Goal: Task Accomplishment & Management: Manage account settings

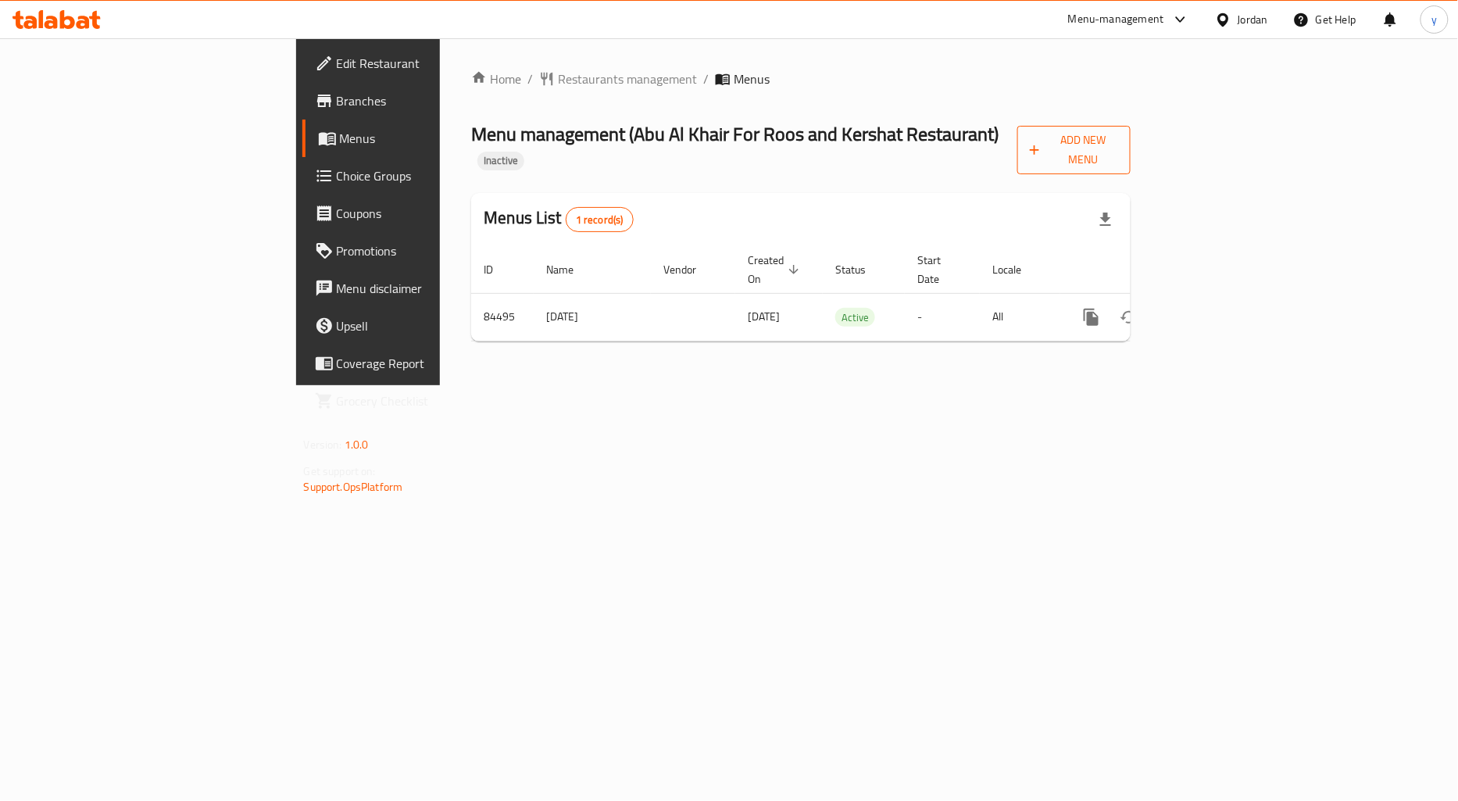
click at [1119, 137] on span "Add New Menu" at bounding box center [1074, 149] width 89 height 39
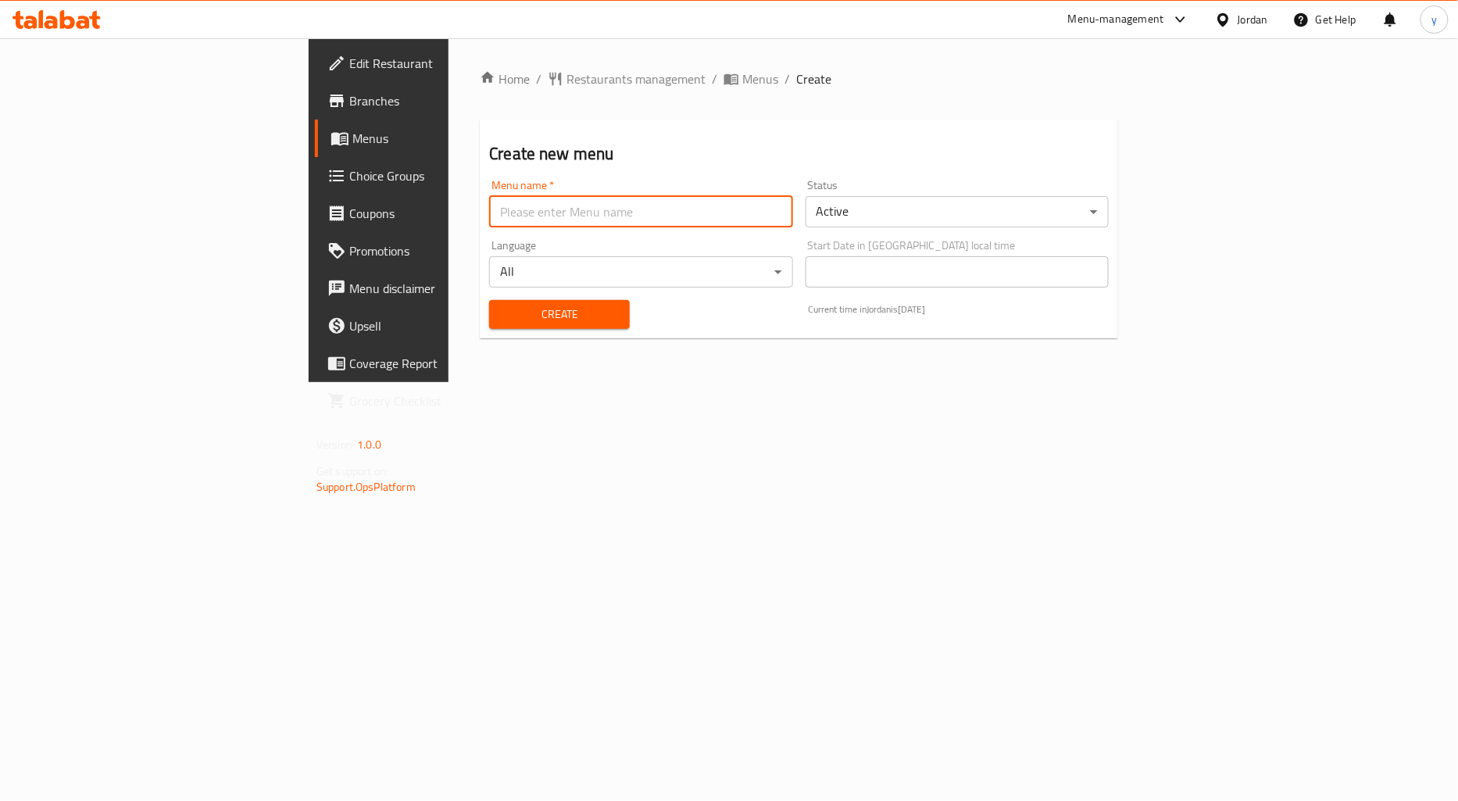
drag, startPoint x: 700, startPoint y: 201, endPoint x: 701, endPoint y: 209, distance: 8.6
click at [700, 201] on input "text" at bounding box center [640, 211] width 303 height 31
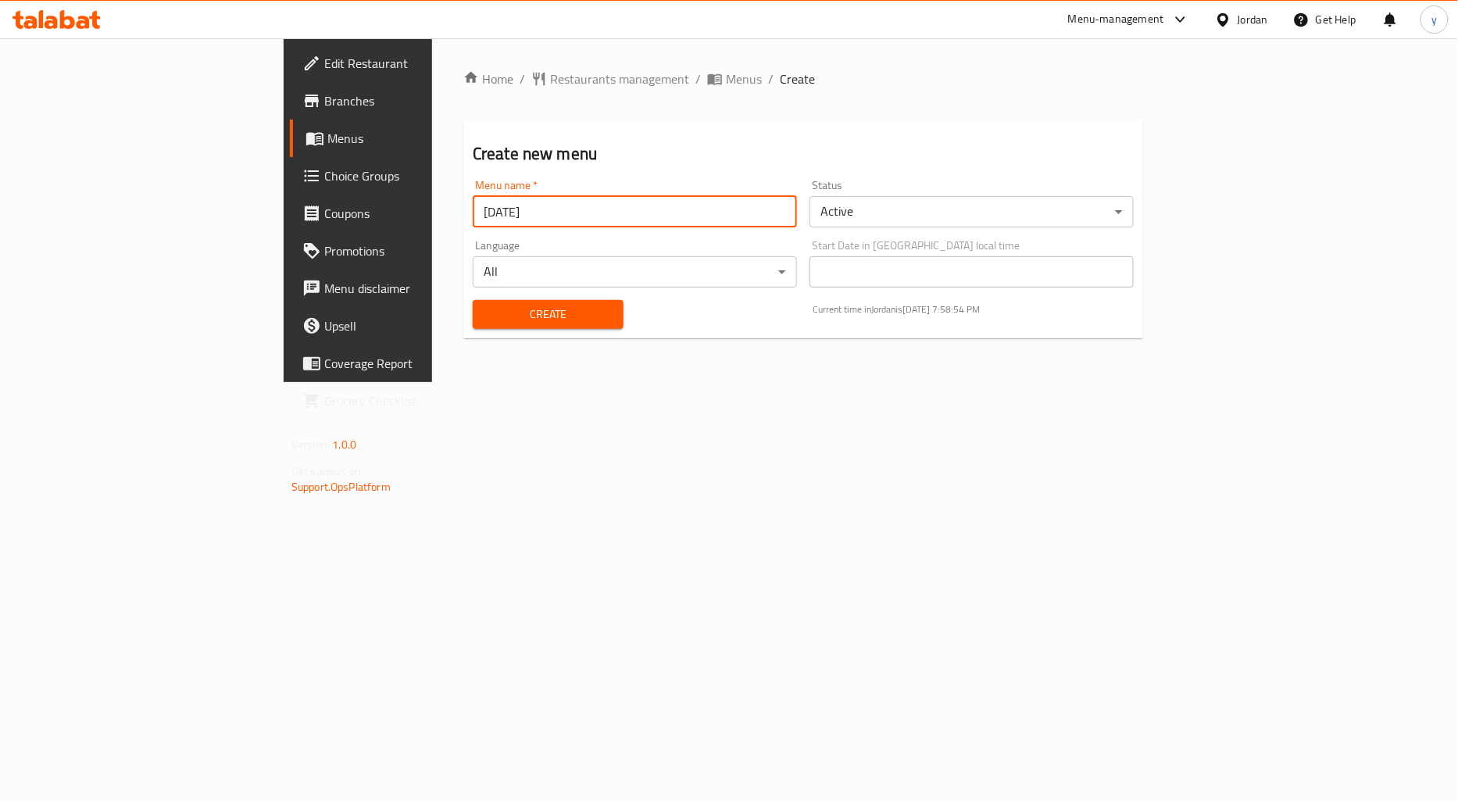
type input "15/10/2025"
click at [473, 300] on button "Create" at bounding box center [548, 314] width 151 height 29
click at [726, 80] on span "Menus" at bounding box center [744, 79] width 36 height 19
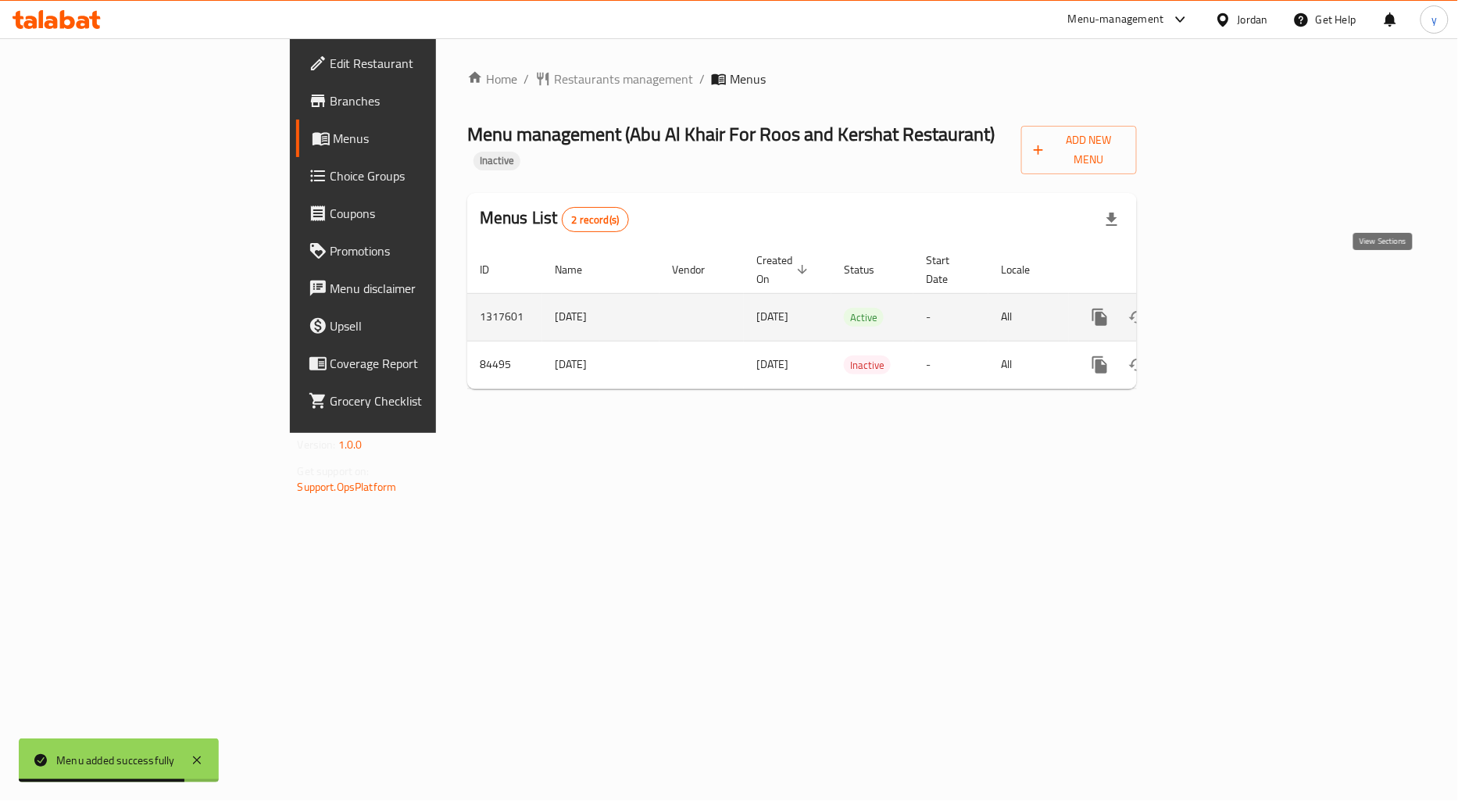
click at [1222, 308] on icon "enhanced table" at bounding box center [1212, 317] width 19 height 19
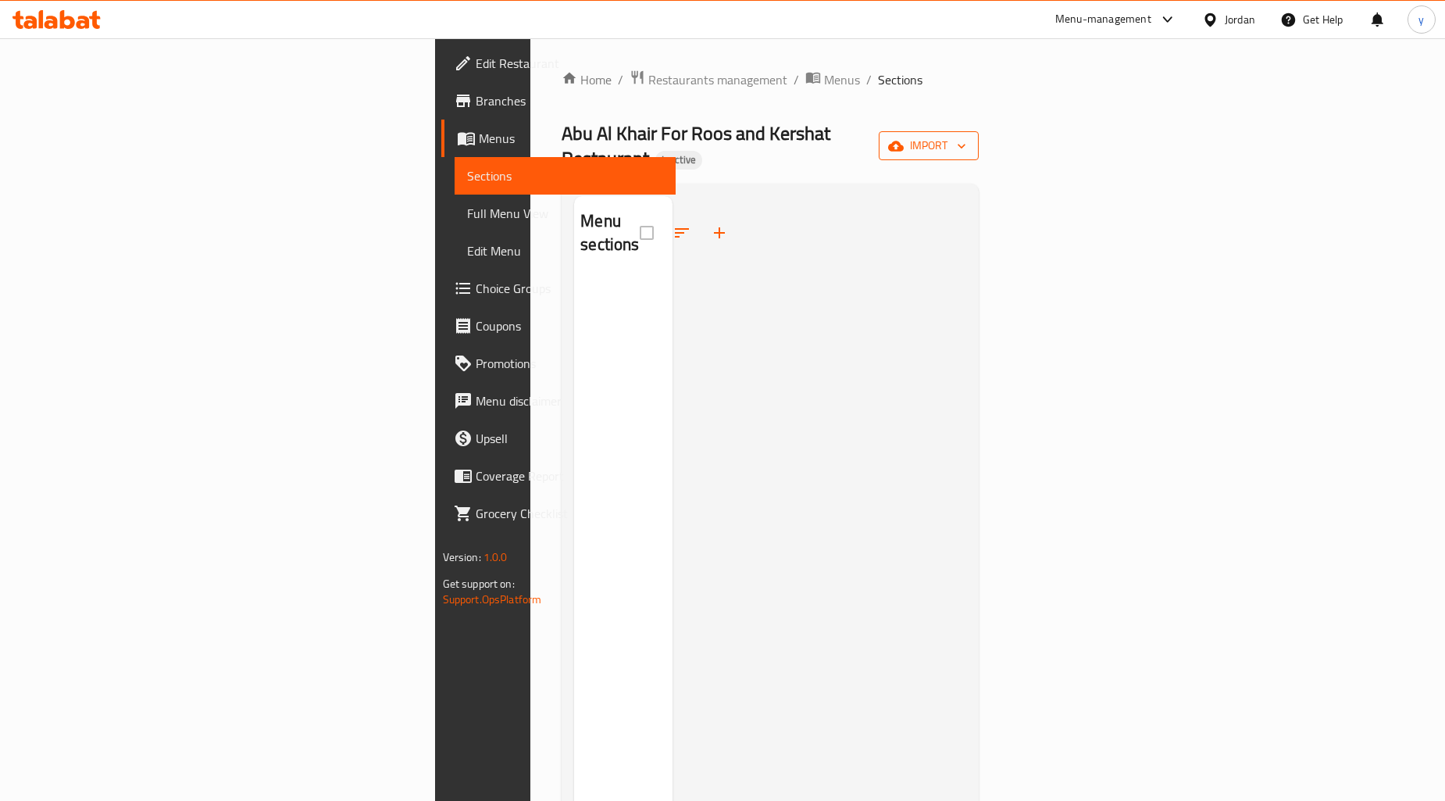
click at [967, 138] on span "import" at bounding box center [928, 146] width 75 height 20
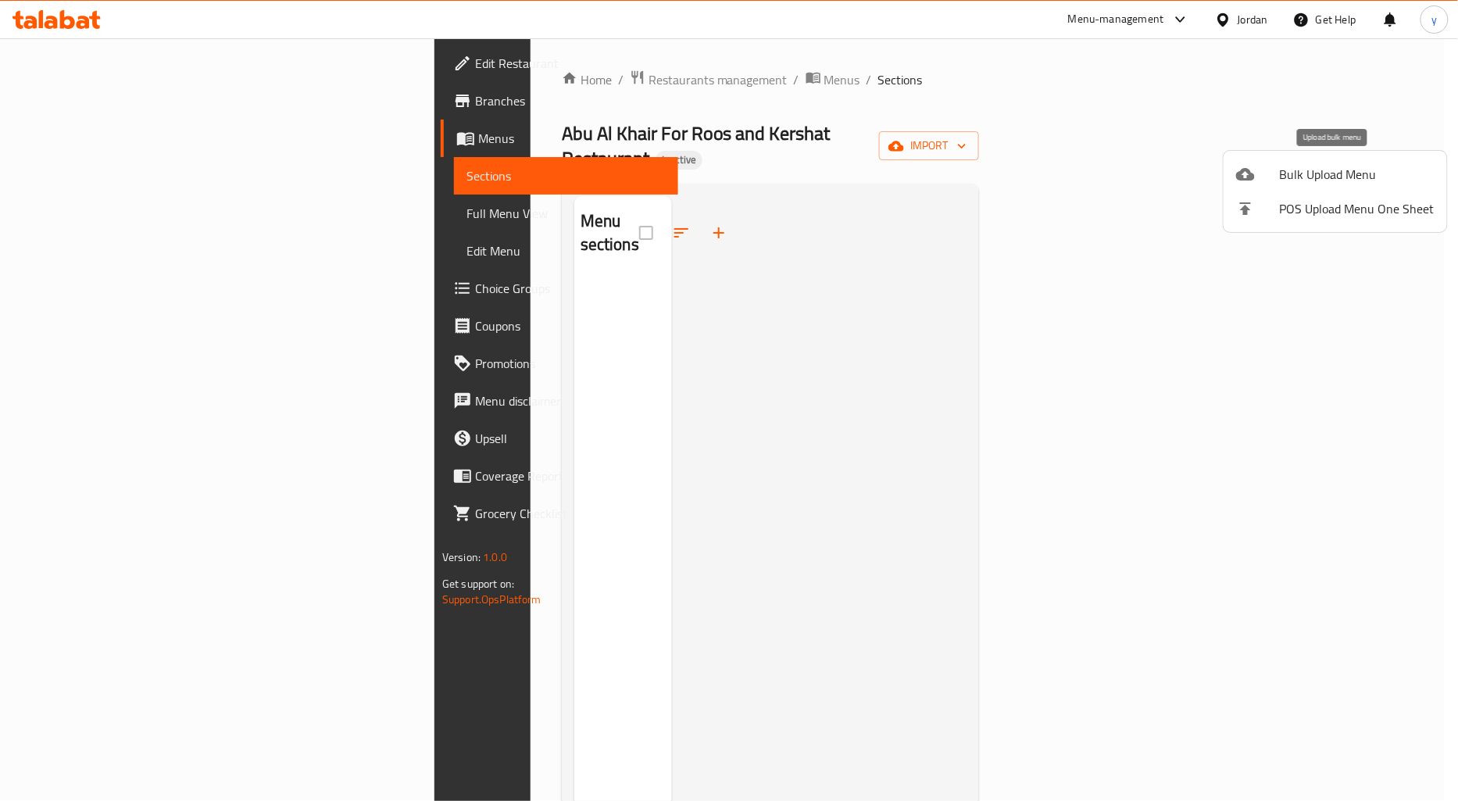
click at [1318, 170] on span "Bulk Upload Menu" at bounding box center [1357, 174] width 155 height 19
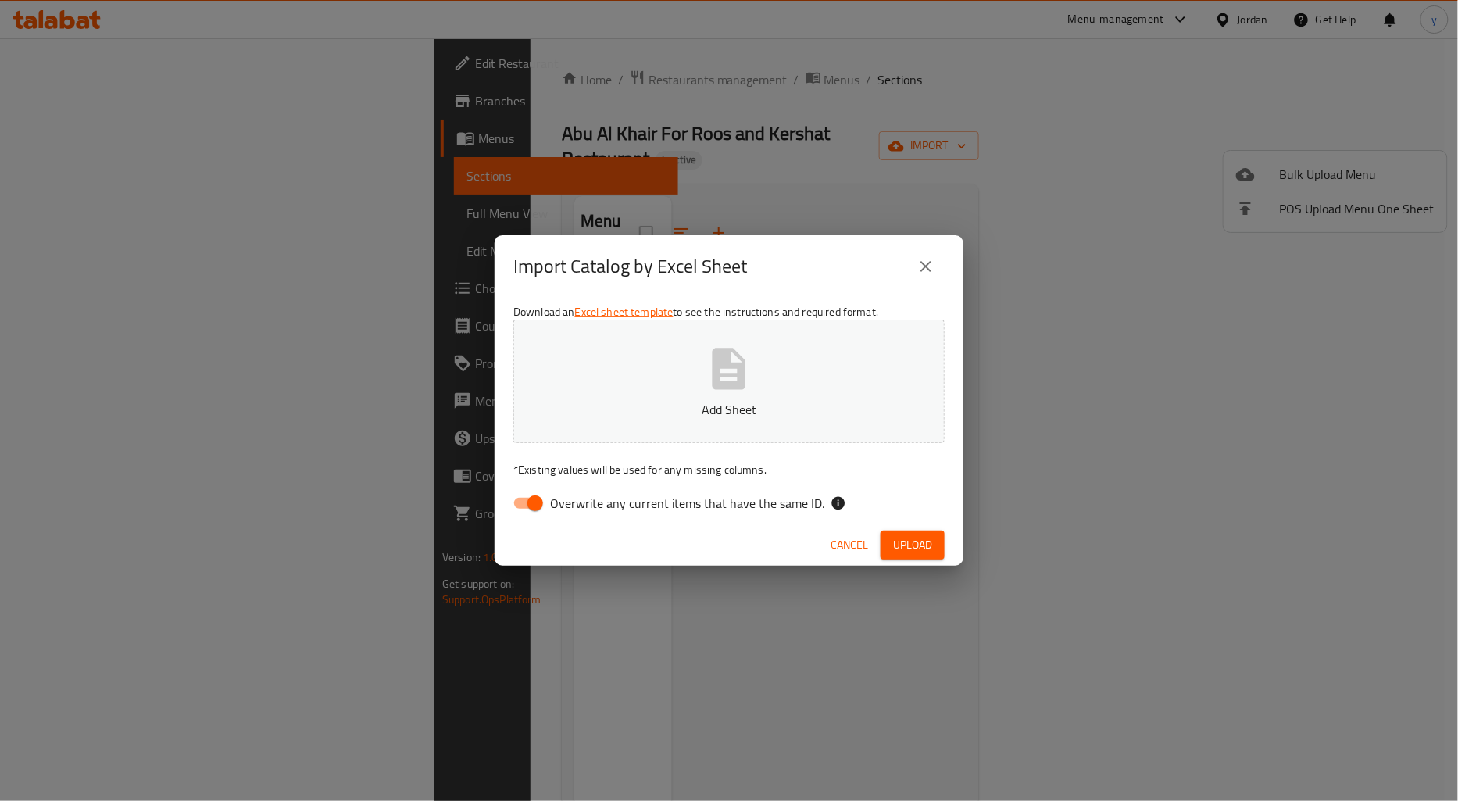
click at [673, 498] on span "Overwrite any current items that have the same ID." at bounding box center [687, 503] width 274 height 19
click at [580, 498] on input "Overwrite any current items that have the same ID." at bounding box center [535, 503] width 89 height 30
checkbox input "false"
click at [907, 538] on span "Upload" at bounding box center [912, 545] width 39 height 20
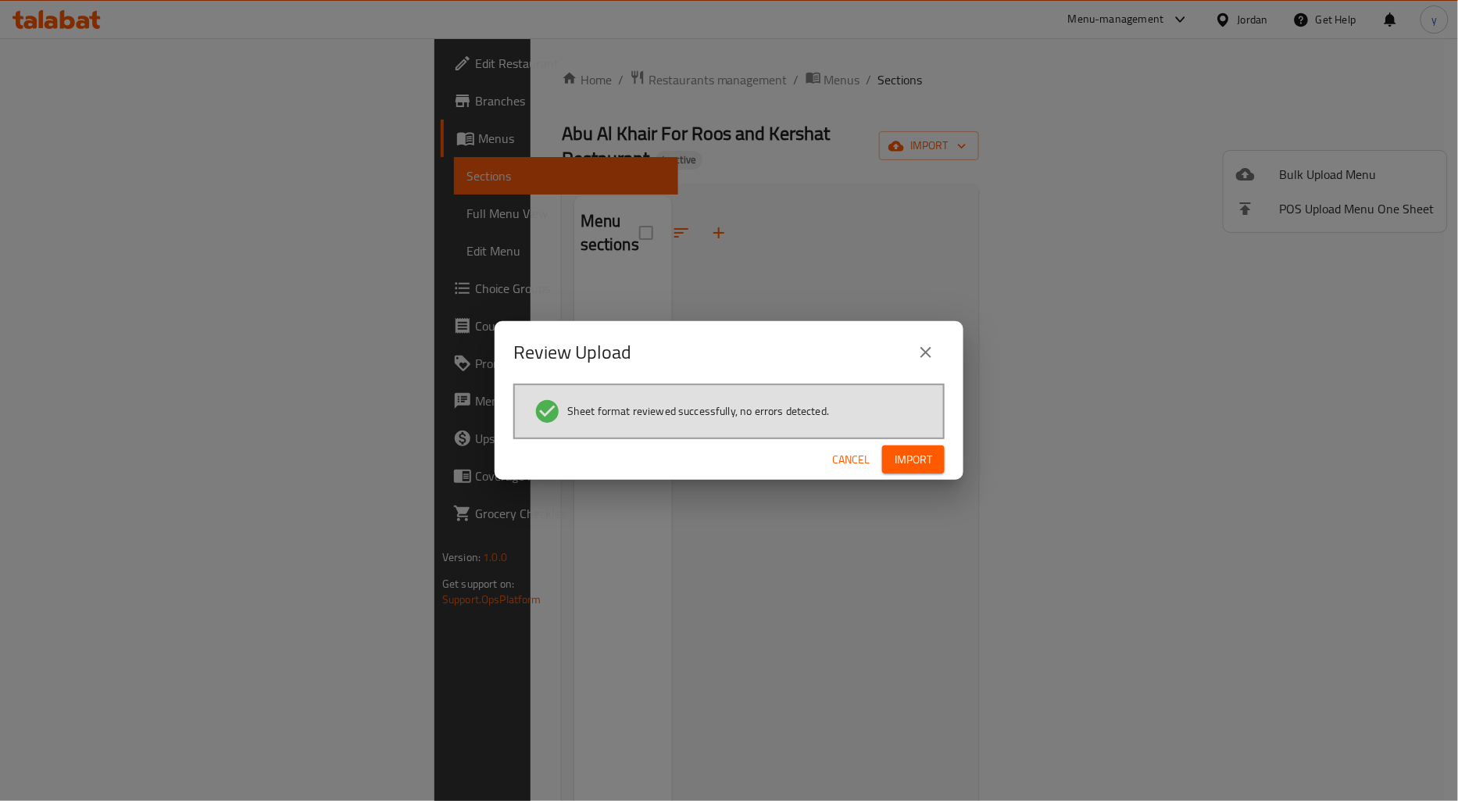
click at [916, 446] on button "Import" at bounding box center [913, 459] width 63 height 29
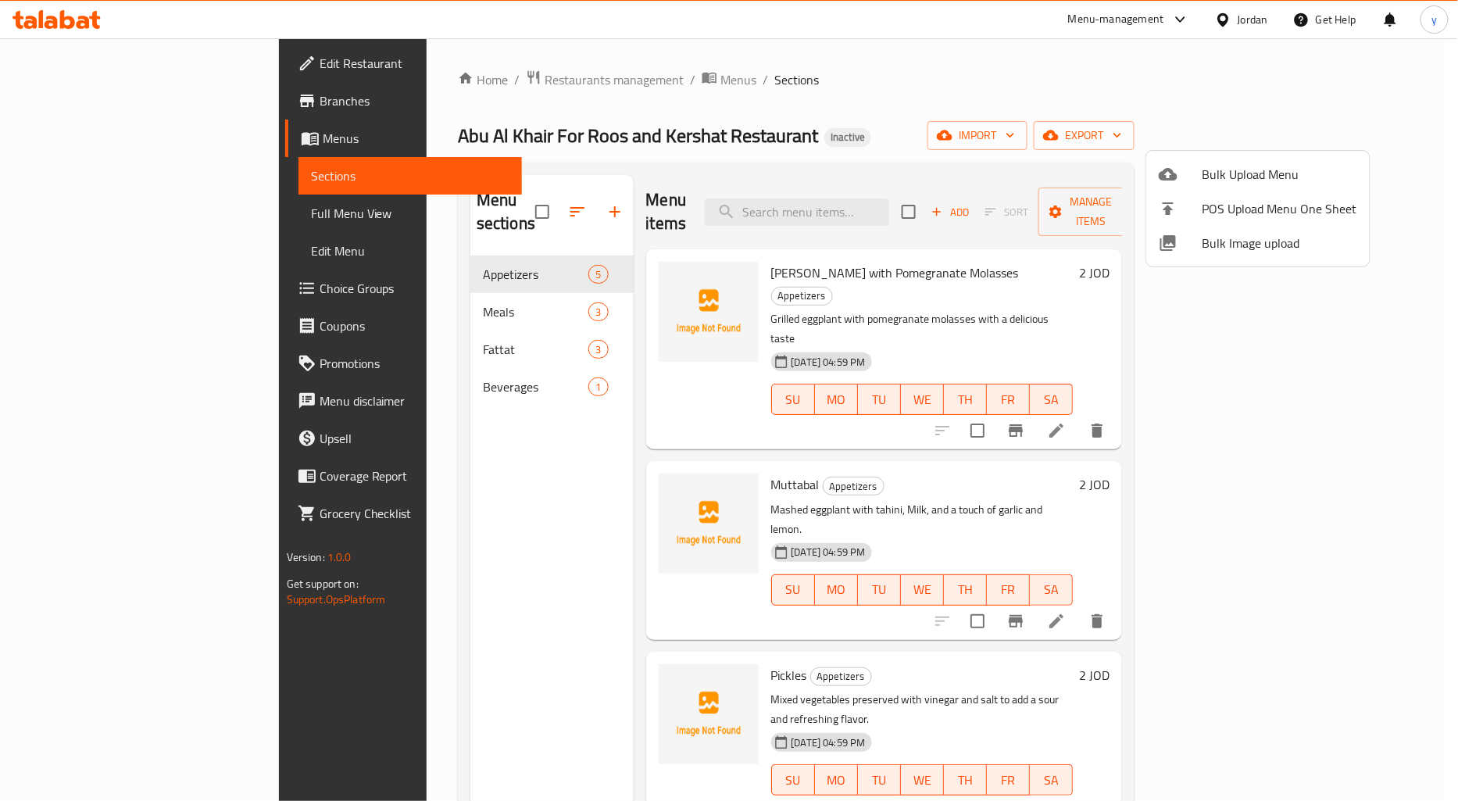
click at [510, 470] on div at bounding box center [729, 400] width 1458 height 801
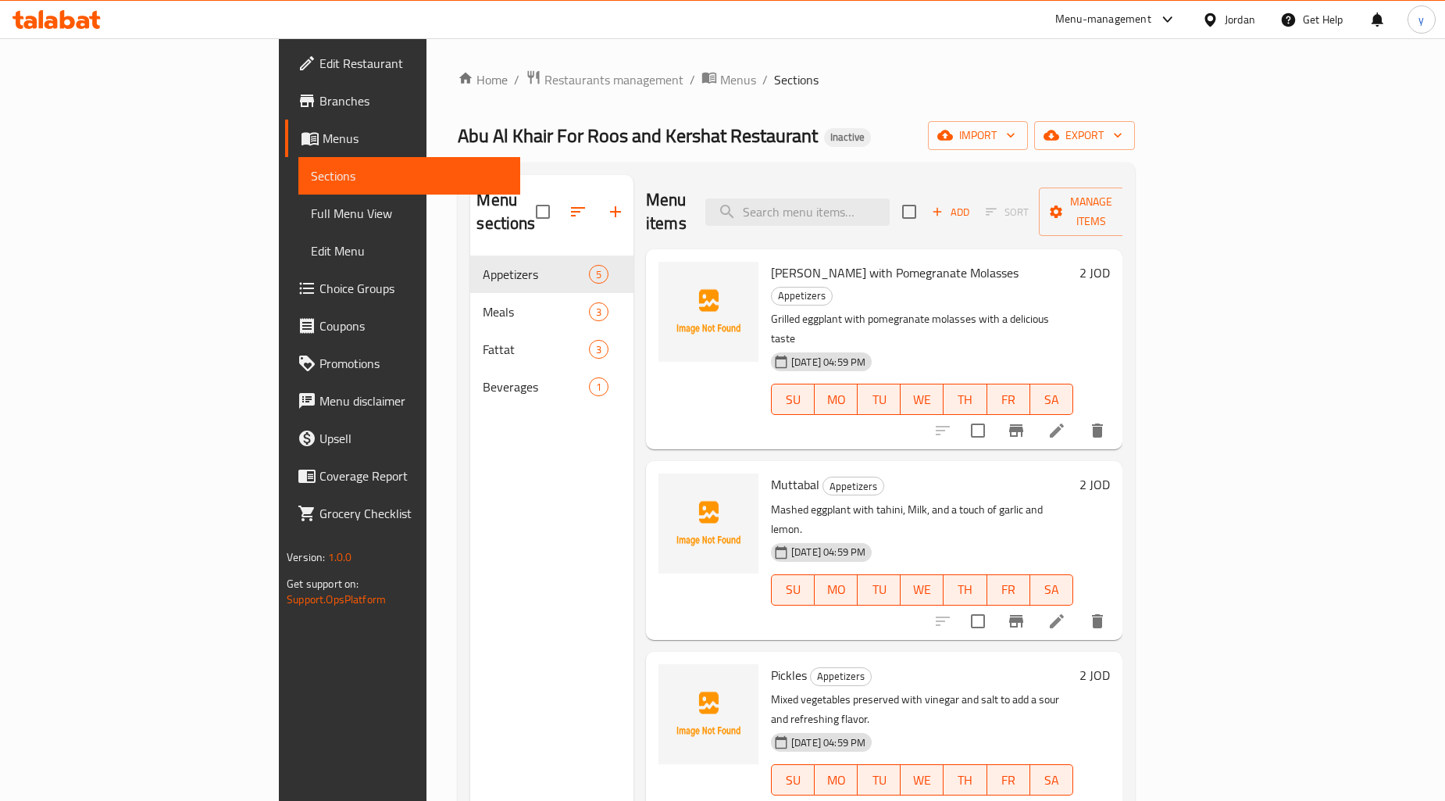
drag, startPoint x: 105, startPoint y: 216, endPoint x: 239, endPoint y: 317, distance: 168.5
click at [311, 215] on span "Full Menu View" at bounding box center [409, 213] width 197 height 19
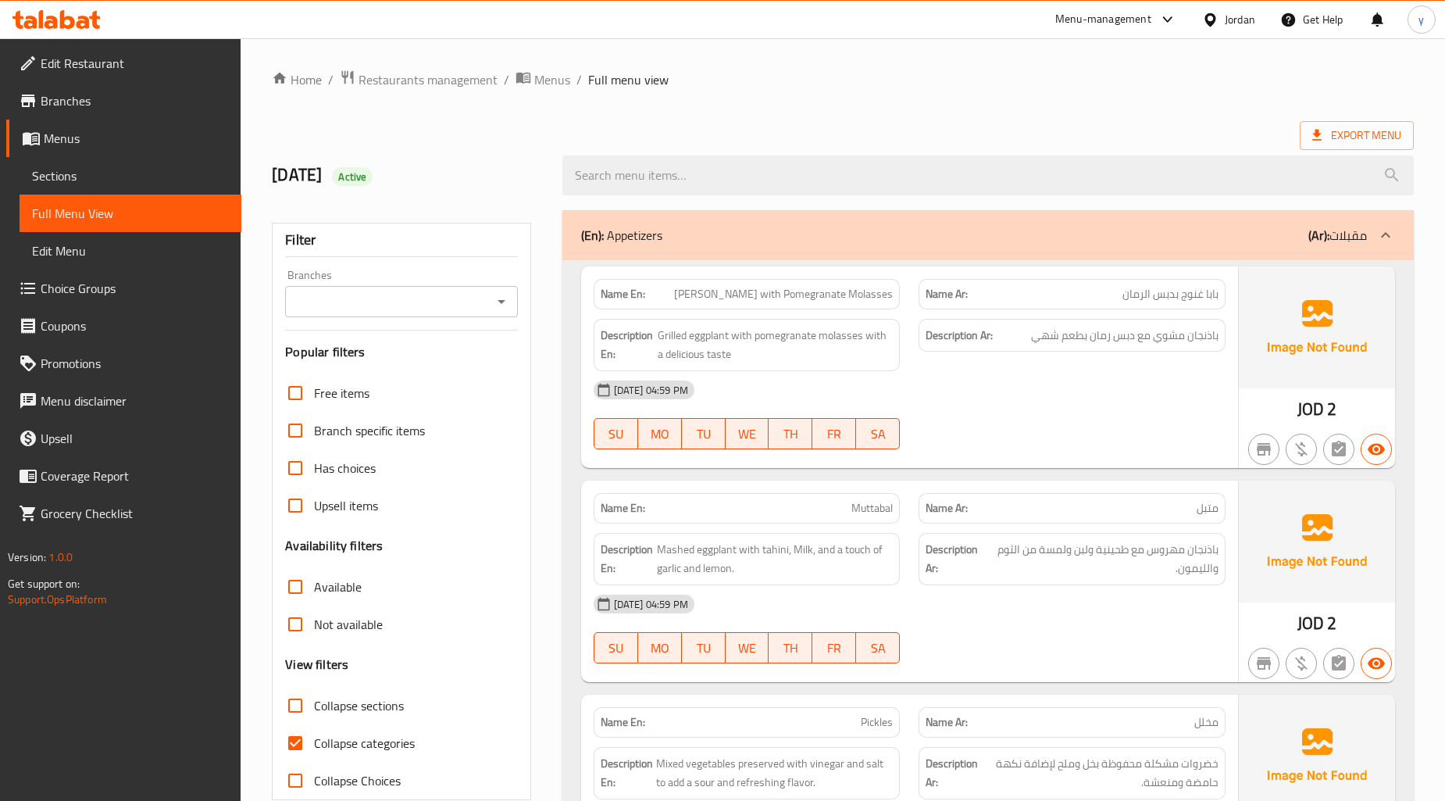
click at [300, 743] on input "Collapse categories" at bounding box center [296, 743] width 38 height 38
checkbox input "false"
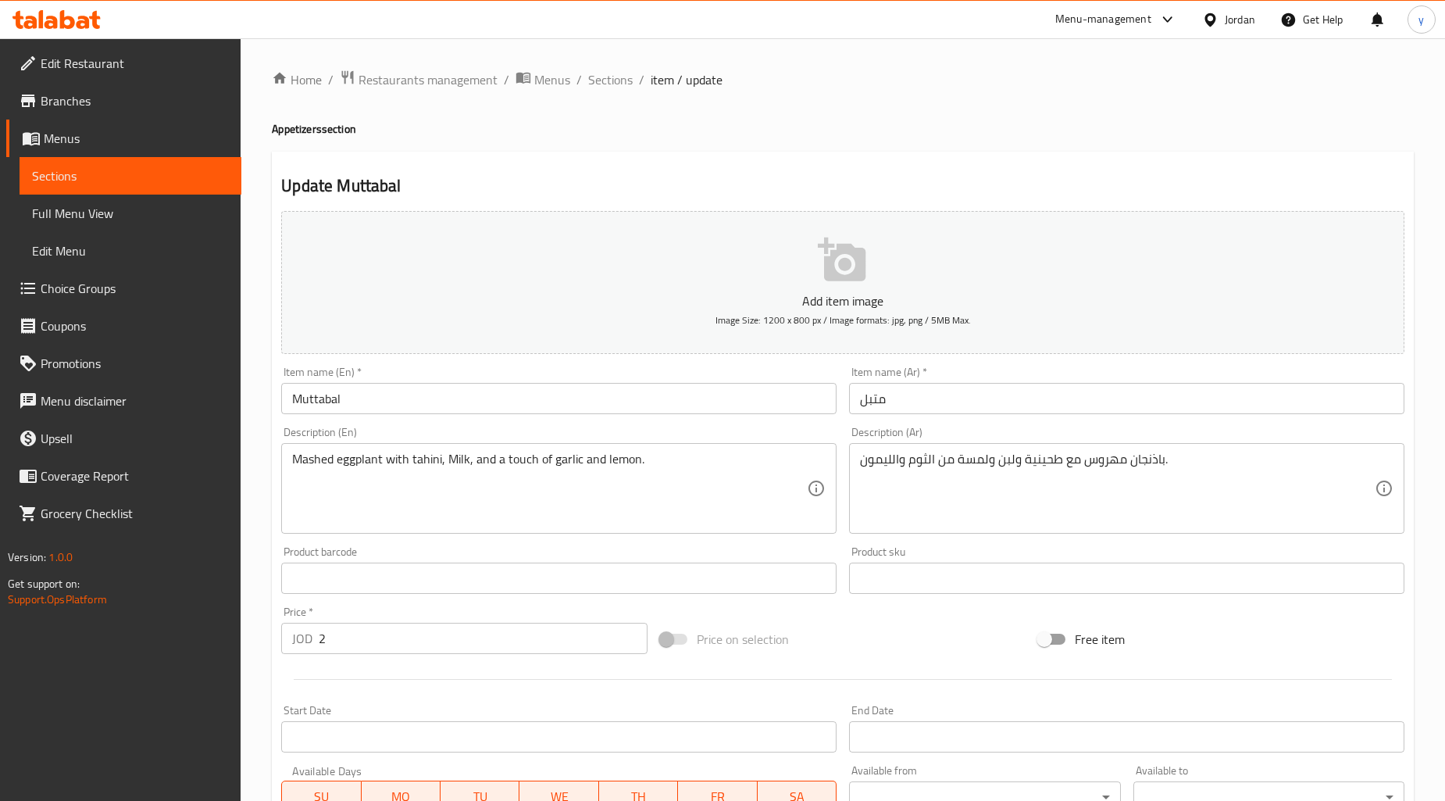
click at [458, 458] on textarea "Mashed eggplant with tahini, Milk, and a touch of garlic and lemon." at bounding box center [549, 489] width 515 height 74
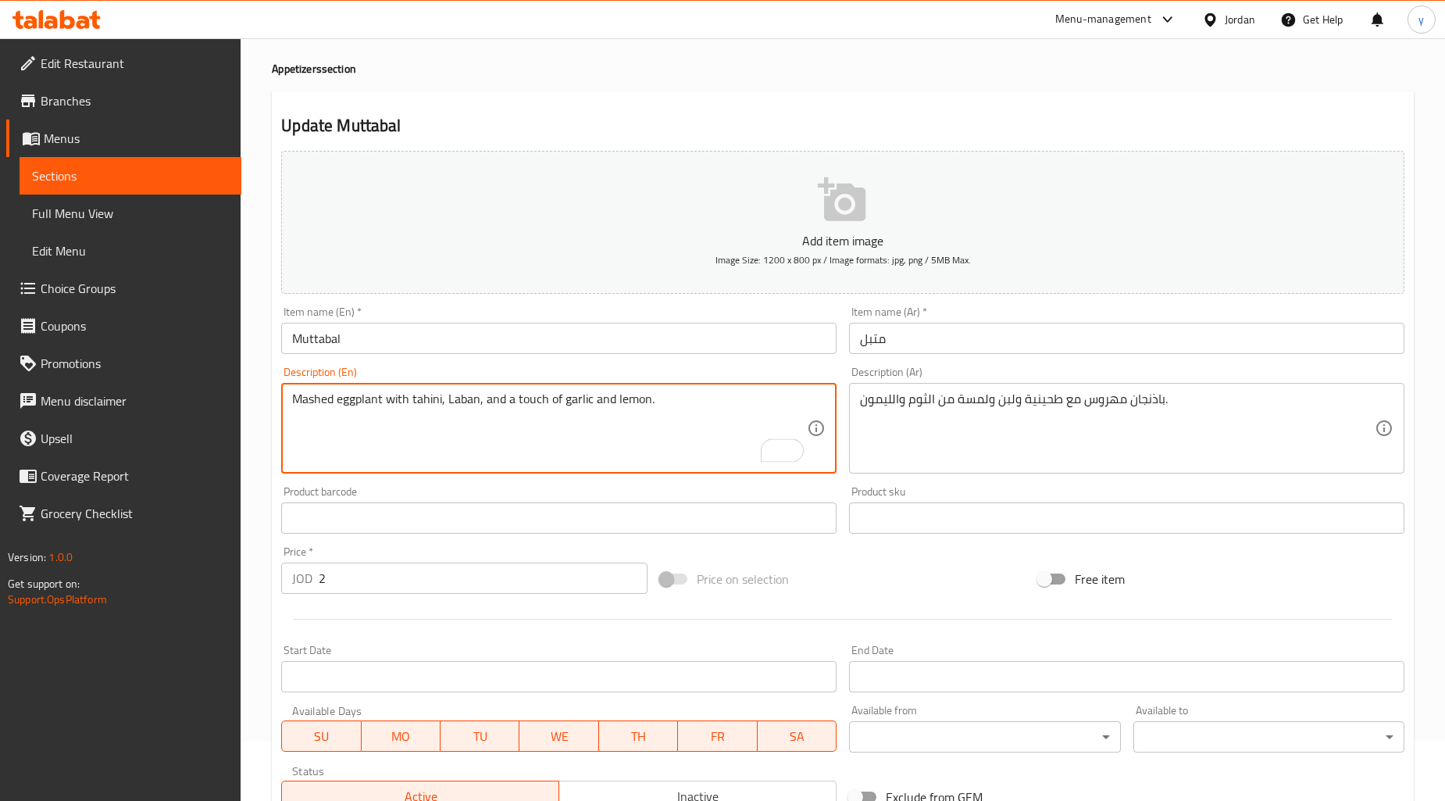
scroll to position [288, 0]
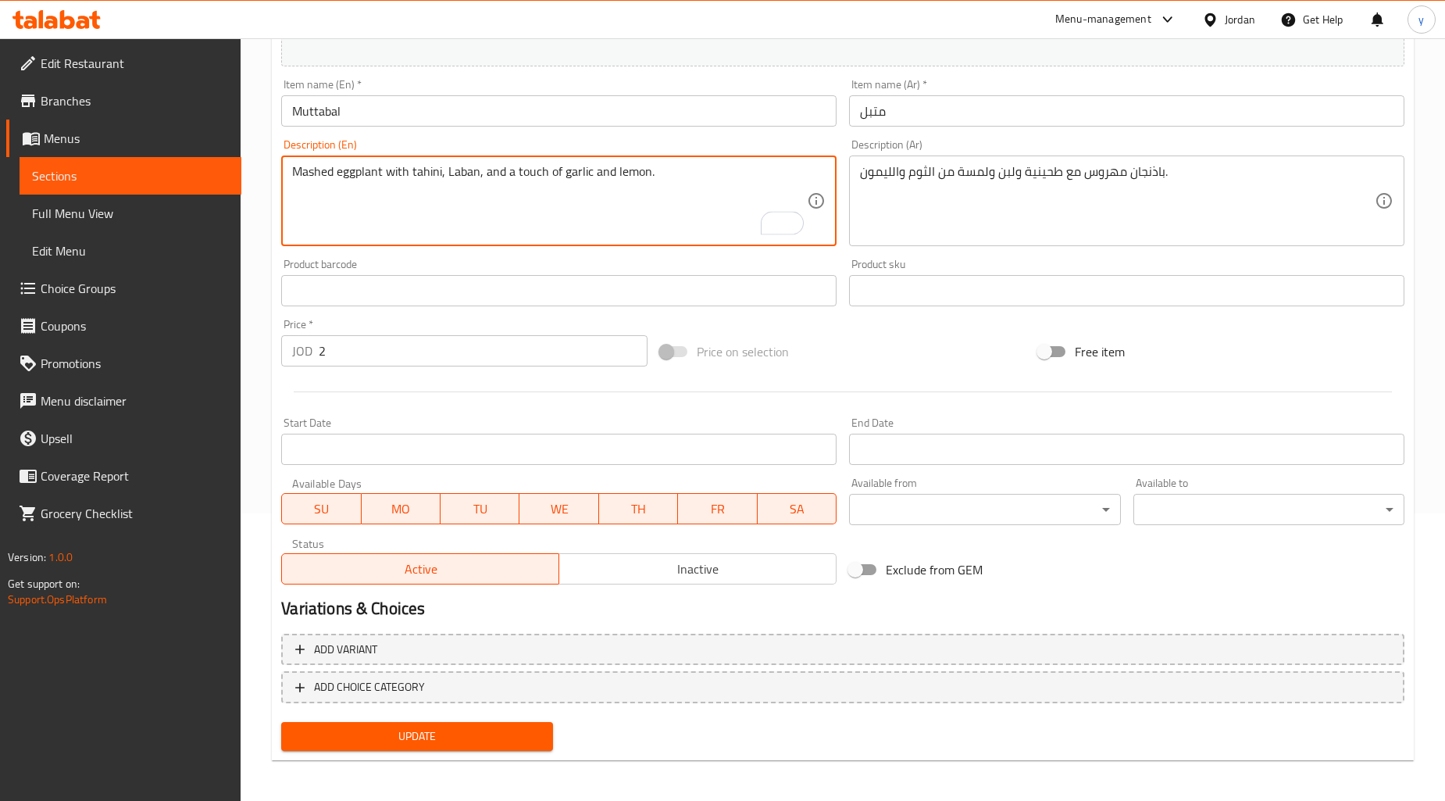
type textarea "Mashed eggplant with tahini, Laban, and a touch of garlic and lemon."
click at [506, 731] on span "Update" at bounding box center [417, 737] width 246 height 20
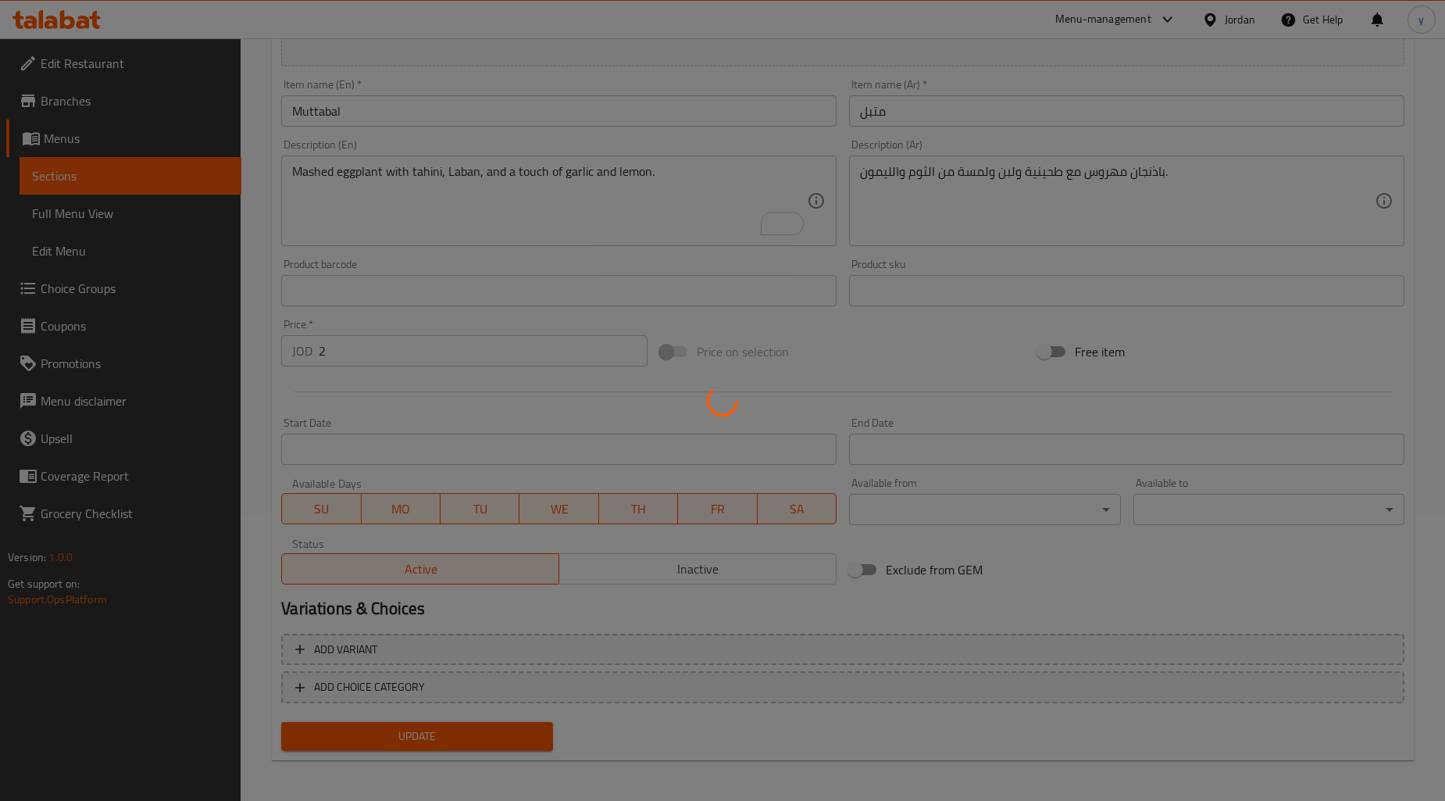
scroll to position [0, 0]
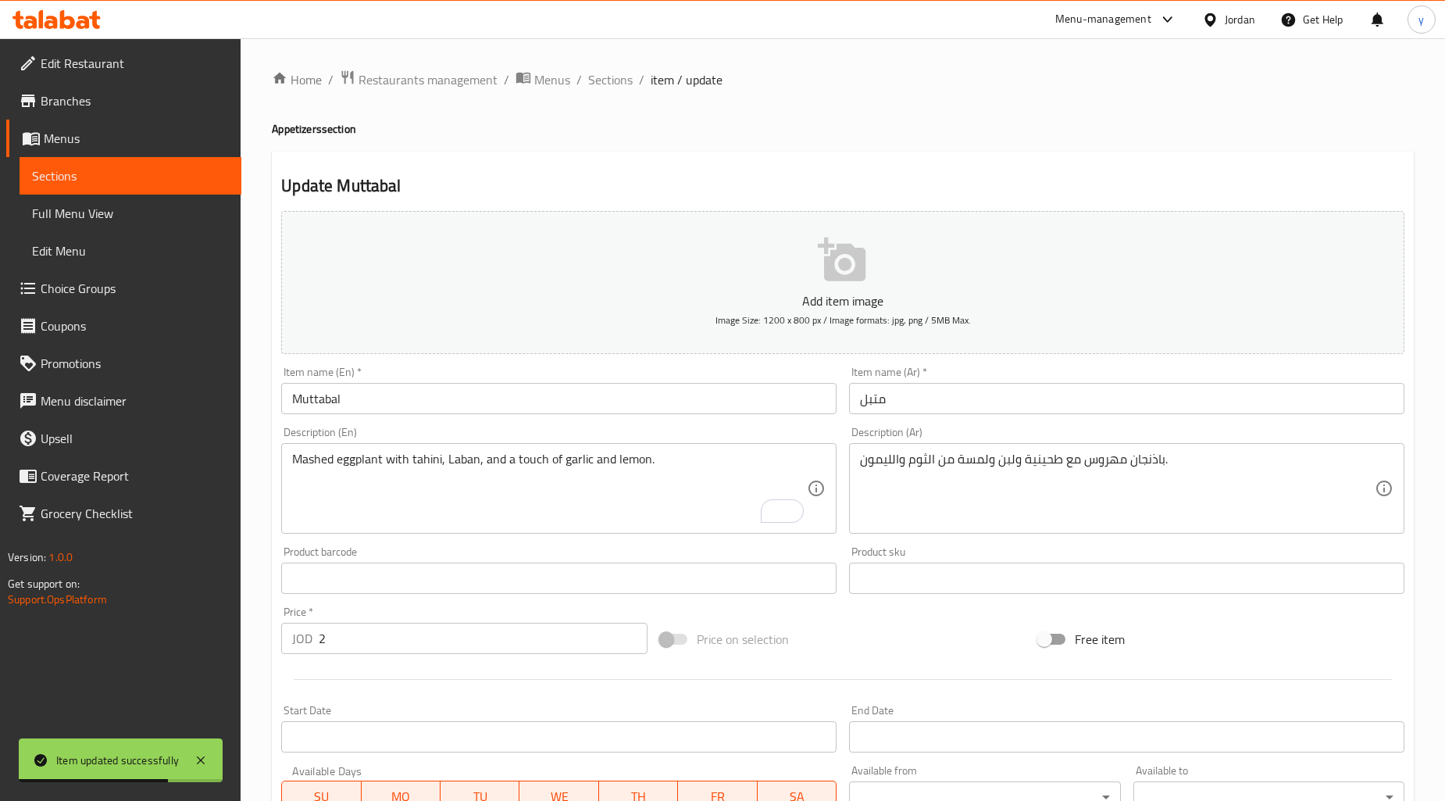
click at [84, 181] on span "Sections" at bounding box center [130, 175] width 197 height 19
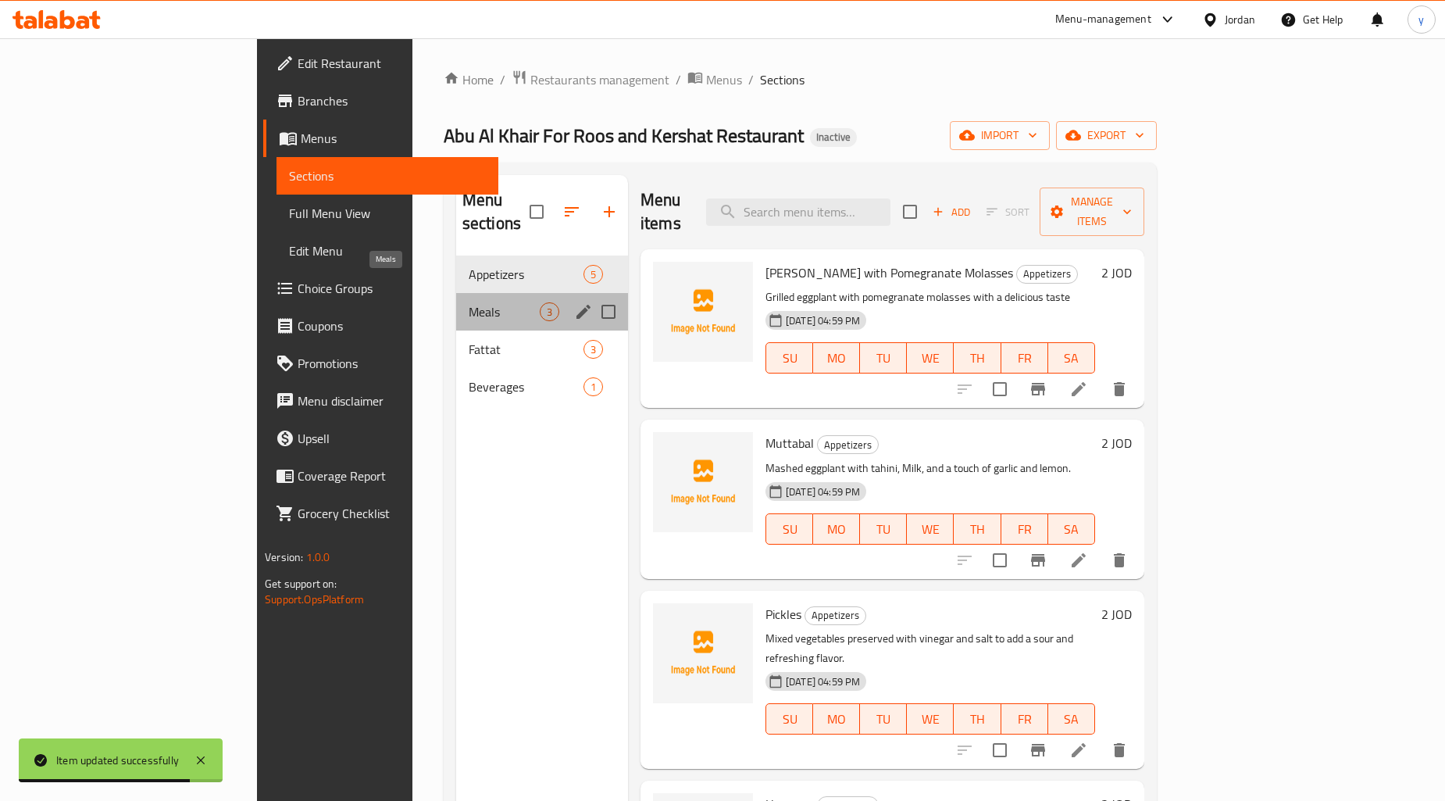
drag, startPoint x: 348, startPoint y: 287, endPoint x: 338, endPoint y: 318, distance: 33.1
click at [469, 302] on span "Meals" at bounding box center [504, 311] width 71 height 19
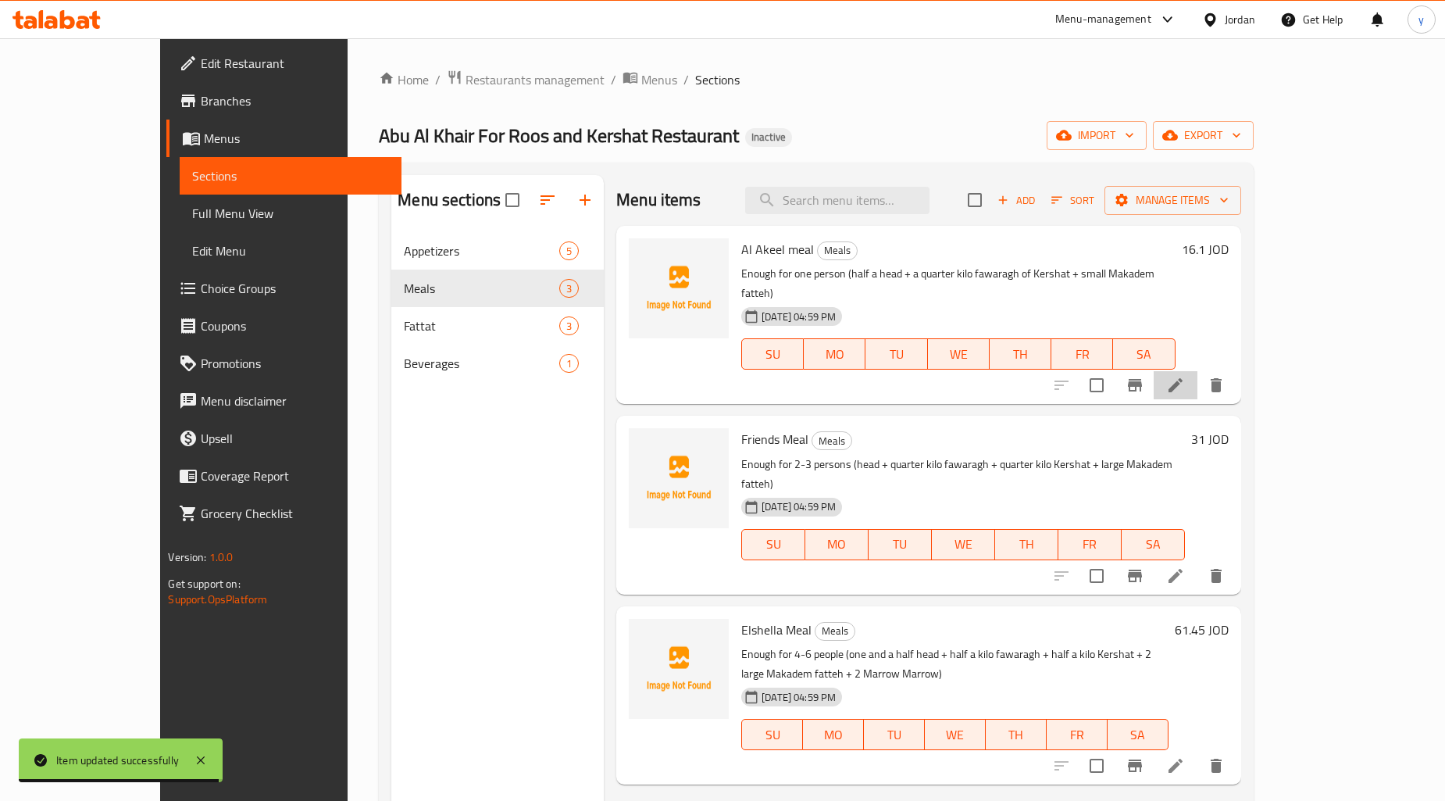
click at [1183, 378] on icon at bounding box center [1176, 385] width 14 height 14
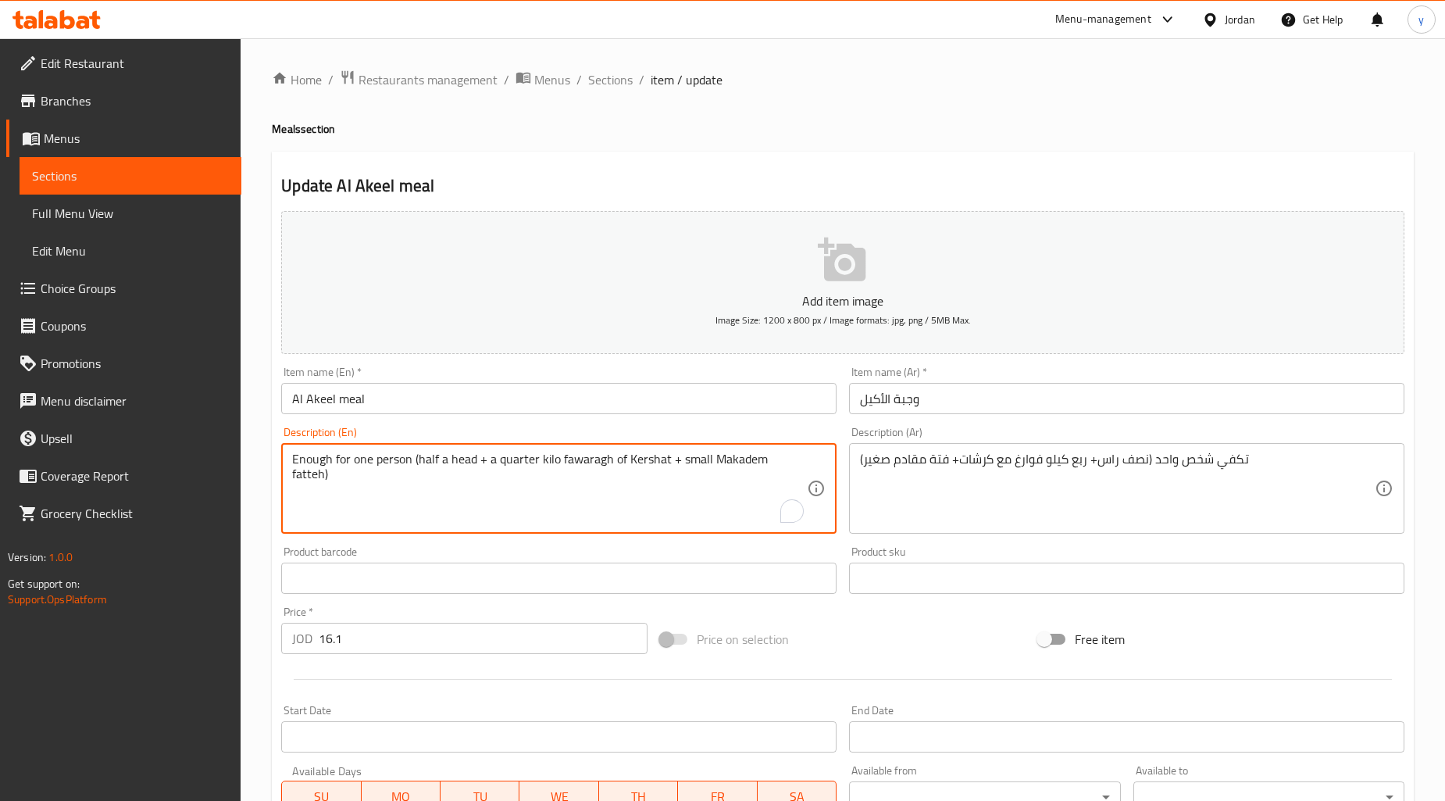
click at [459, 463] on textarea "Enough for one person (half a head + a quarter kilo fawaragh of Kershat + small…" at bounding box center [549, 489] width 515 height 74
paste textarea "Ras"
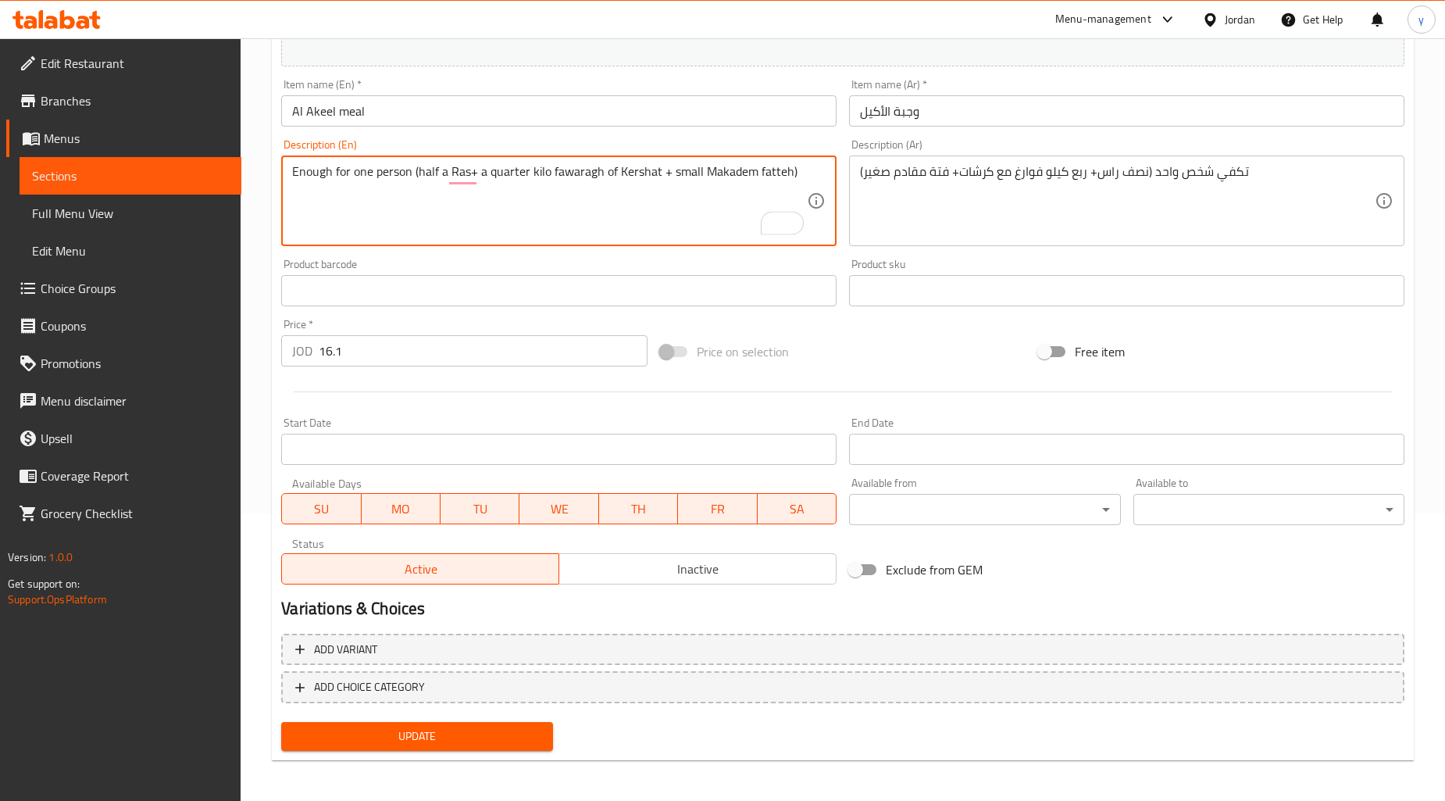
type textarea "Enough for one person (half a Ras+ a quarter kilo fawaragh of Kershat + small M…"
click at [434, 731] on span "Update" at bounding box center [417, 737] width 246 height 20
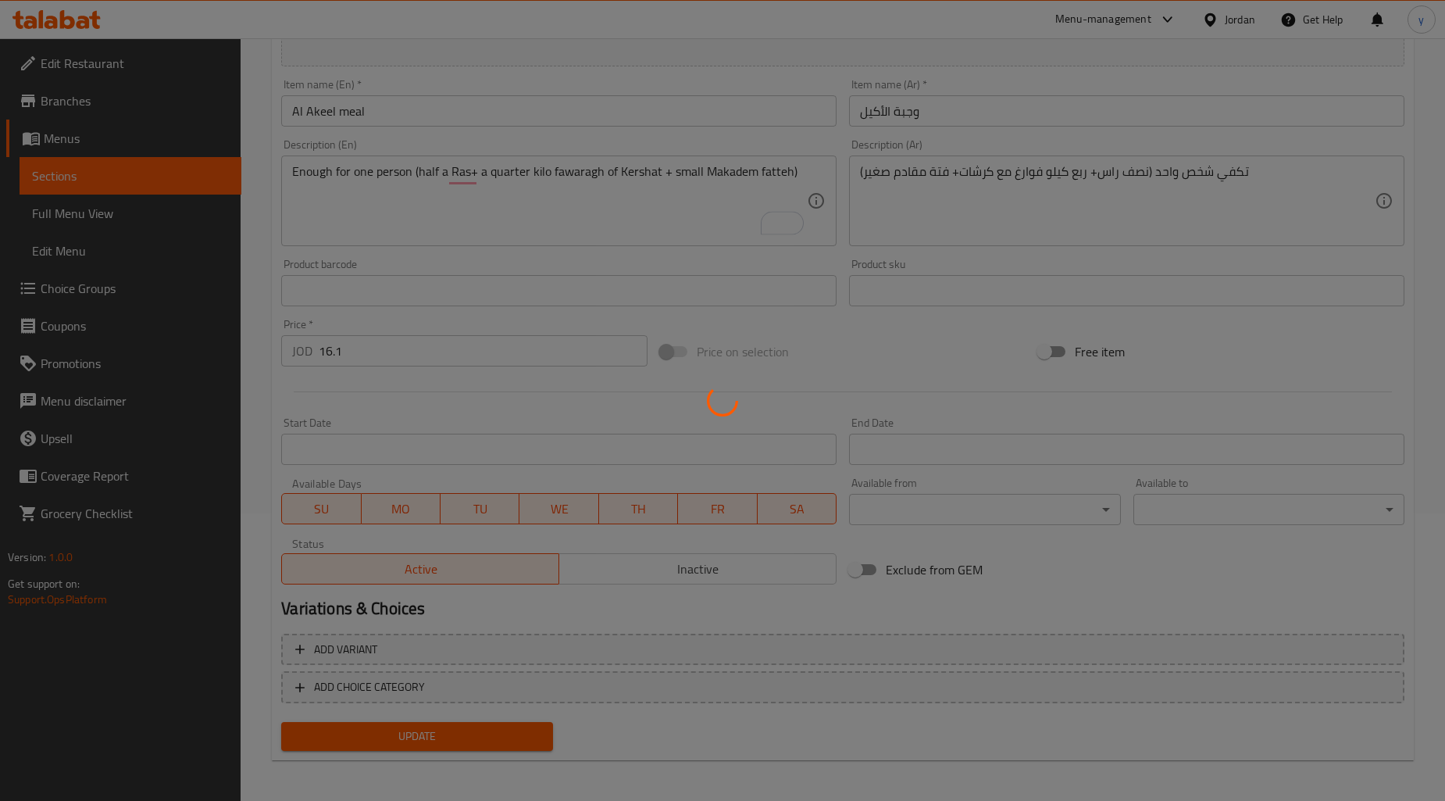
scroll to position [0, 0]
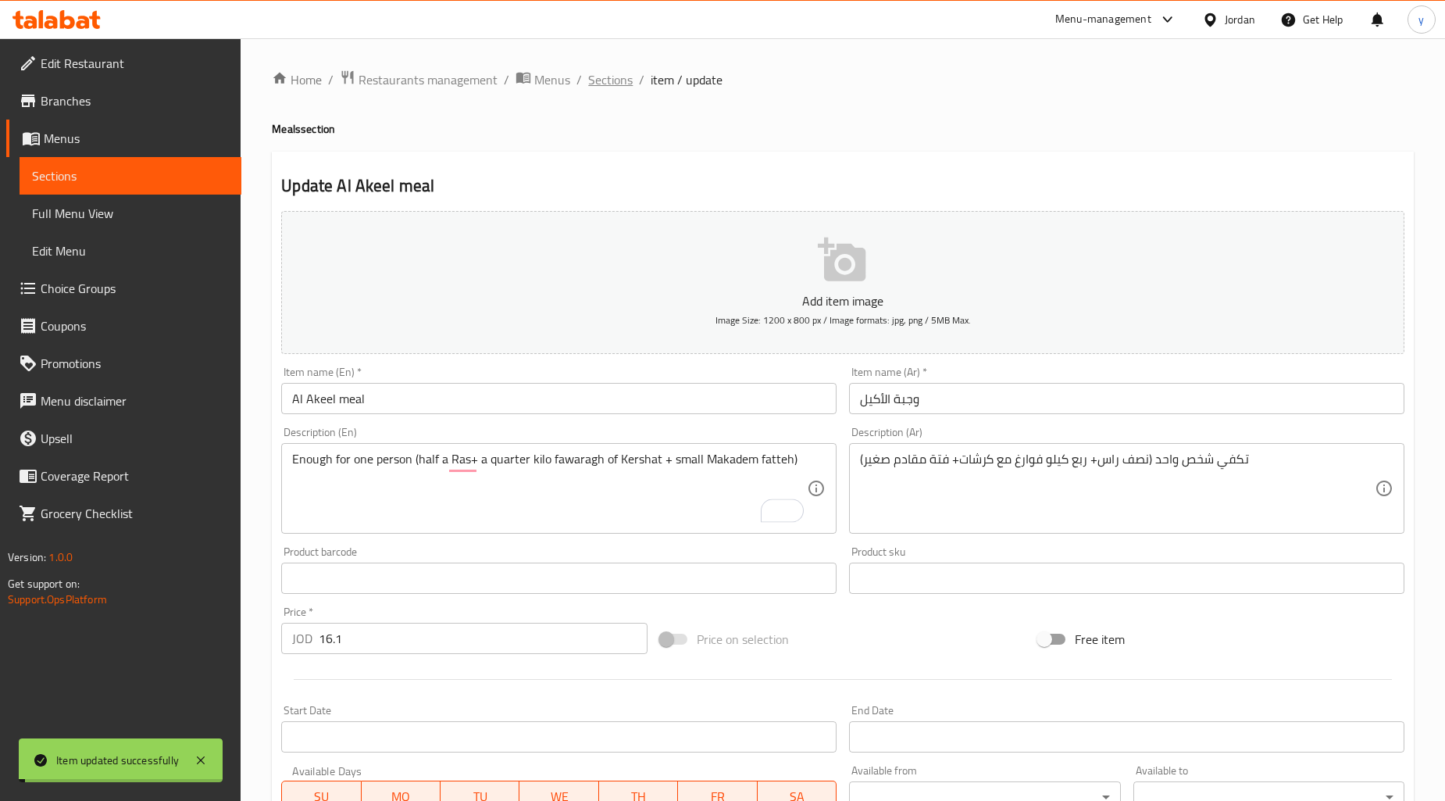
click at [603, 82] on span "Sections" at bounding box center [610, 79] width 45 height 19
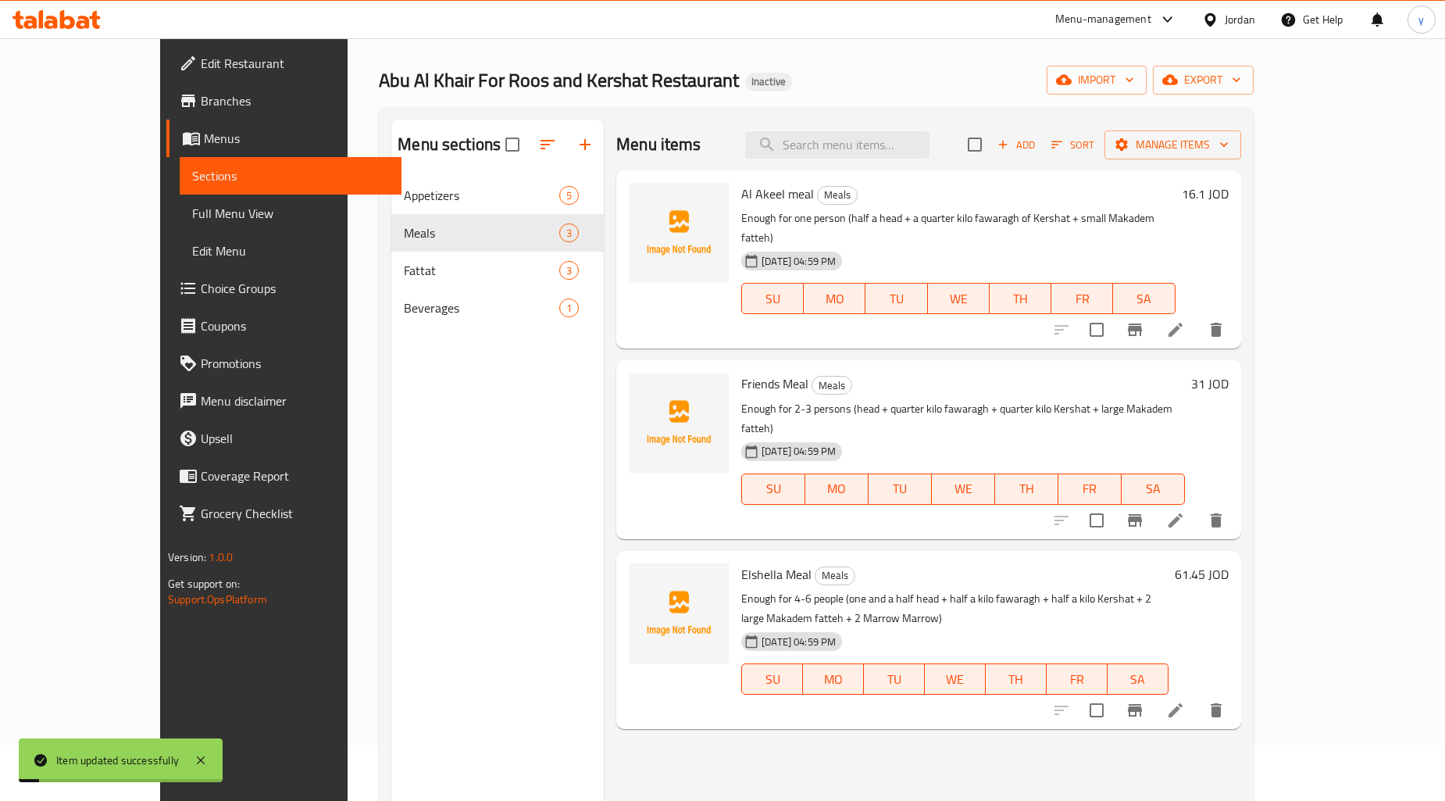
scroll to position [87, 0]
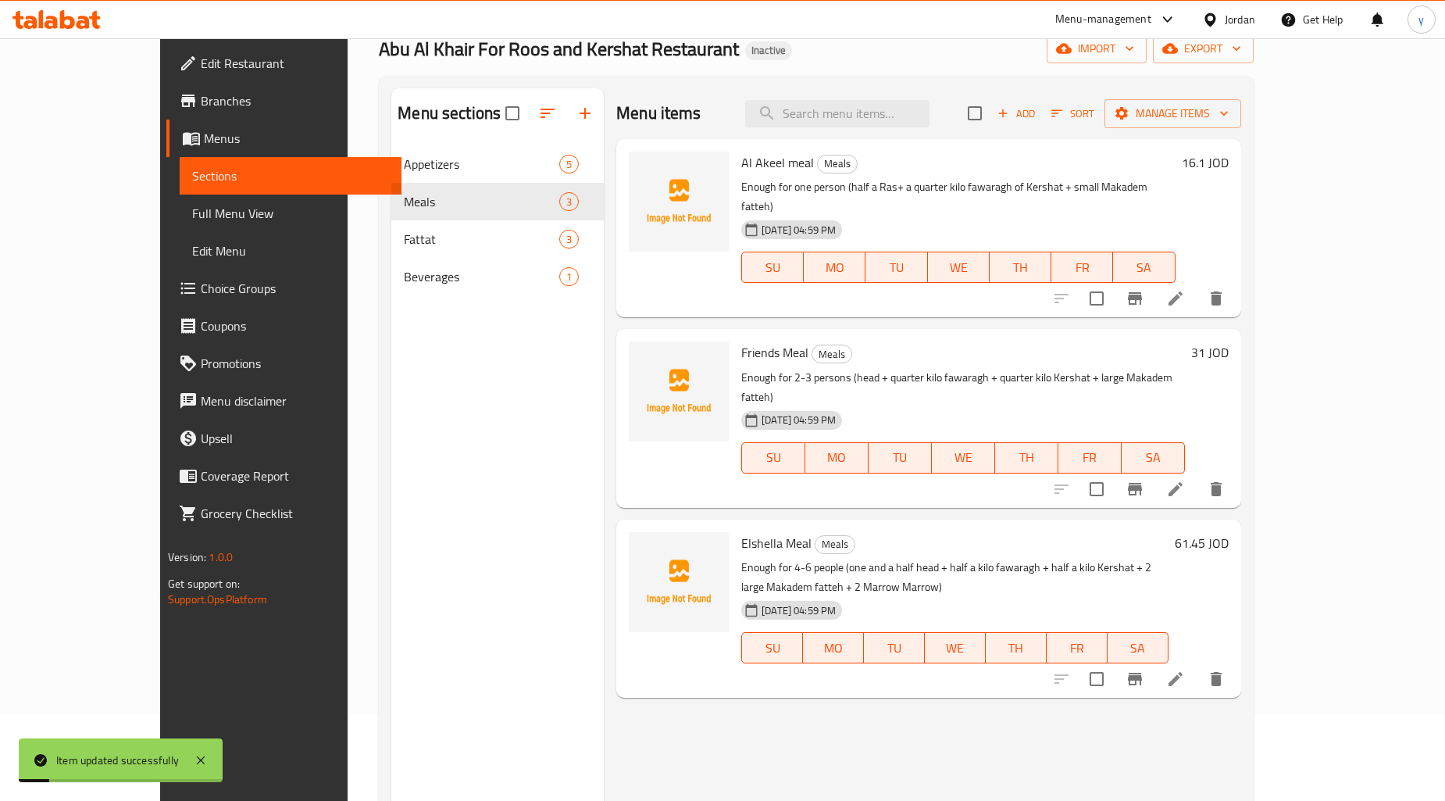
click at [1185, 480] on icon at bounding box center [1176, 489] width 19 height 19
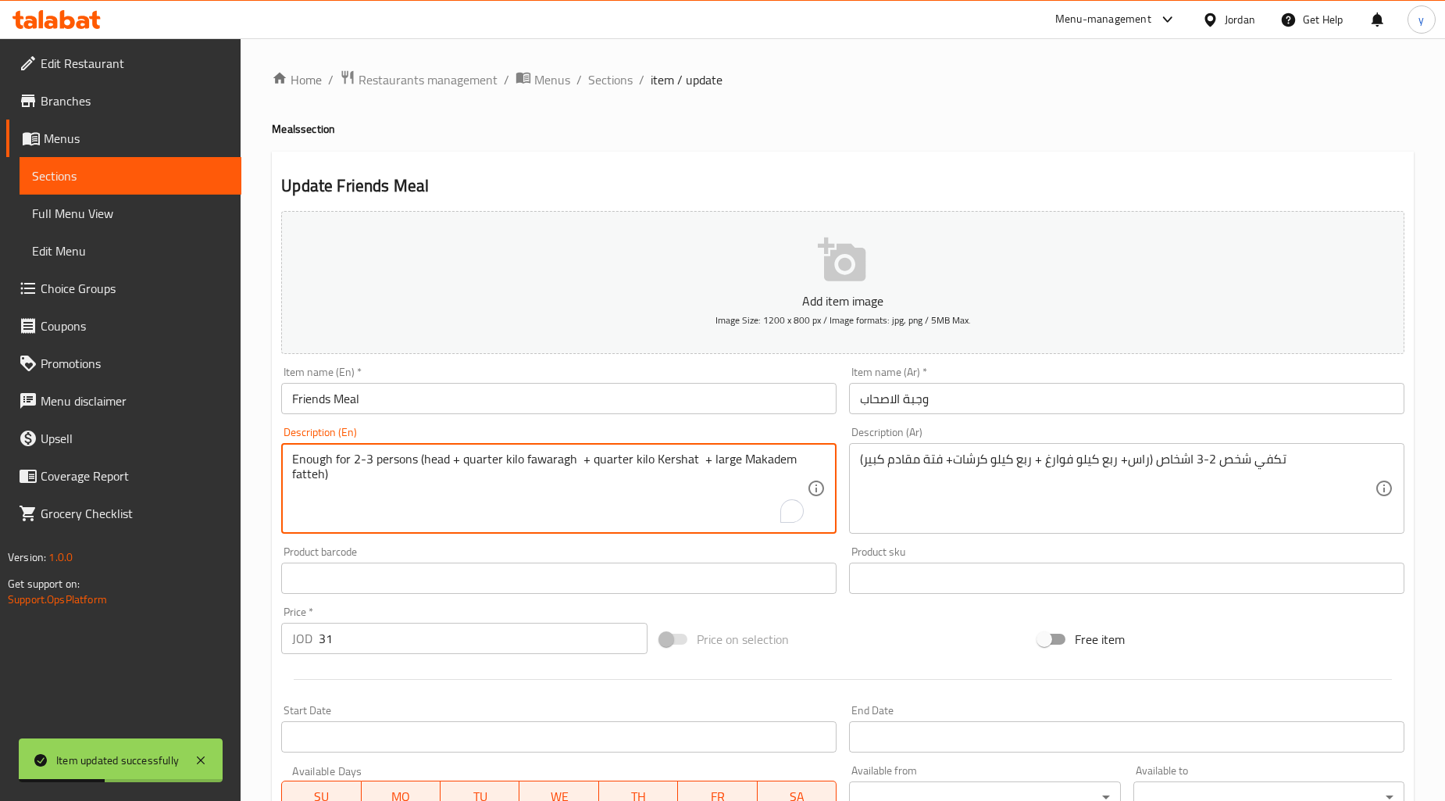
click at [443, 464] on textarea "Enough for 2-3 persons (head + quarter kilo fawaragh + quarter kilo Kershat + l…" at bounding box center [549, 489] width 515 height 74
paste textarea "Ras"
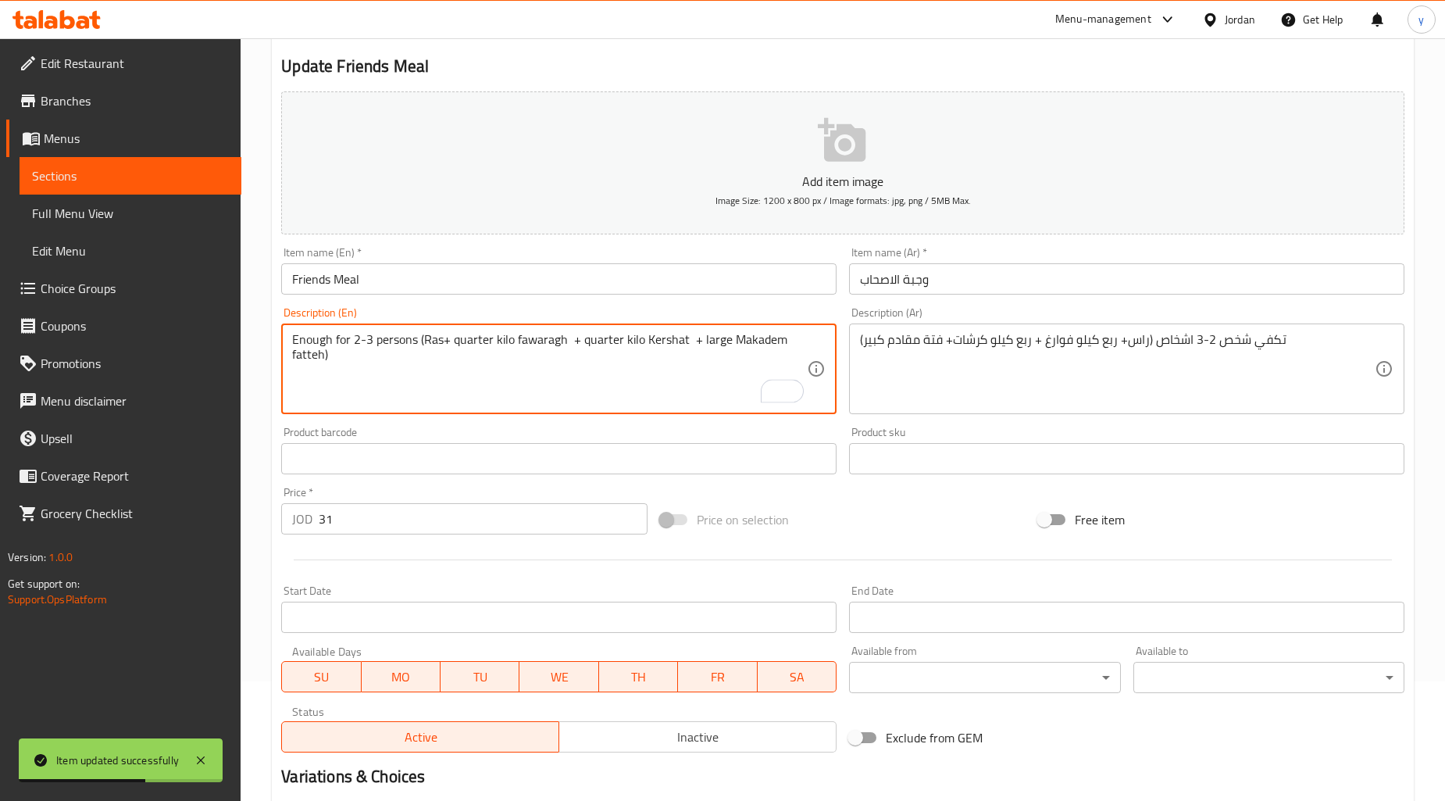
scroll to position [288, 0]
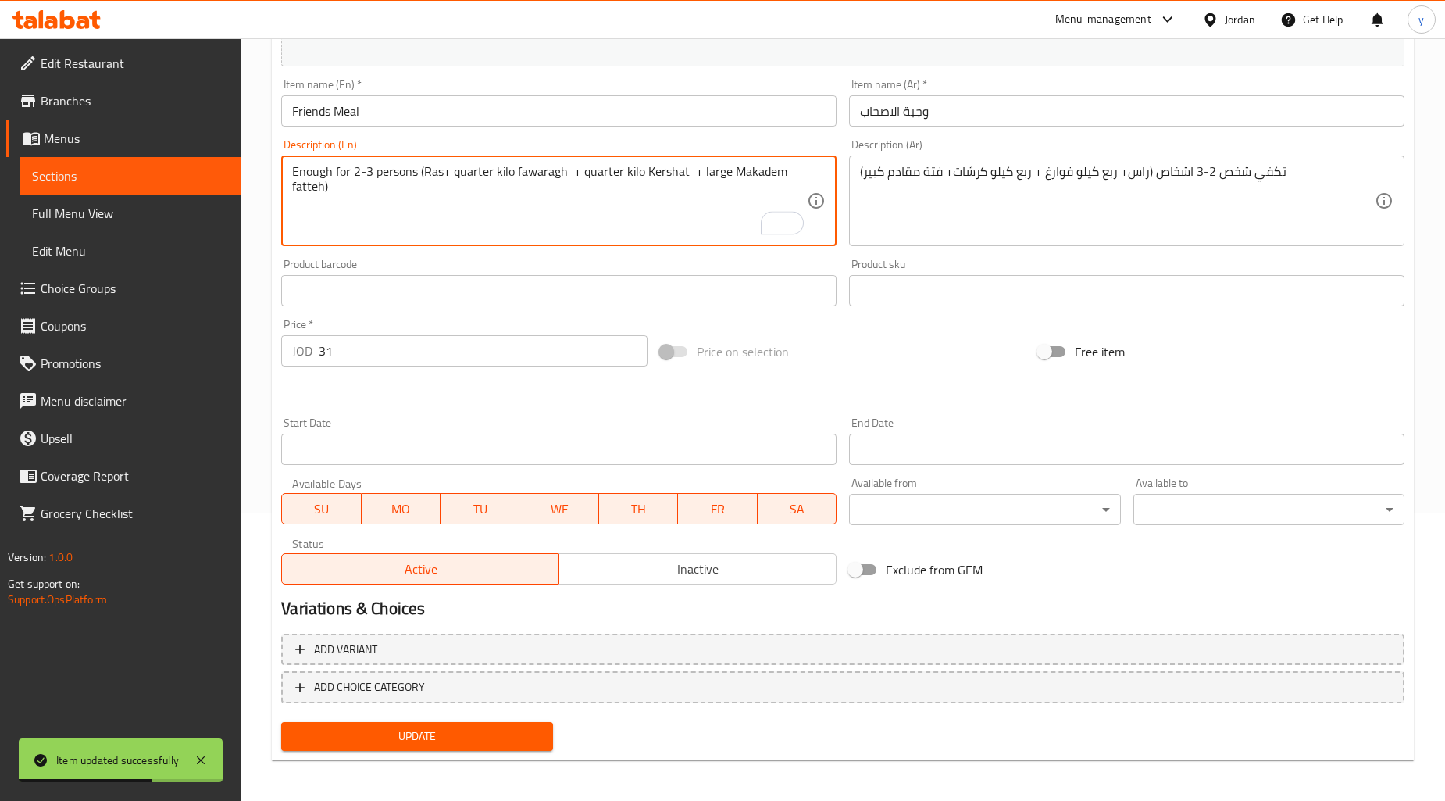
type textarea "Enough for 2-3 persons (Ras+ quarter kilo fawaragh + quarter kilo Kershat + lar…"
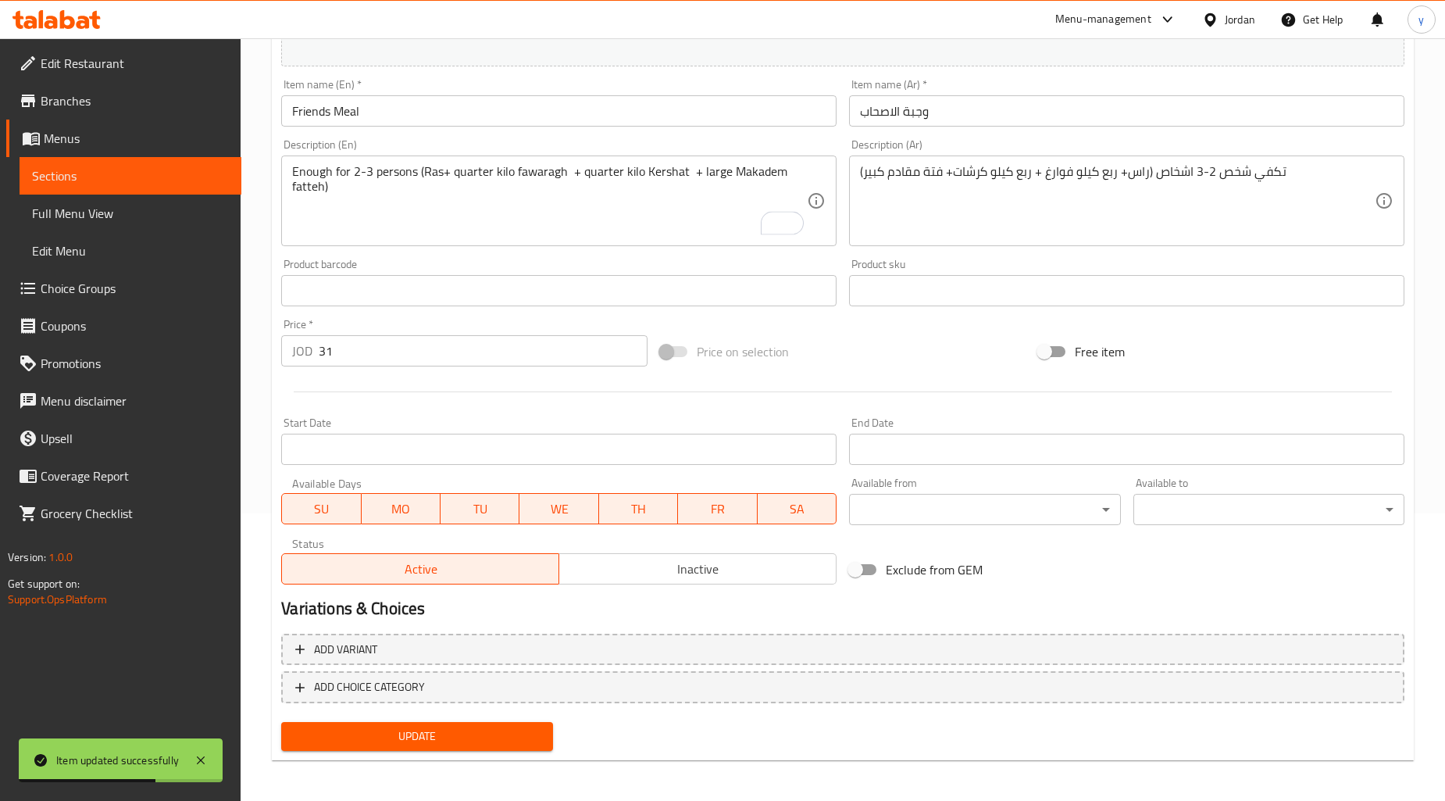
click at [504, 716] on div "Update" at bounding box center [417, 736] width 284 height 41
click at [501, 727] on span "Update" at bounding box center [417, 737] width 246 height 20
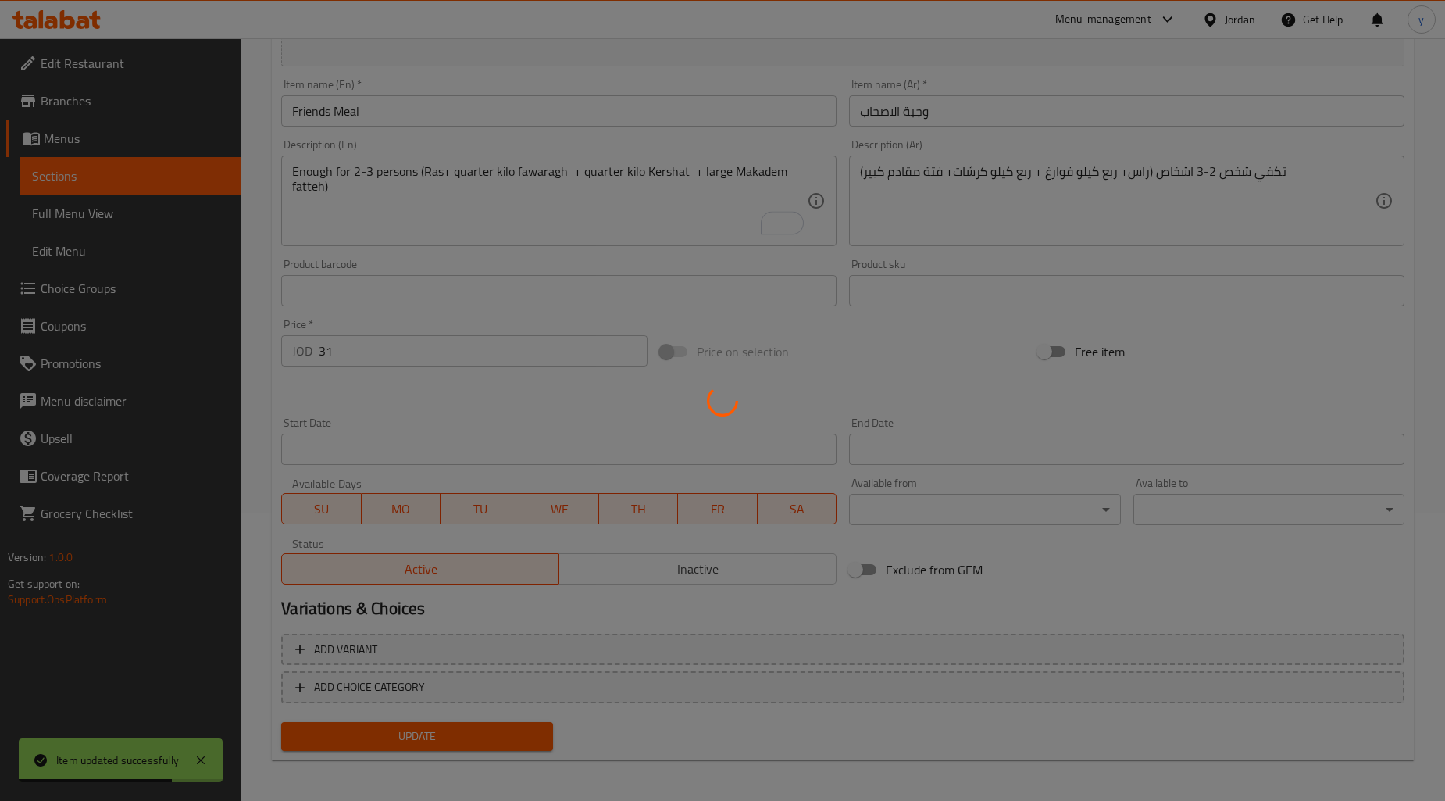
scroll to position [0, 0]
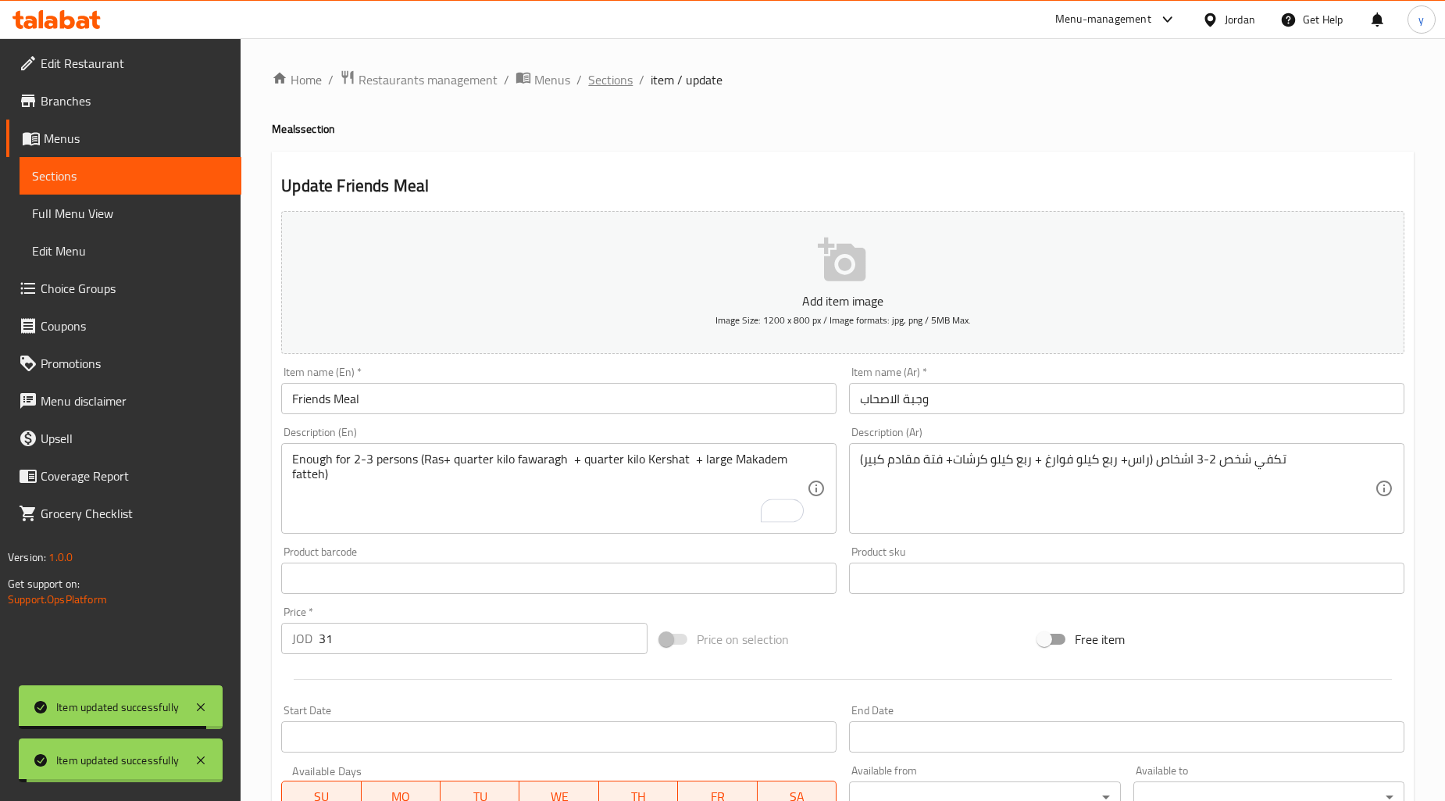
click at [606, 79] on span "Sections" at bounding box center [610, 79] width 45 height 19
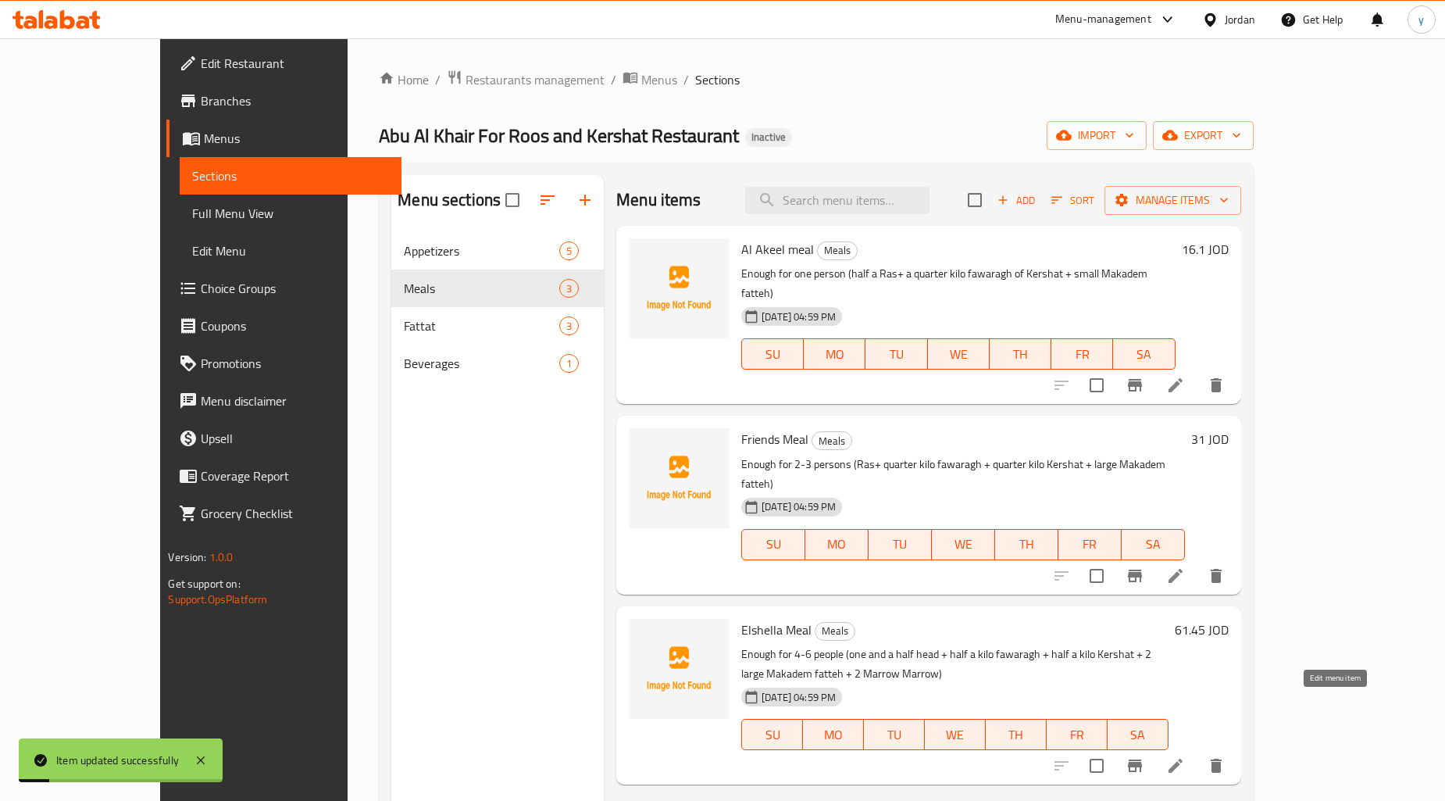
click at [1185, 756] on icon at bounding box center [1176, 765] width 19 height 19
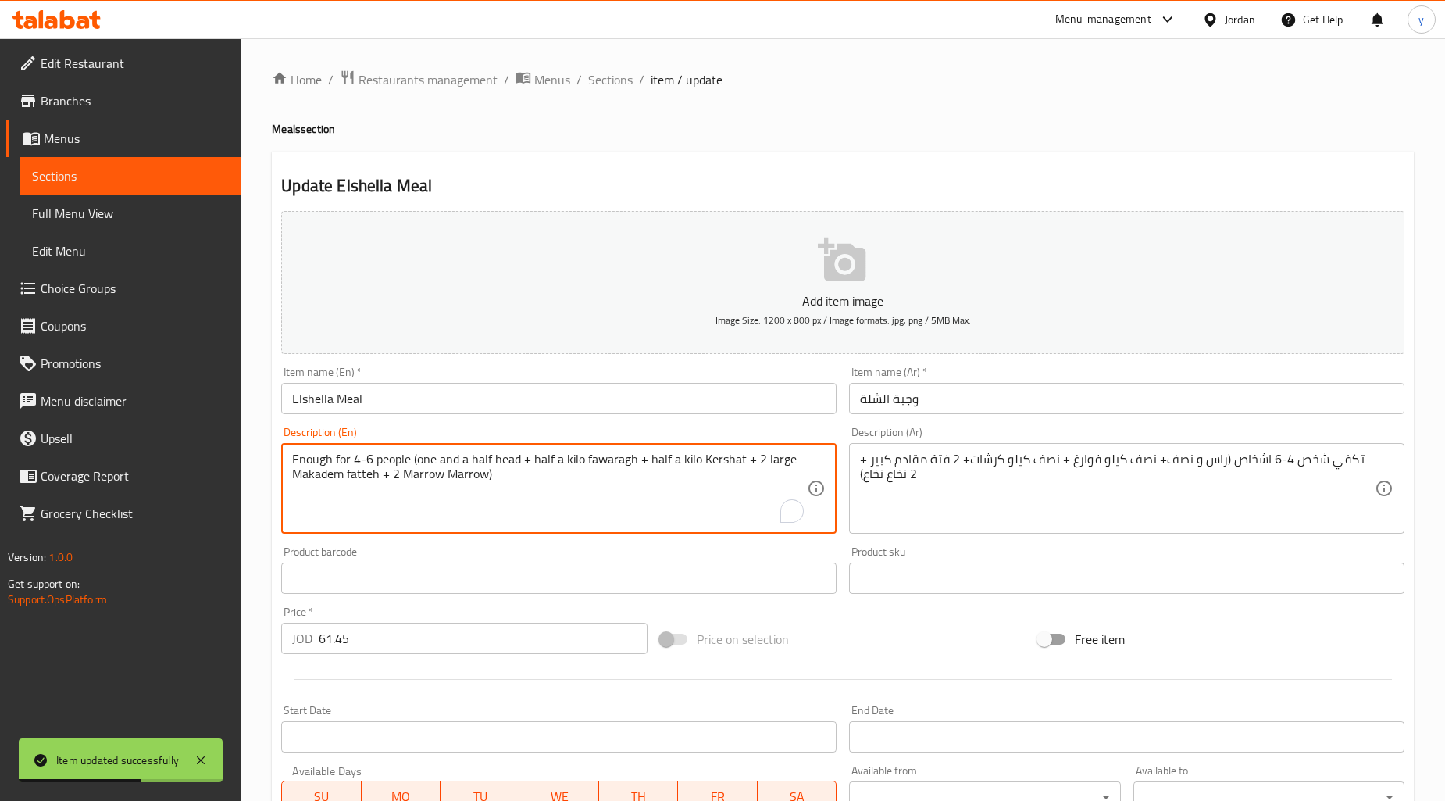
click at [498, 463] on textarea "Enough for 4-6 people (one and a half head + half a kilo fawaragh + half a kilo…" at bounding box center [549, 489] width 515 height 74
paste textarea "Ras"
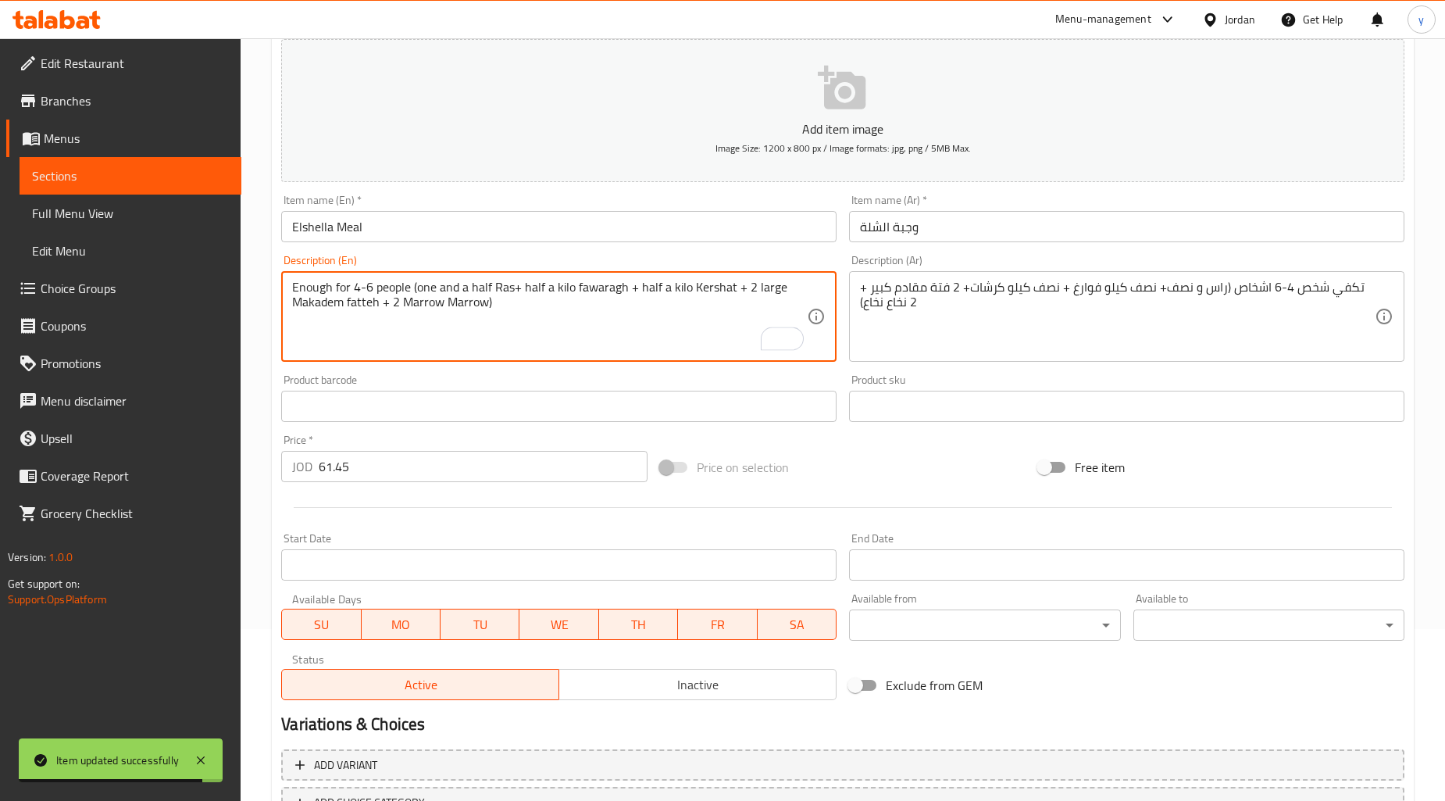
scroll to position [288, 0]
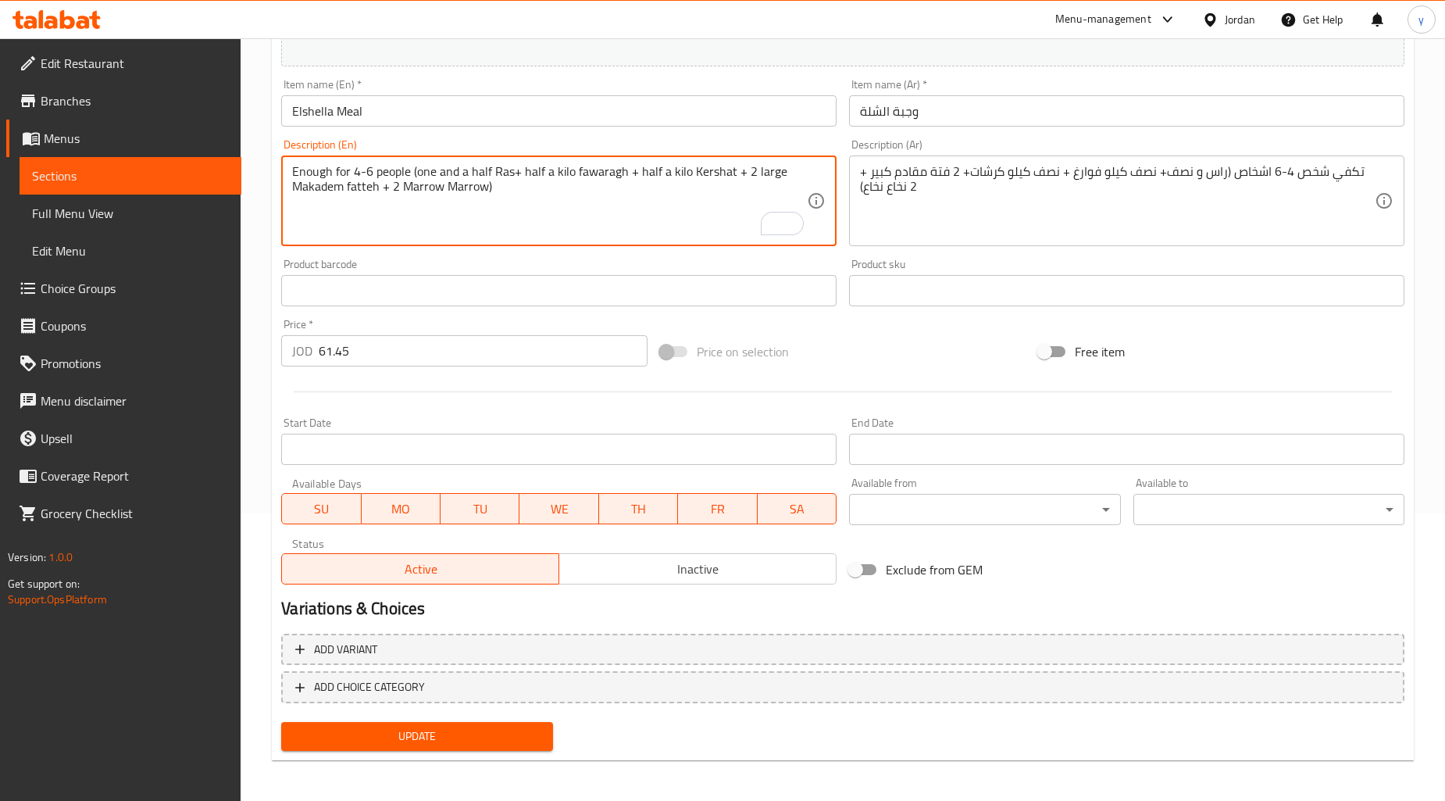
type textarea "Enough for 4-6 people (one and a half Ras+ half a kilo fawaragh + half a kilo K…"
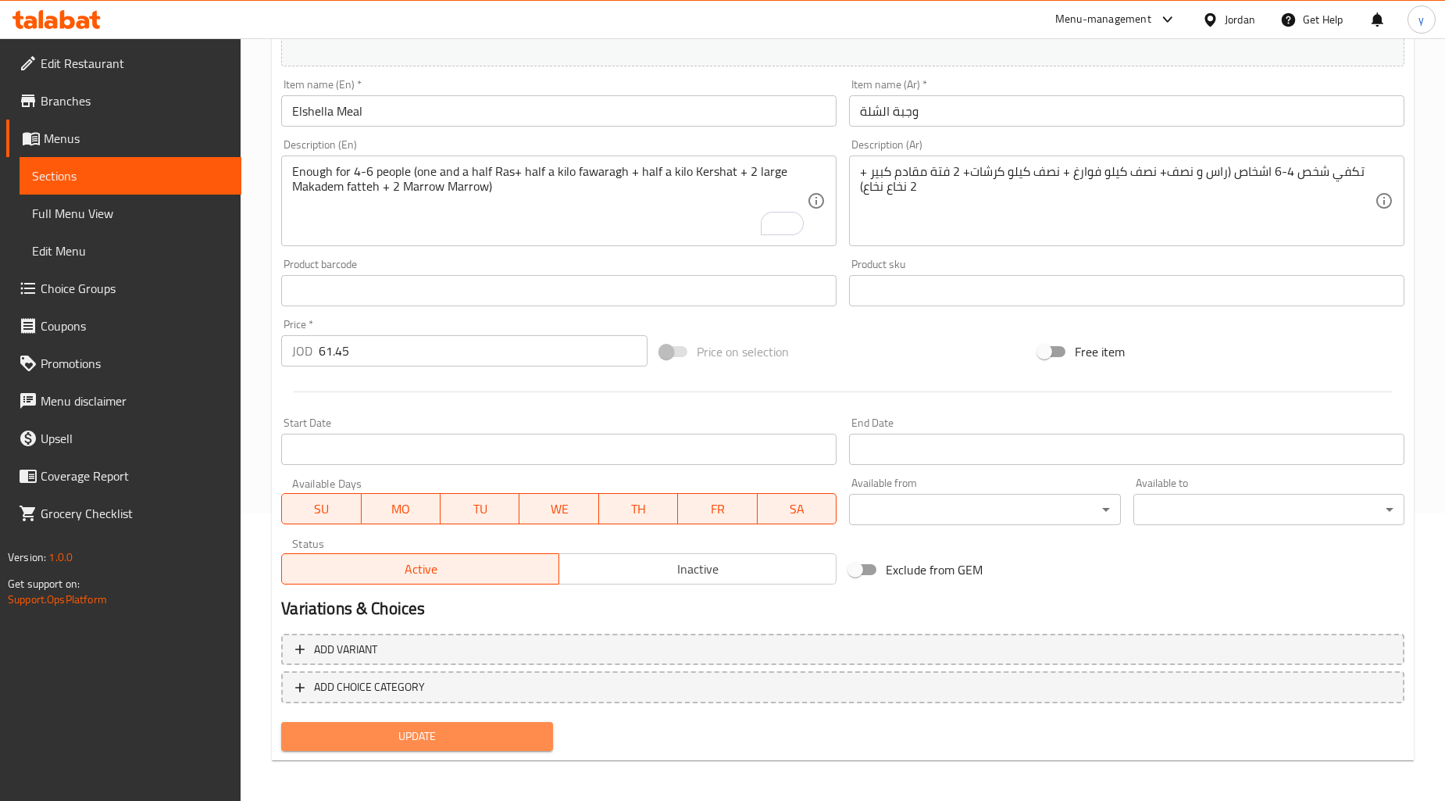
click at [489, 734] on span "Update" at bounding box center [417, 737] width 246 height 20
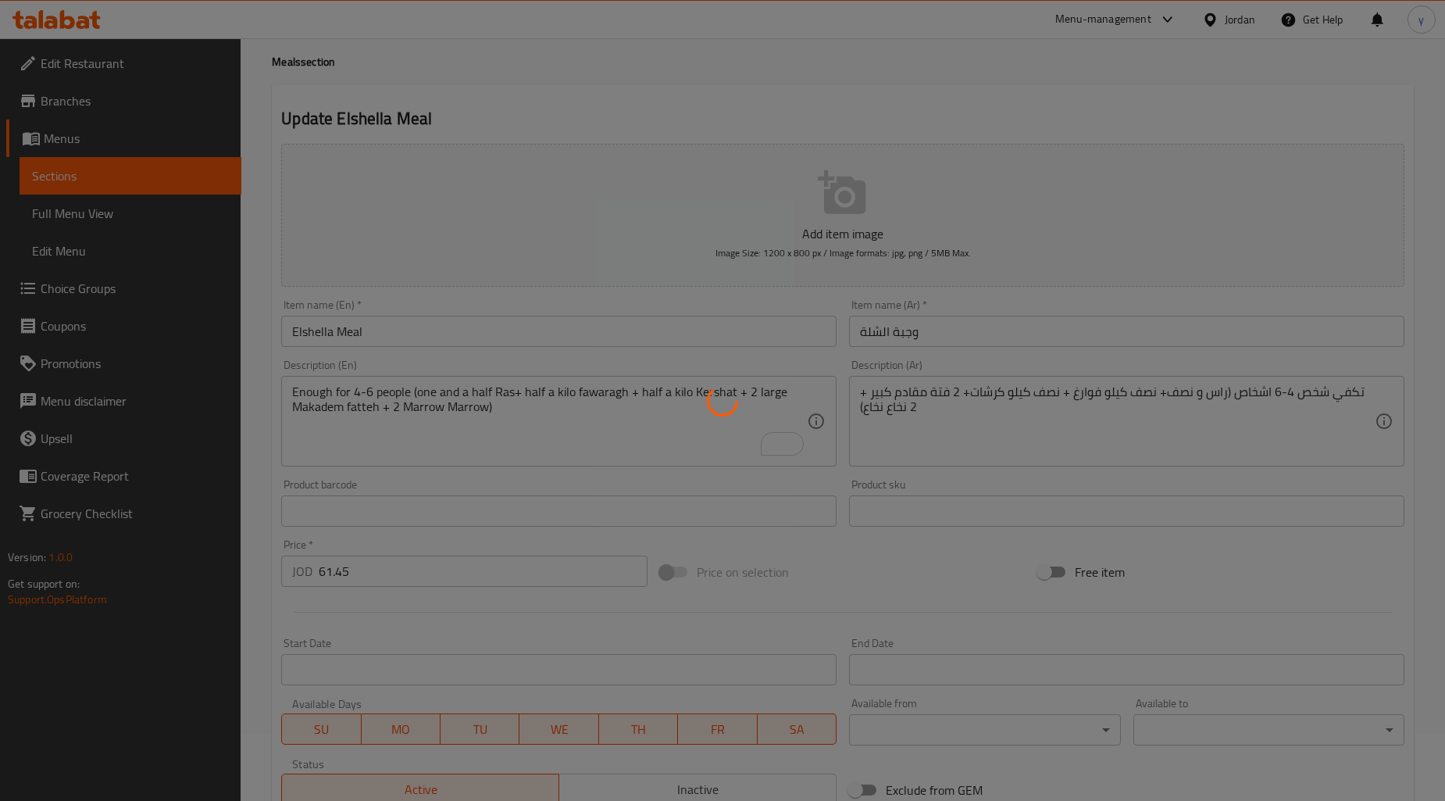
scroll to position [0, 0]
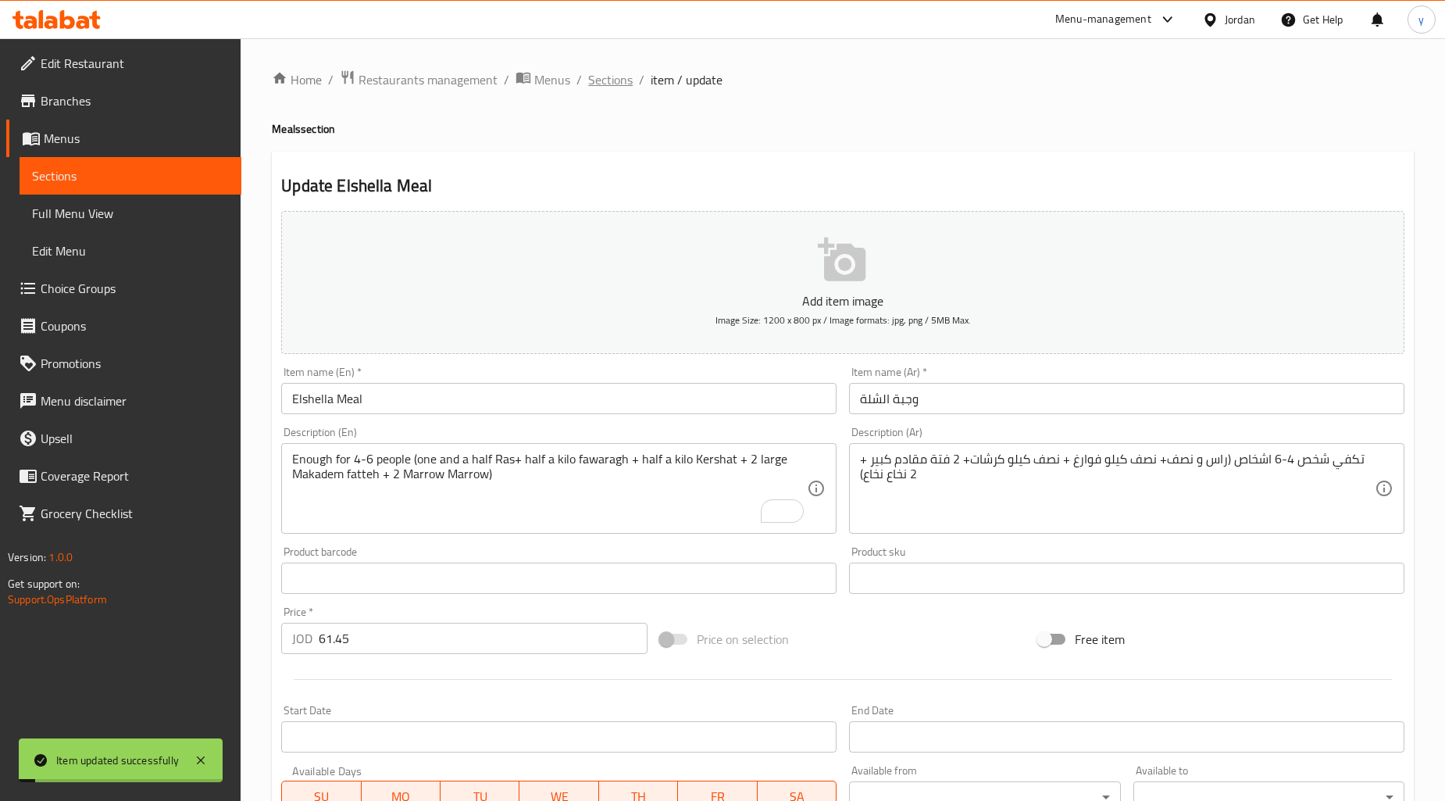
click at [606, 73] on span "Sections" at bounding box center [610, 79] width 45 height 19
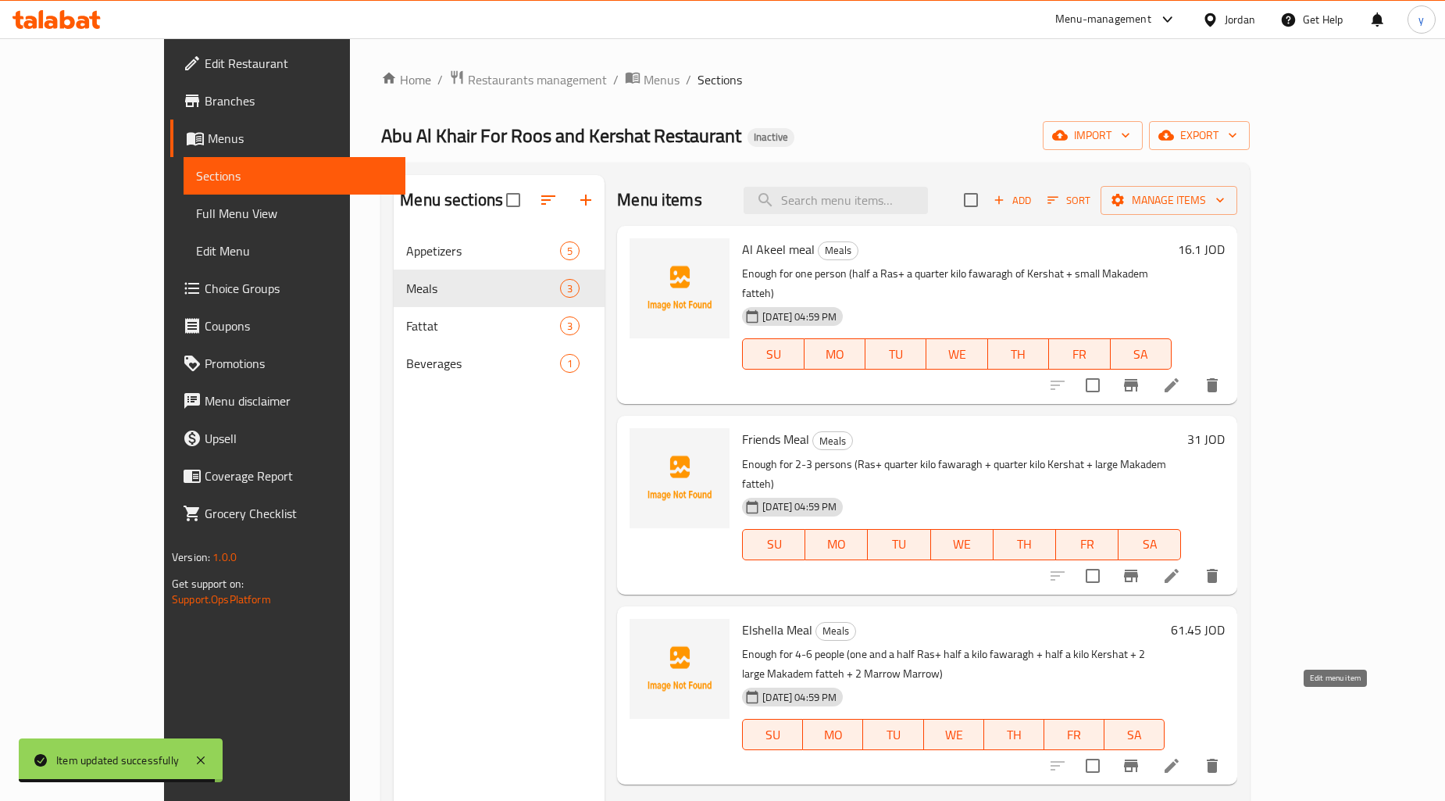
click at [1181, 756] on icon at bounding box center [1172, 765] width 19 height 19
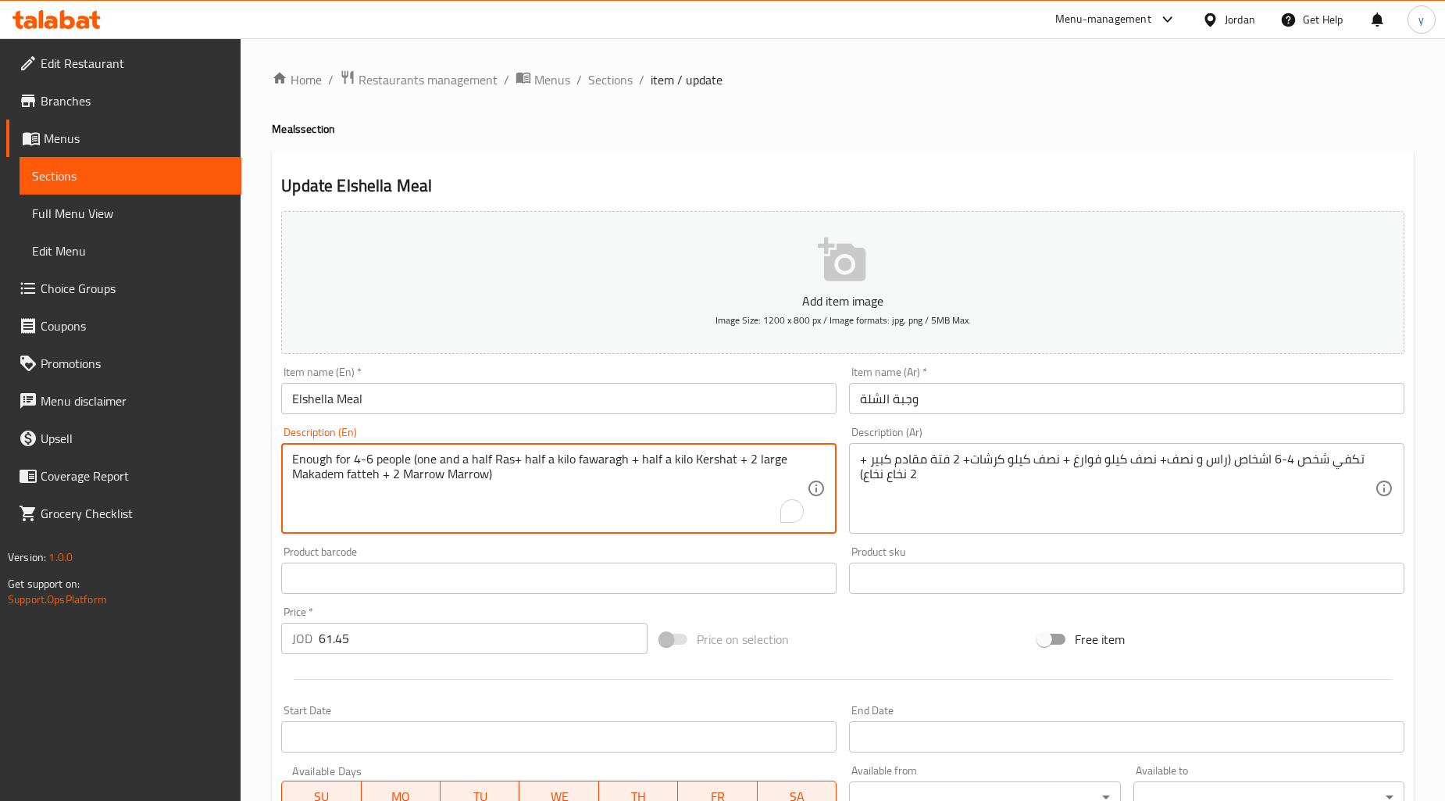
click at [447, 465] on textarea "Enough for 4-6 people (one and a half Ras+ half a kilo fawaragh + half a kilo K…" at bounding box center [549, 489] width 515 height 74
paste textarea "Ras"
click at [444, 464] on textarea "Enough for 4-6 people (Ras a half Ras+ half a kilo fawaragh + half a kilo Kersh…" at bounding box center [549, 489] width 515 height 74
click at [491, 466] on textarea "Enough for 4-6 people (Ras and half Ras+ half a kilo fawaragh + half a kilo Ker…" at bounding box center [549, 489] width 515 height 74
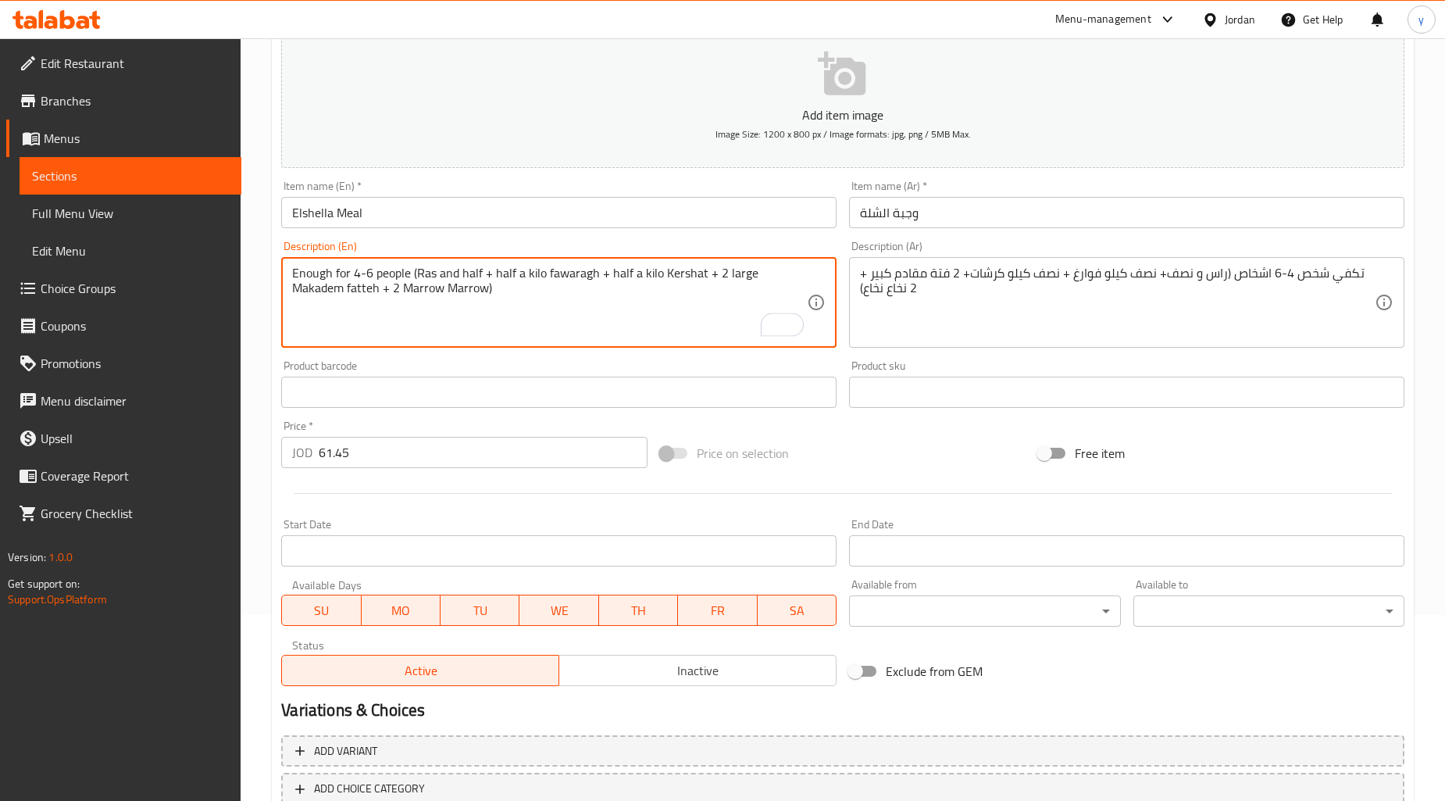
scroll to position [288, 0]
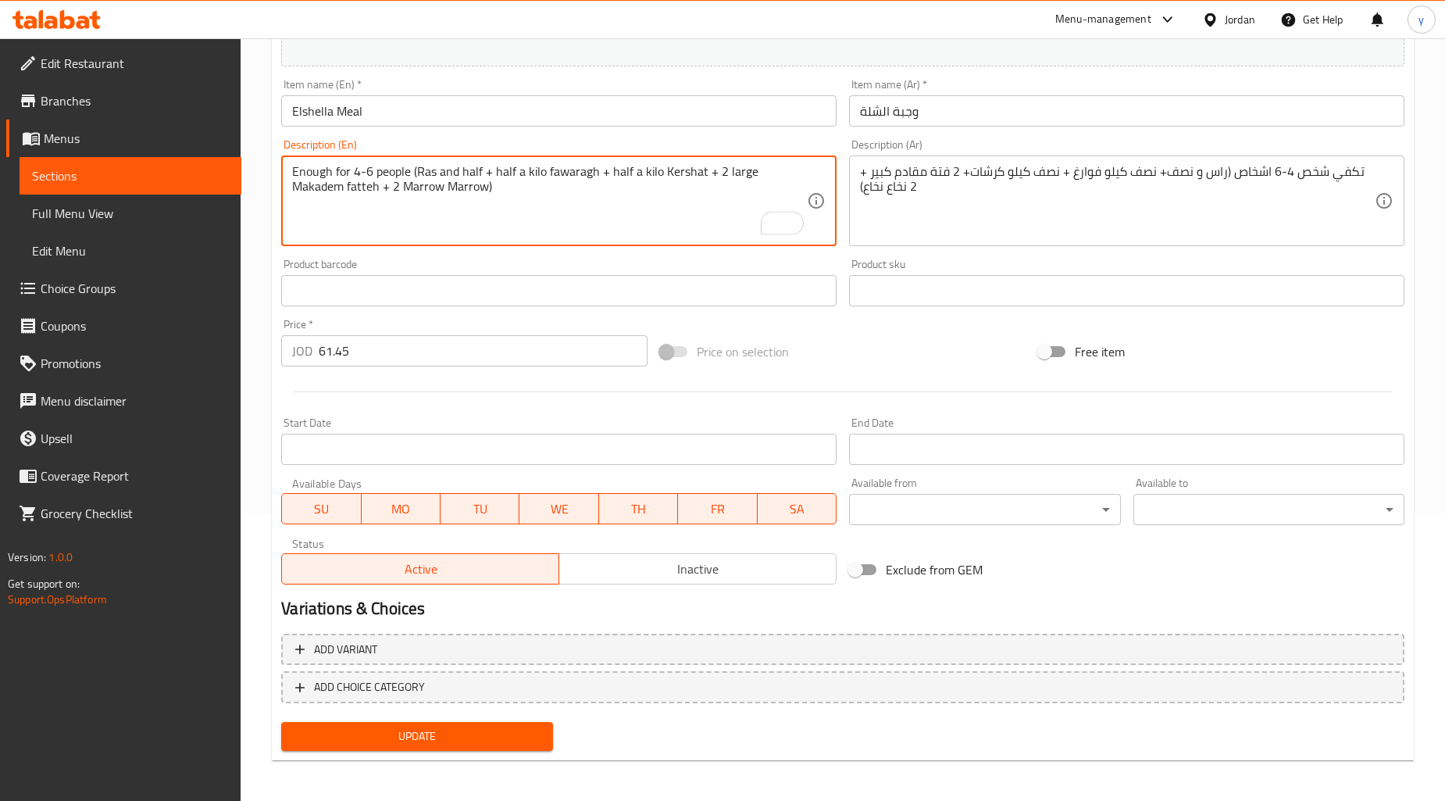
type textarea "Enough for 4-6 people (Ras and half + half a kilo fawaragh + half a kilo Kersha…"
click at [492, 731] on span "Update" at bounding box center [417, 737] width 246 height 20
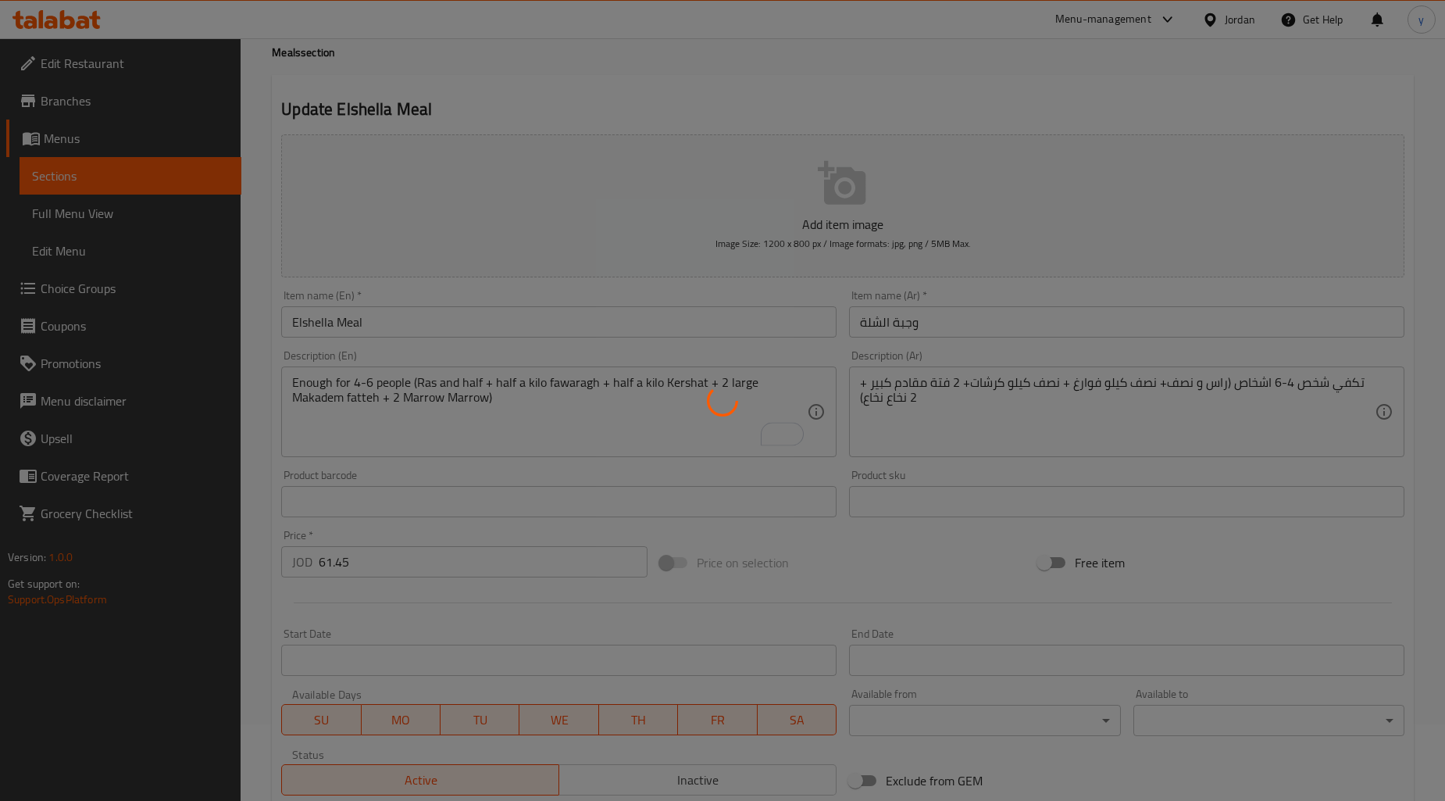
scroll to position [0, 0]
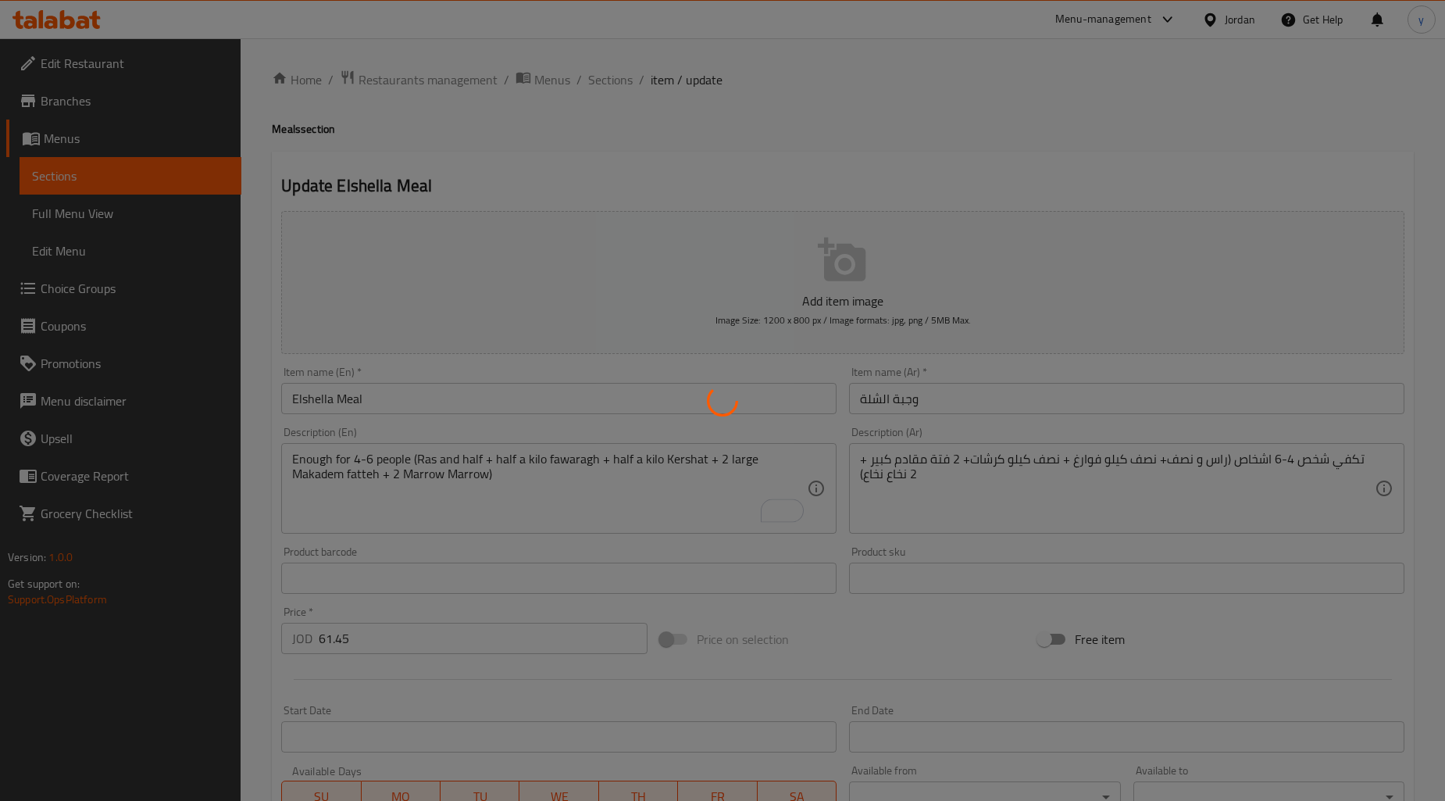
drag, startPoint x: 611, startPoint y: 77, endPoint x: 380, endPoint y: 9, distance: 241.1
click at [610, 77] on div at bounding box center [722, 400] width 1445 height 801
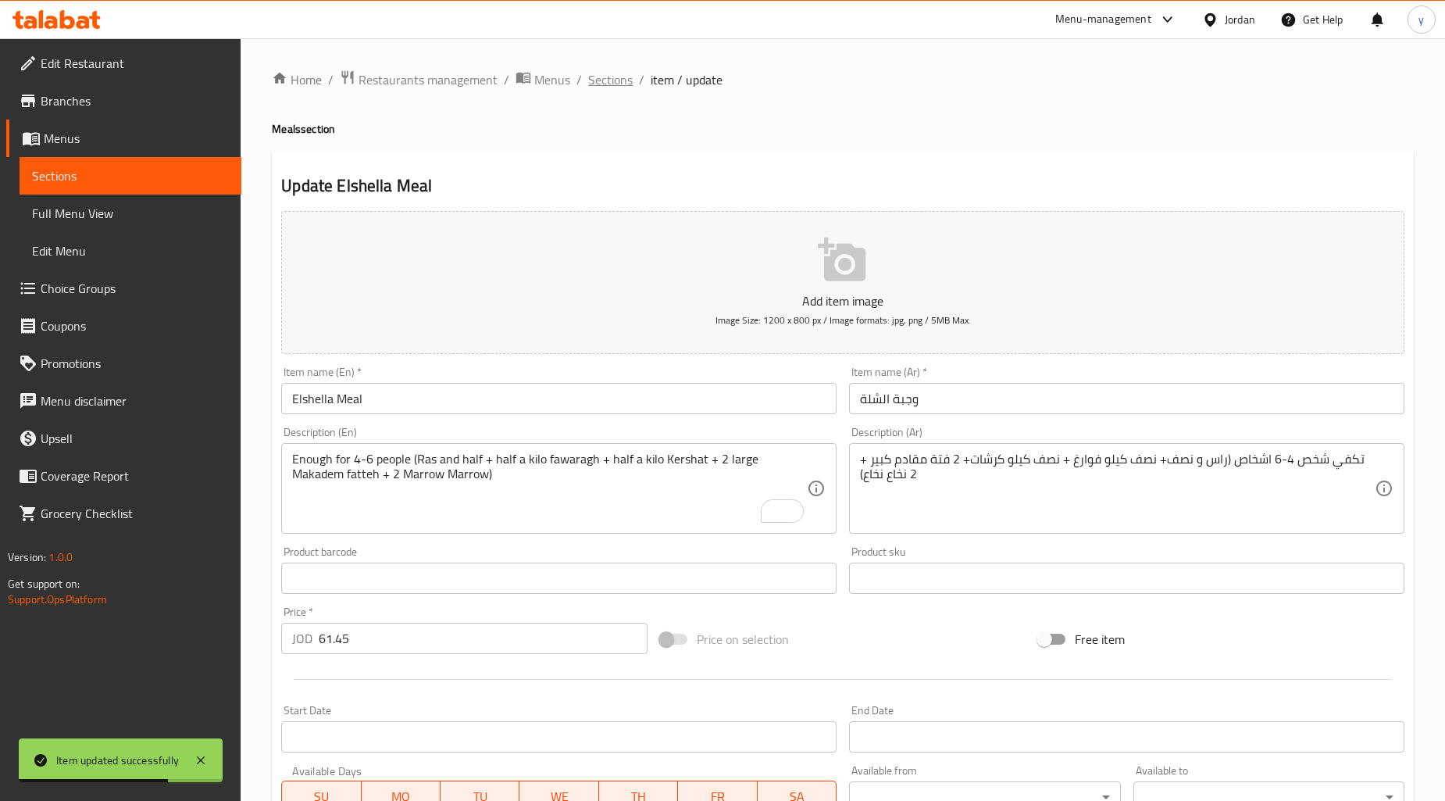
click at [604, 78] on span "Sections" at bounding box center [610, 79] width 45 height 19
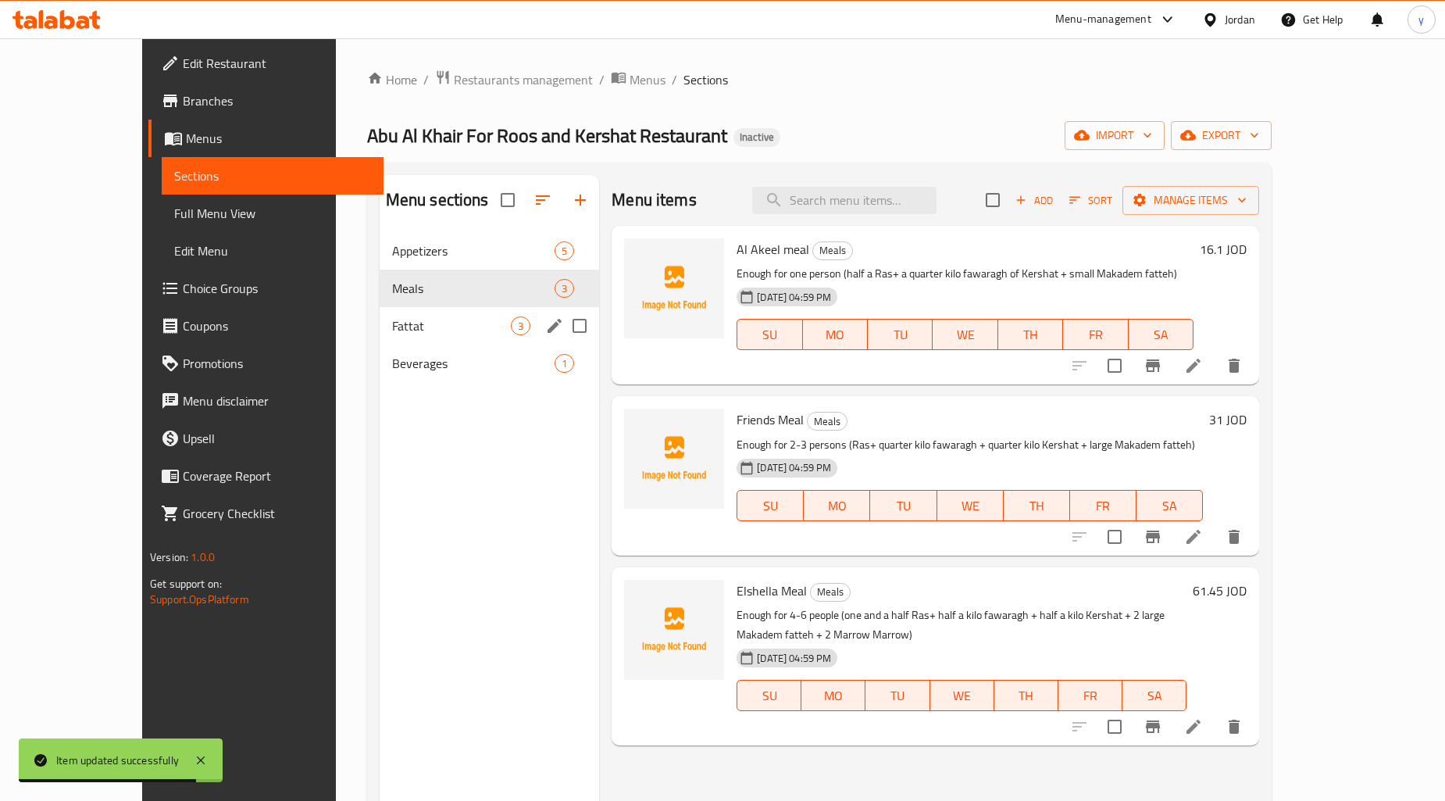
click at [392, 309] on div "Fattat 3" at bounding box center [490, 326] width 220 height 38
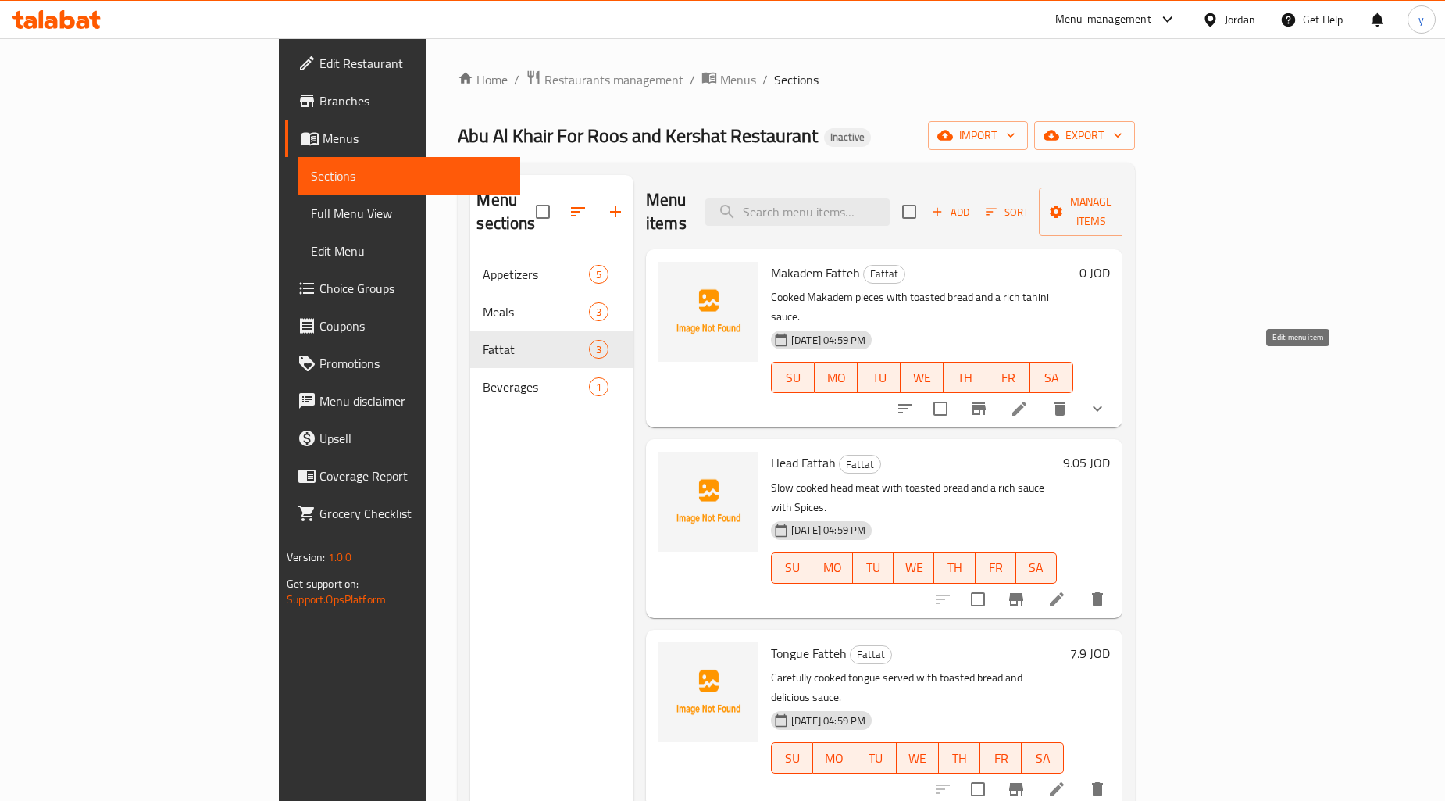
click at [1029, 399] on icon at bounding box center [1019, 408] width 19 height 19
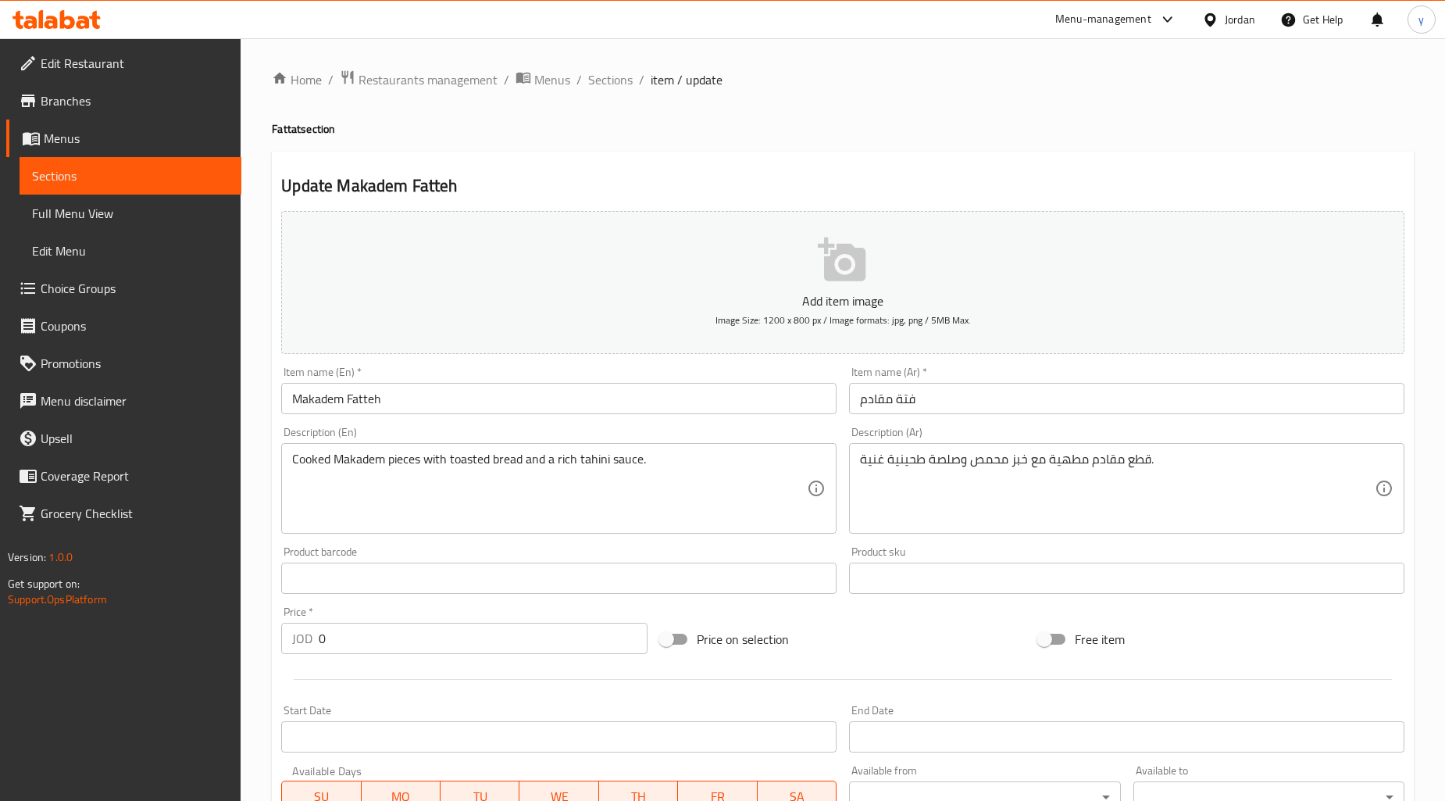
click at [518, 405] on input "Makadem Fatteh" at bounding box center [559, 398] width 556 height 31
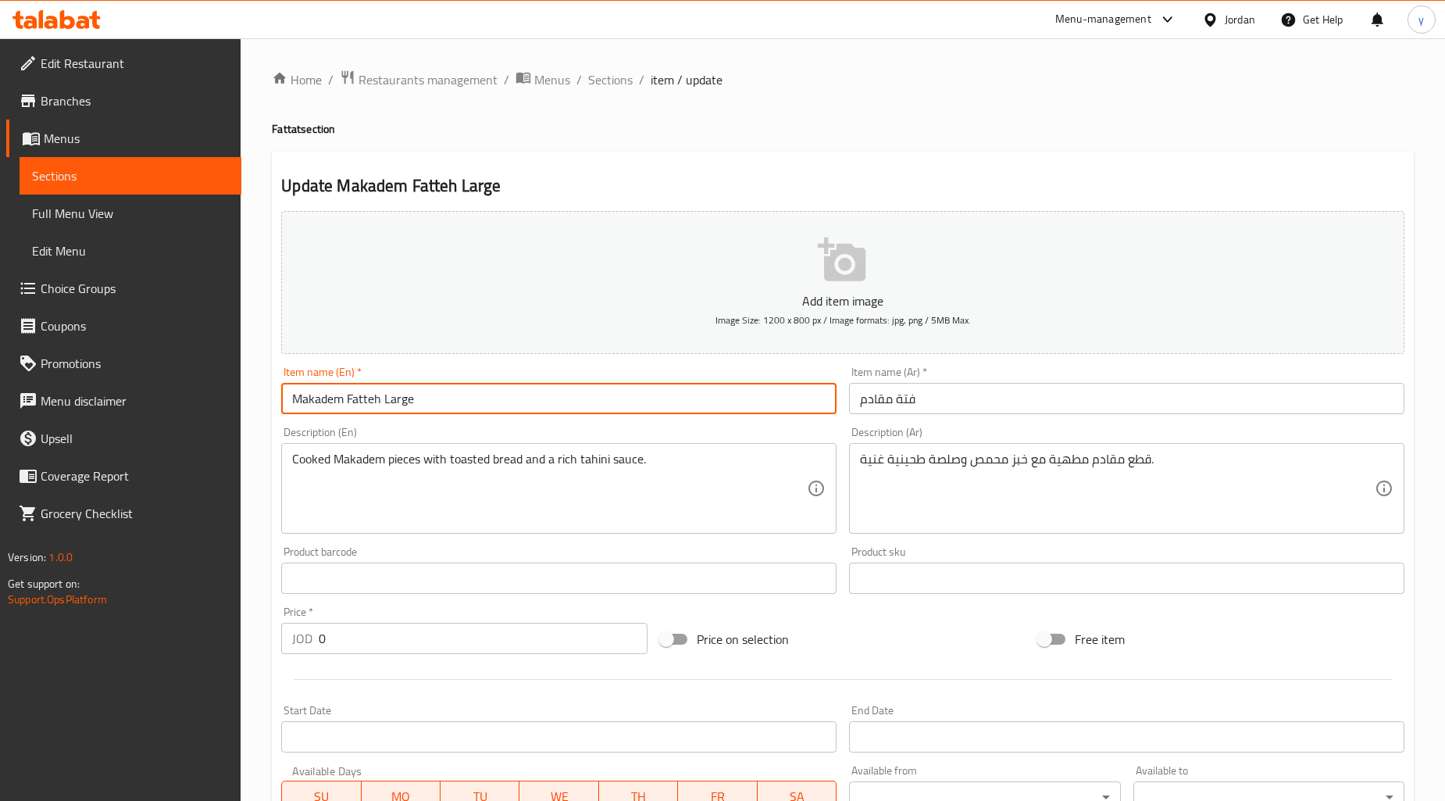
type input "Makadem Fatteh Large"
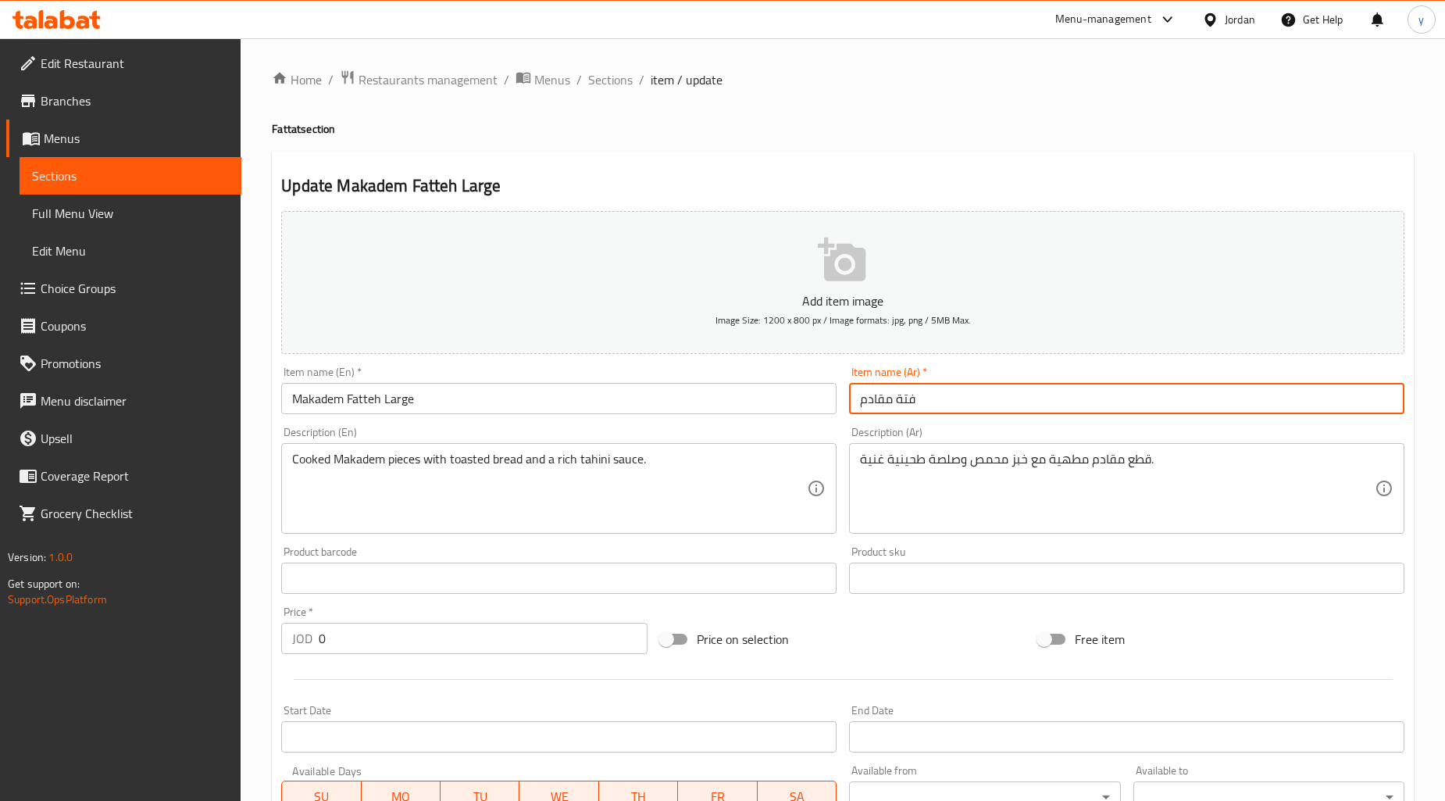
click at [1052, 402] on input "فتة مقادم" at bounding box center [1127, 398] width 556 height 31
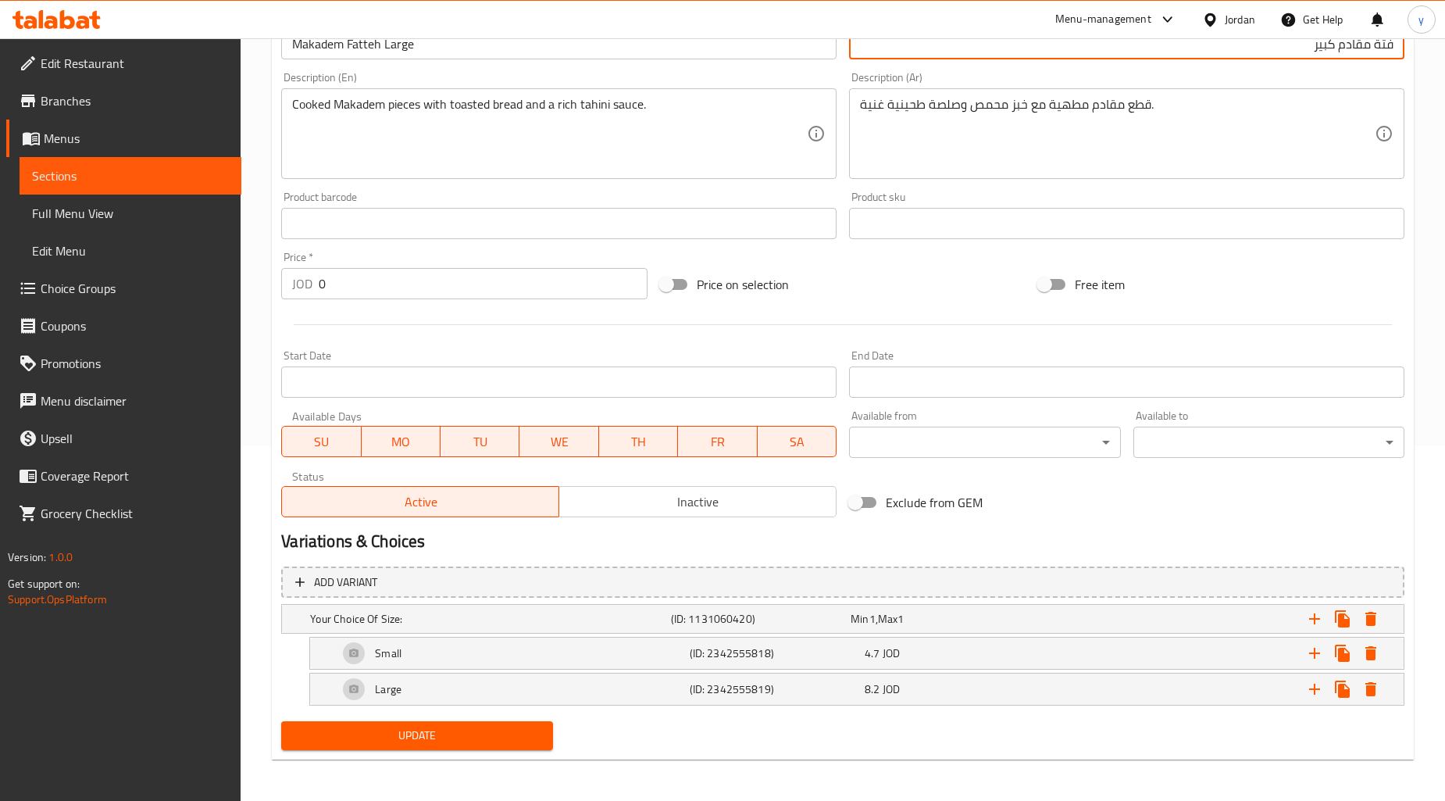
scroll to position [356, 0]
type input "فتة مقادم كبير"
click at [439, 741] on span "Update" at bounding box center [417, 735] width 246 height 20
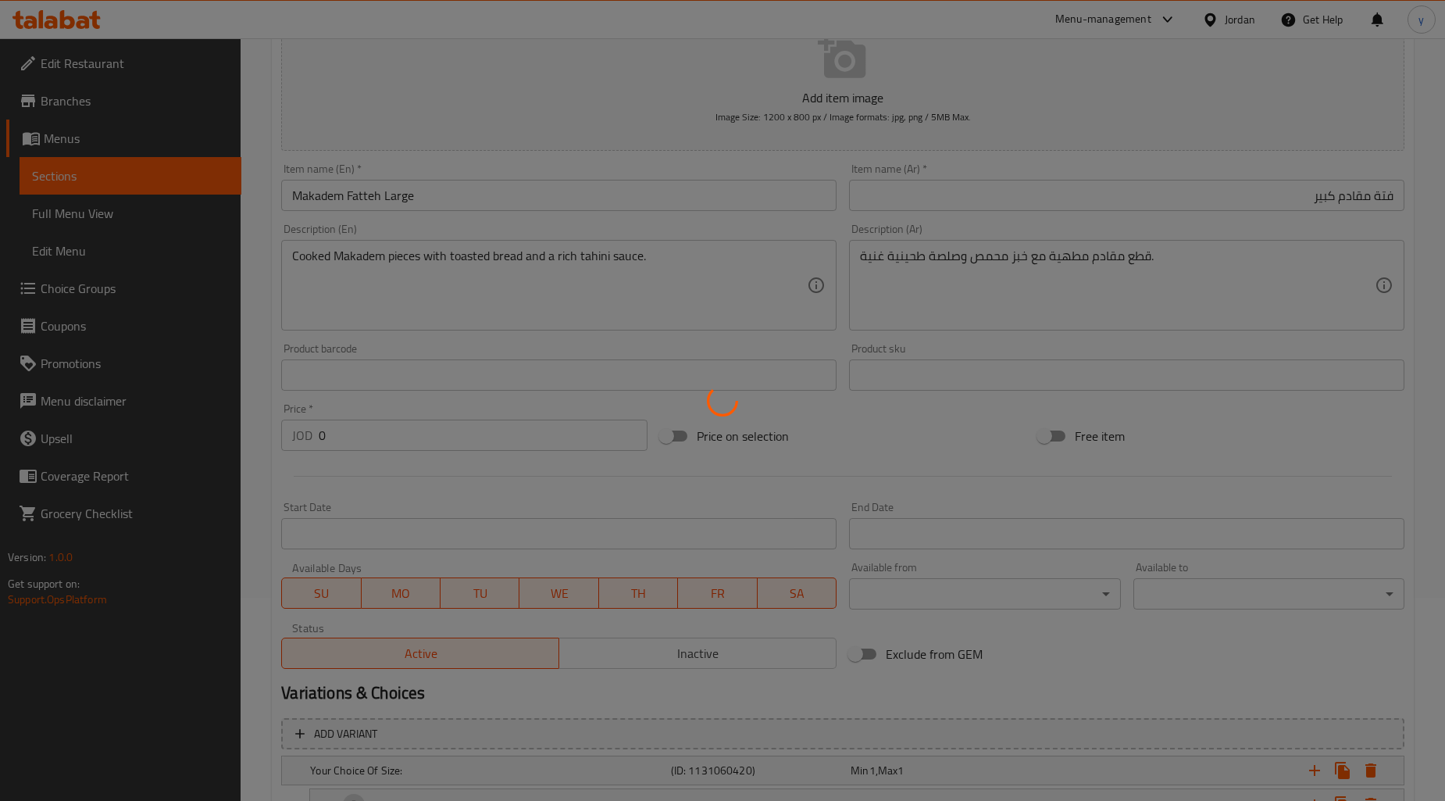
scroll to position [0, 0]
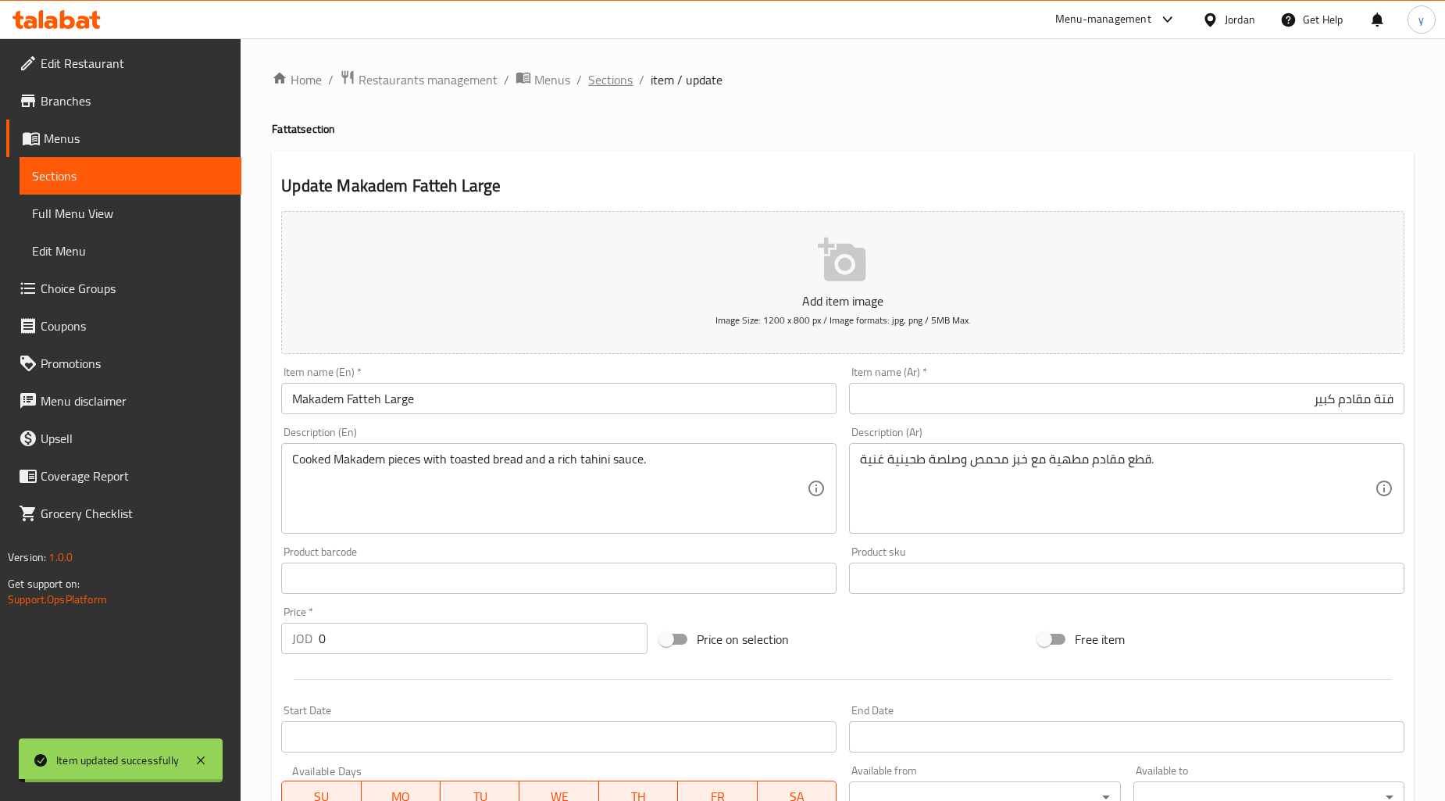
click at [610, 86] on span "Sections" at bounding box center [610, 79] width 45 height 19
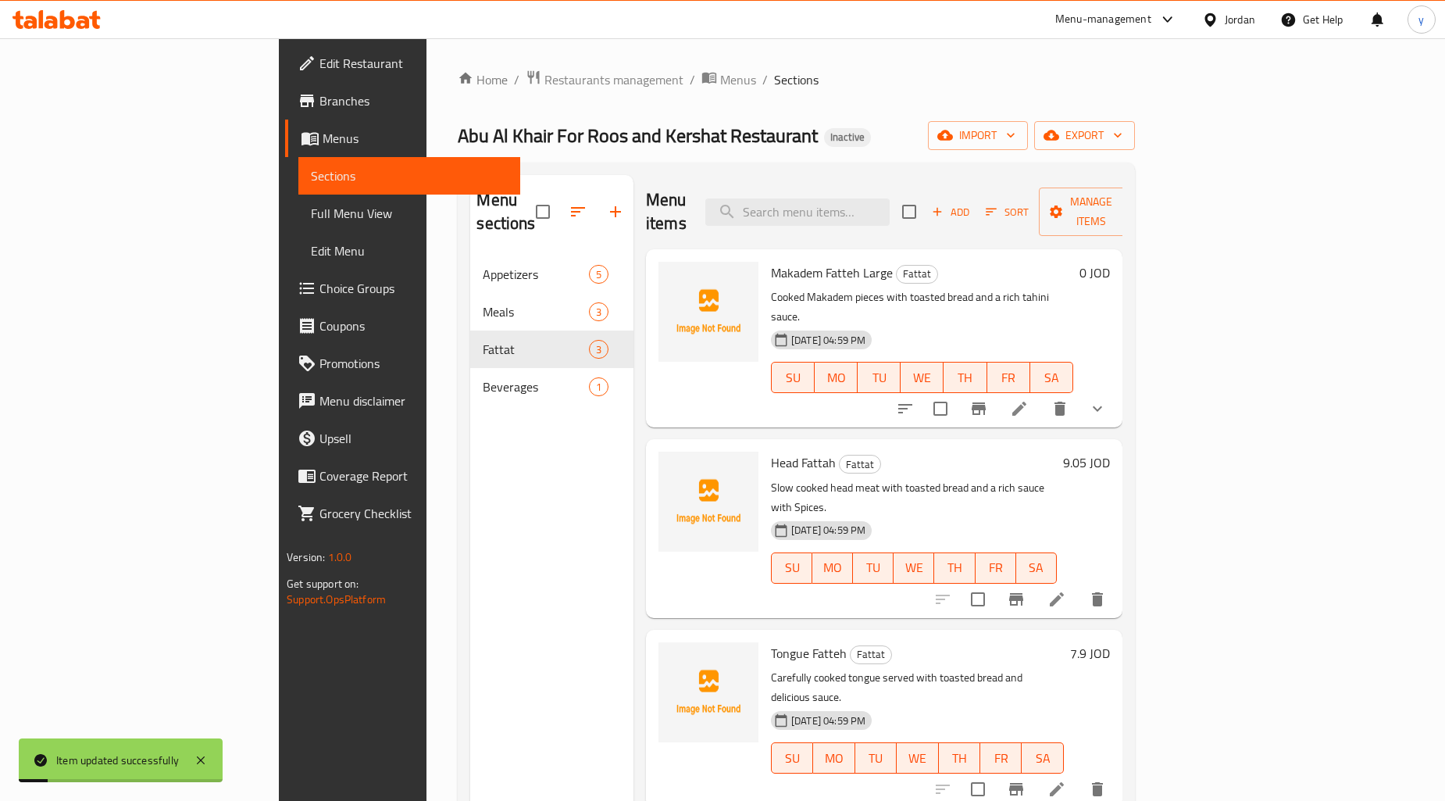
click at [1067, 590] on icon at bounding box center [1057, 599] width 19 height 19
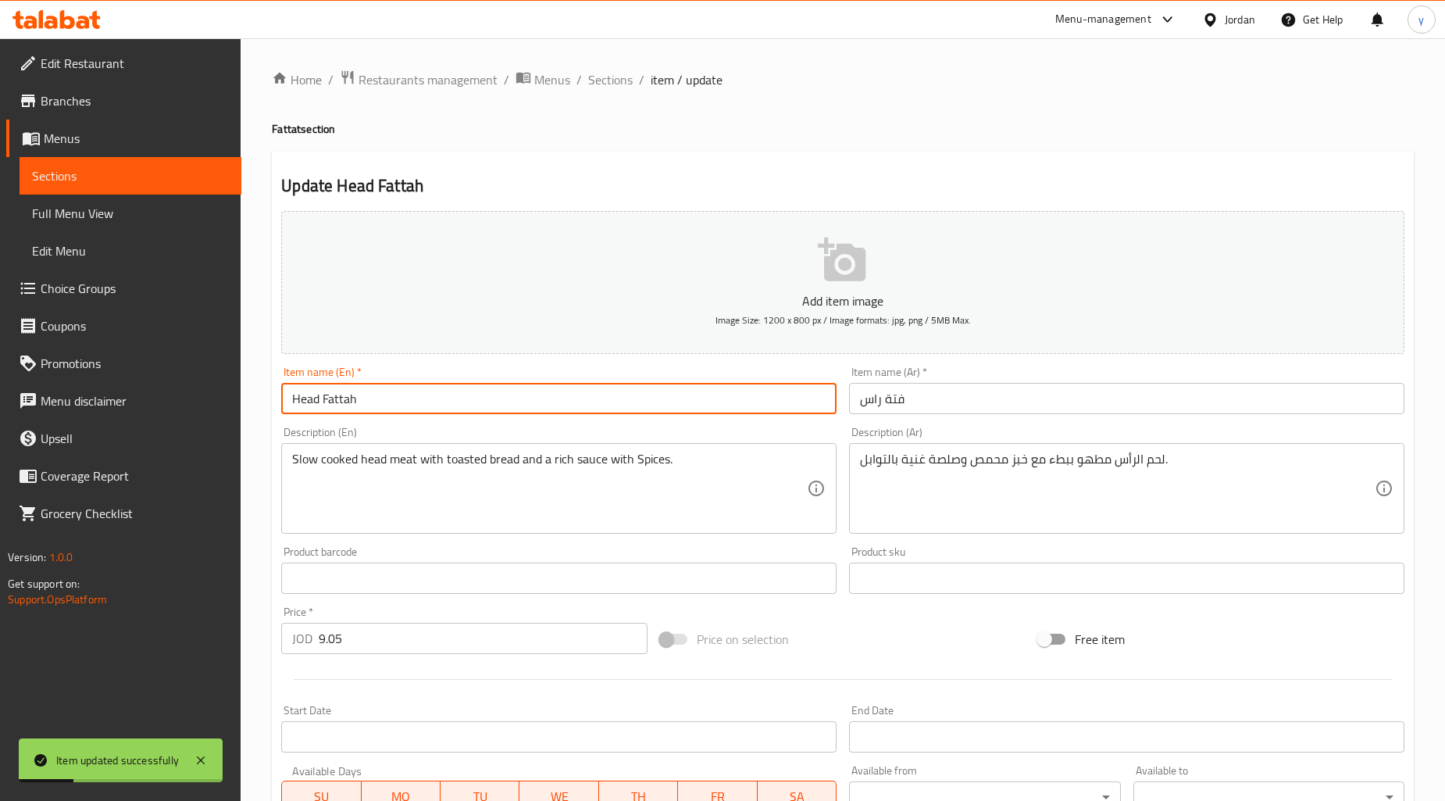
click at [436, 399] on input "Head Fattah" at bounding box center [559, 398] width 556 height 31
type input "Head Fattah Large"
click at [981, 414] on input "فتة راس" at bounding box center [1127, 398] width 556 height 31
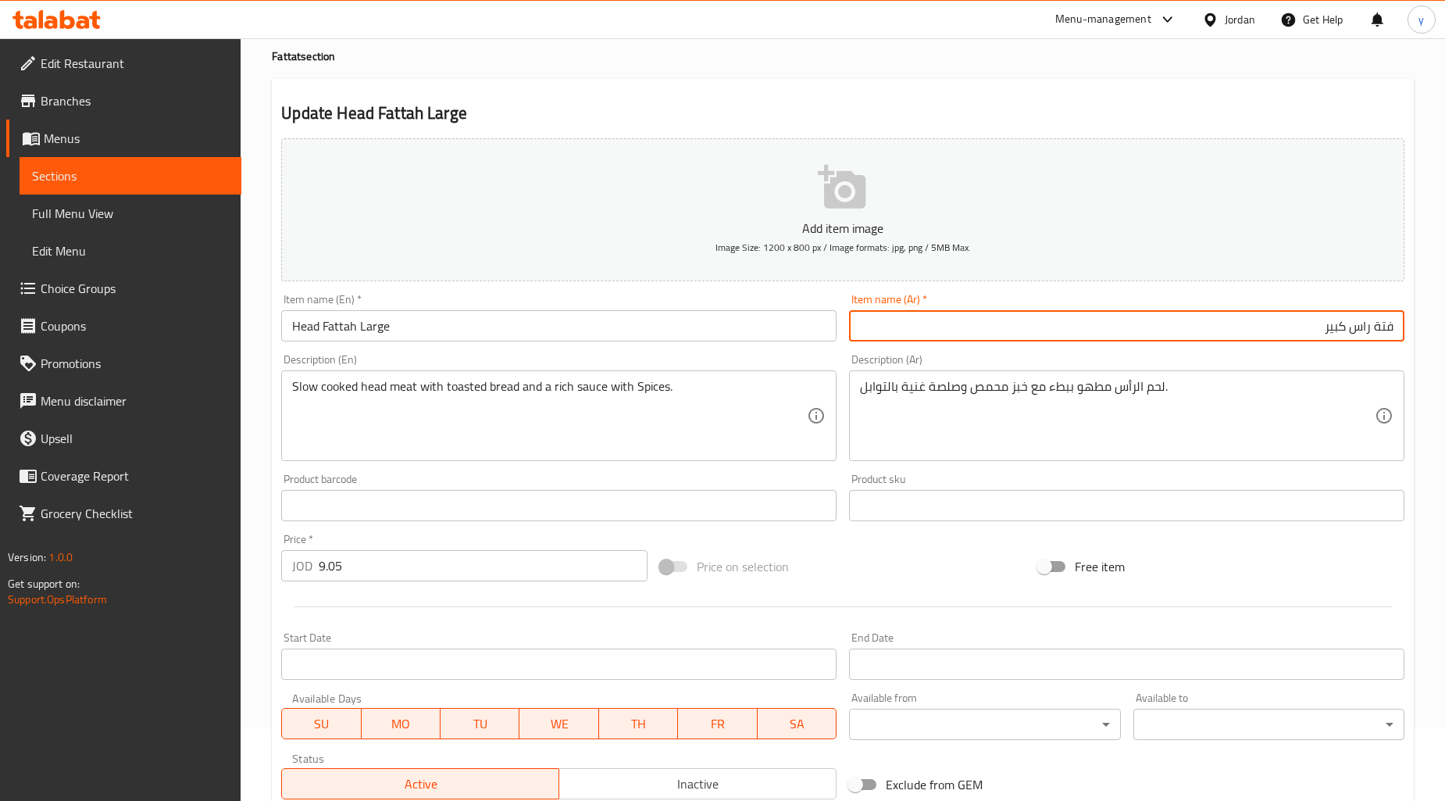
scroll to position [173, 0]
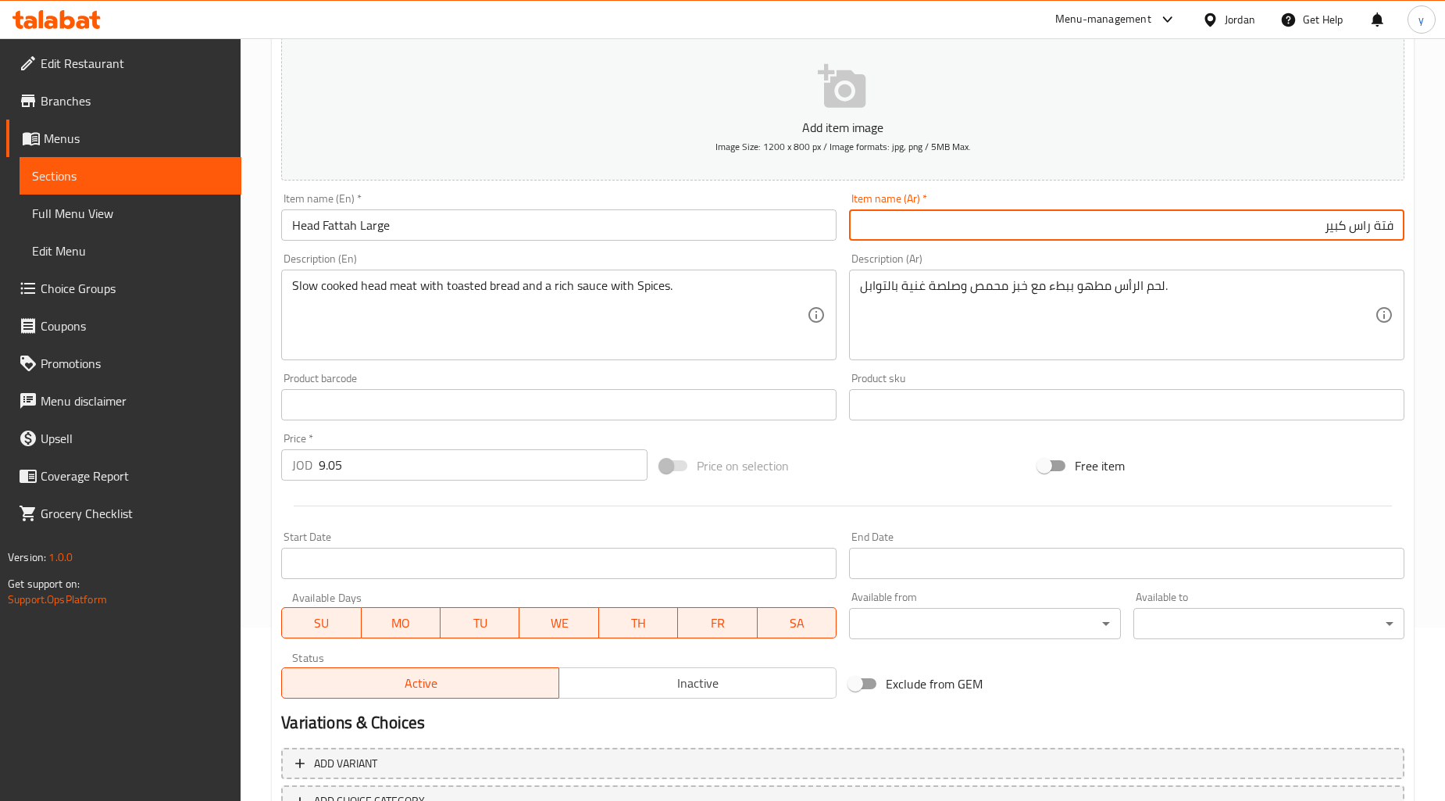
type input "فتة راس كبير"
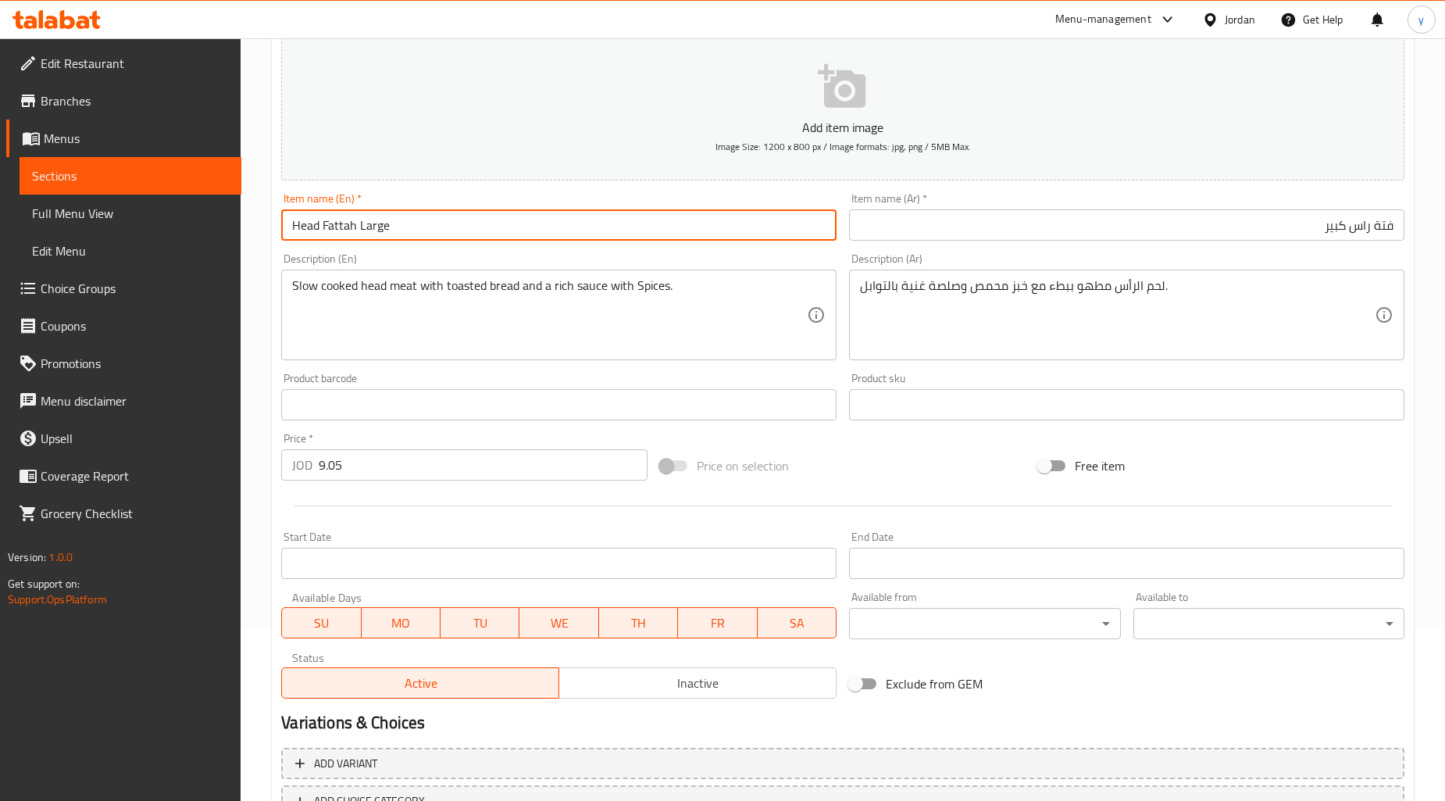
click at [313, 233] on input "Head Fattah Large" at bounding box center [559, 224] width 556 height 31
click at [501, 224] on input "Ras Fattah Large" at bounding box center [559, 224] width 556 height 31
click at [302, 230] on input "Ras Fattah Large" at bounding box center [559, 224] width 556 height 31
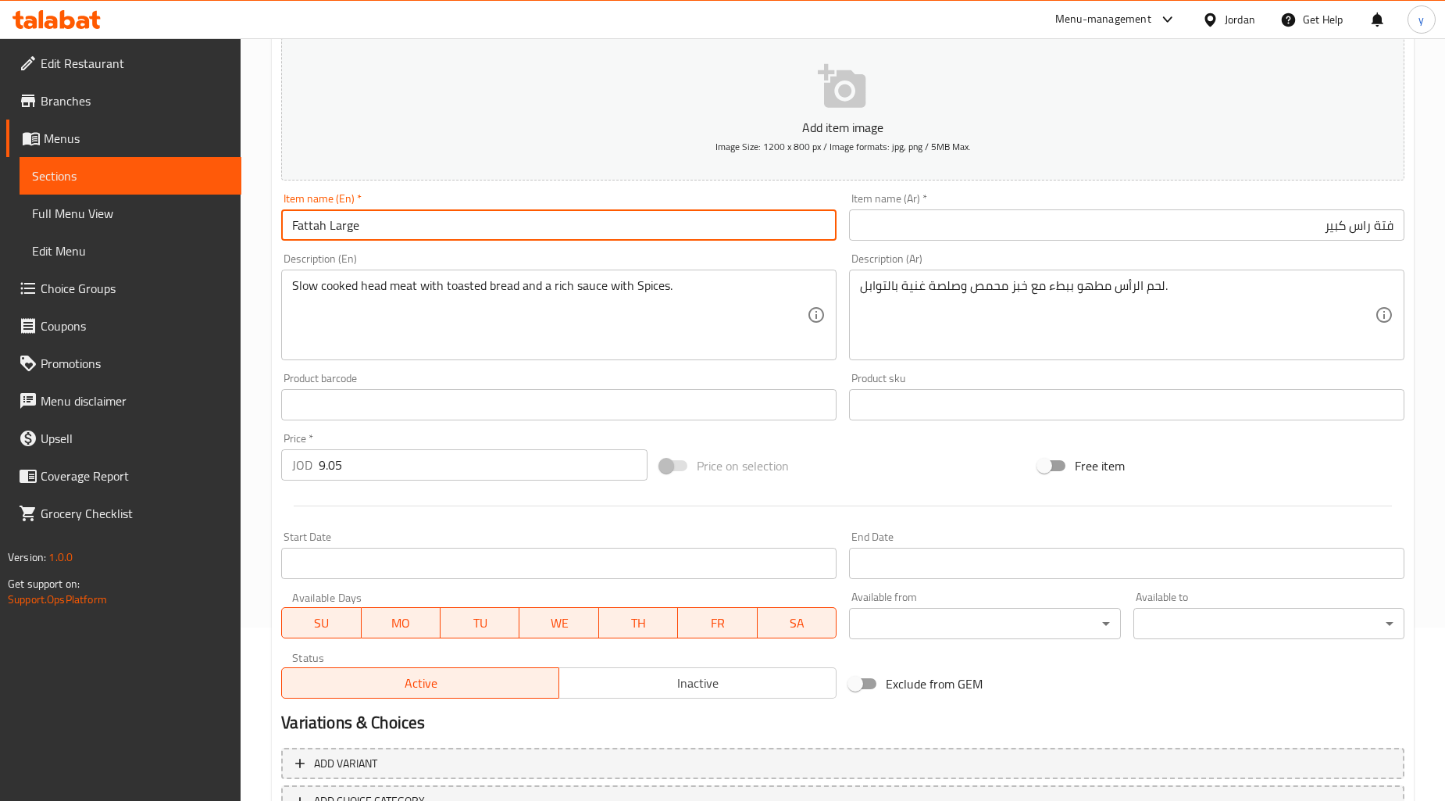
click at [326, 223] on input "Fattah Large" at bounding box center [559, 224] width 556 height 31
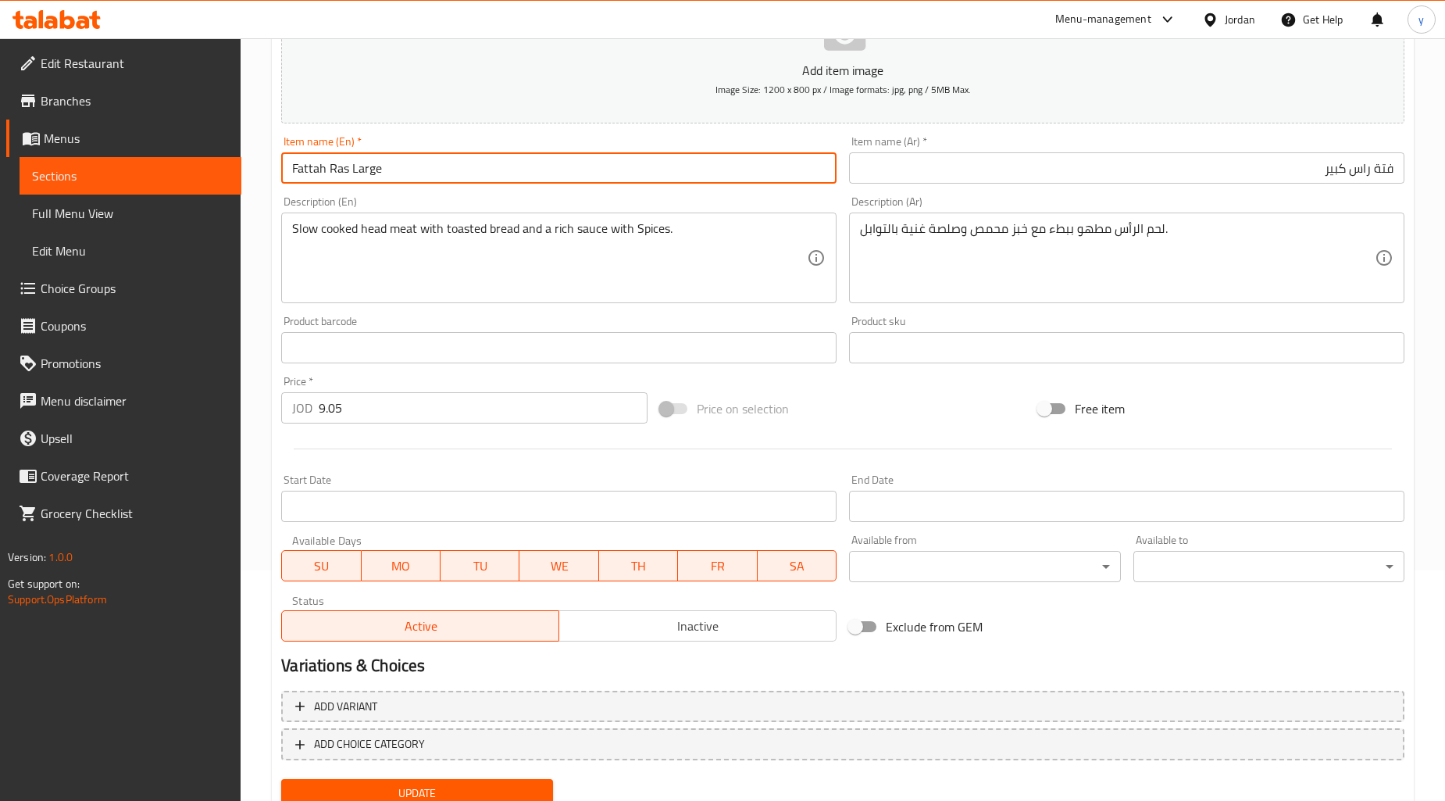
scroll to position [288, 0]
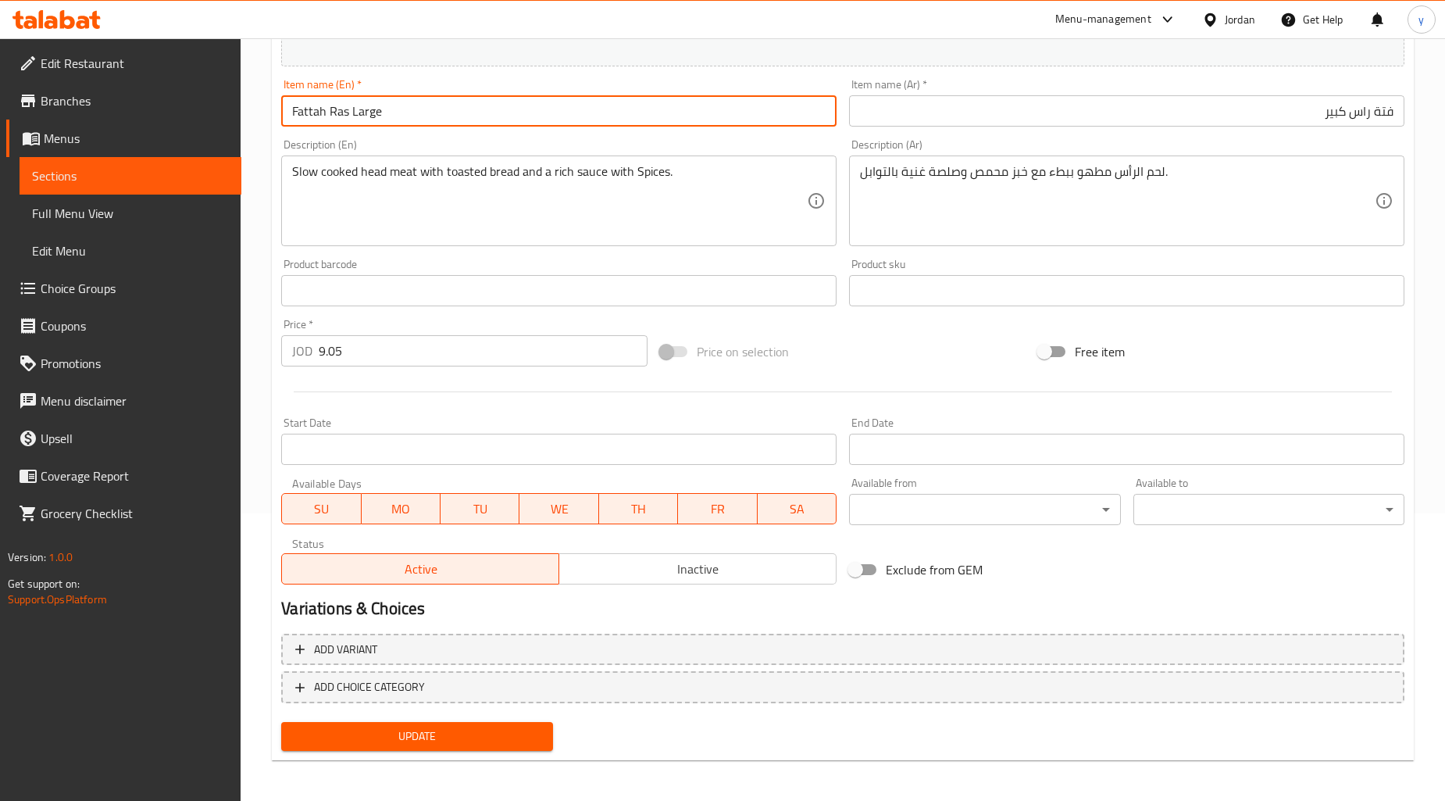
type input "Fattah Ras Large"
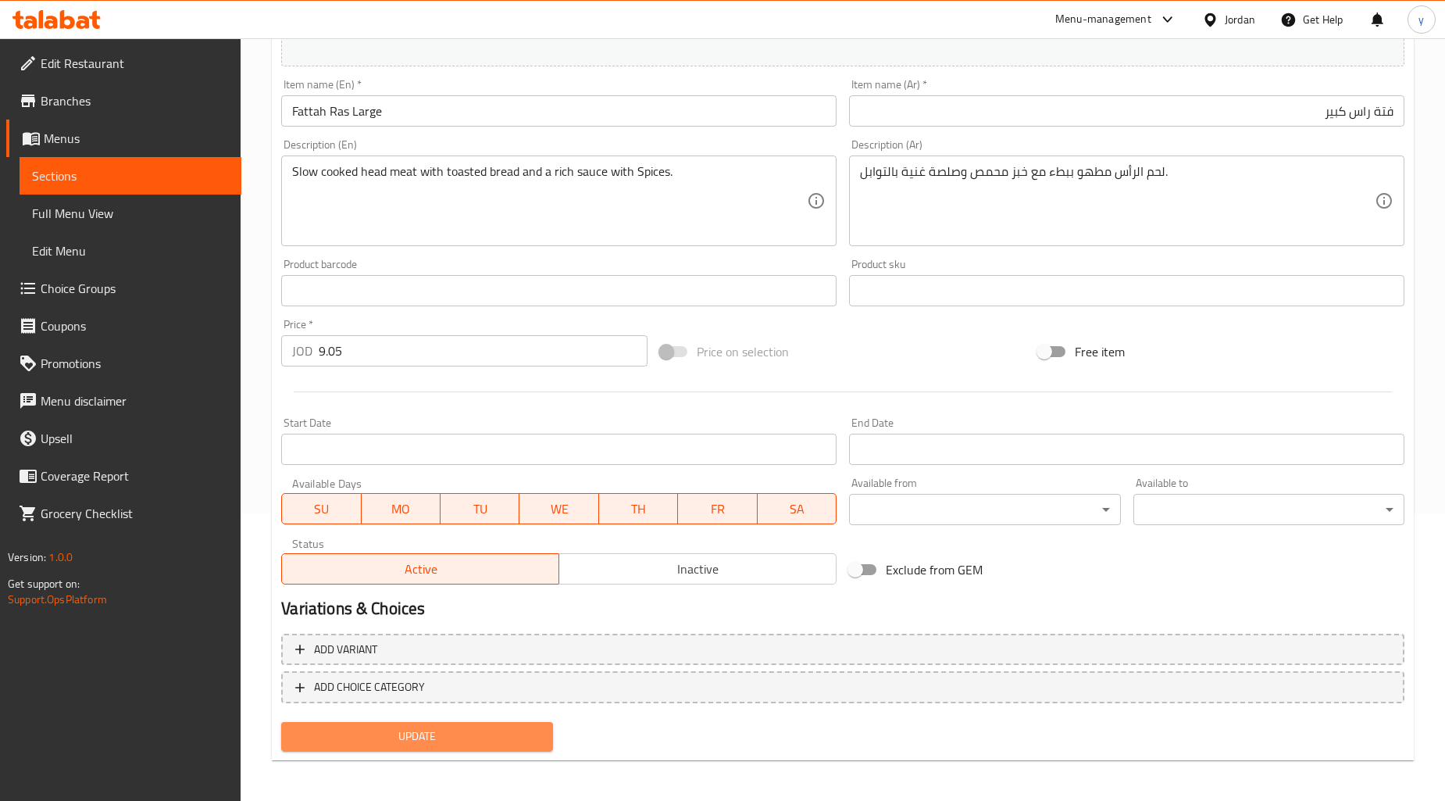
click at [412, 731] on span "Update" at bounding box center [417, 737] width 246 height 20
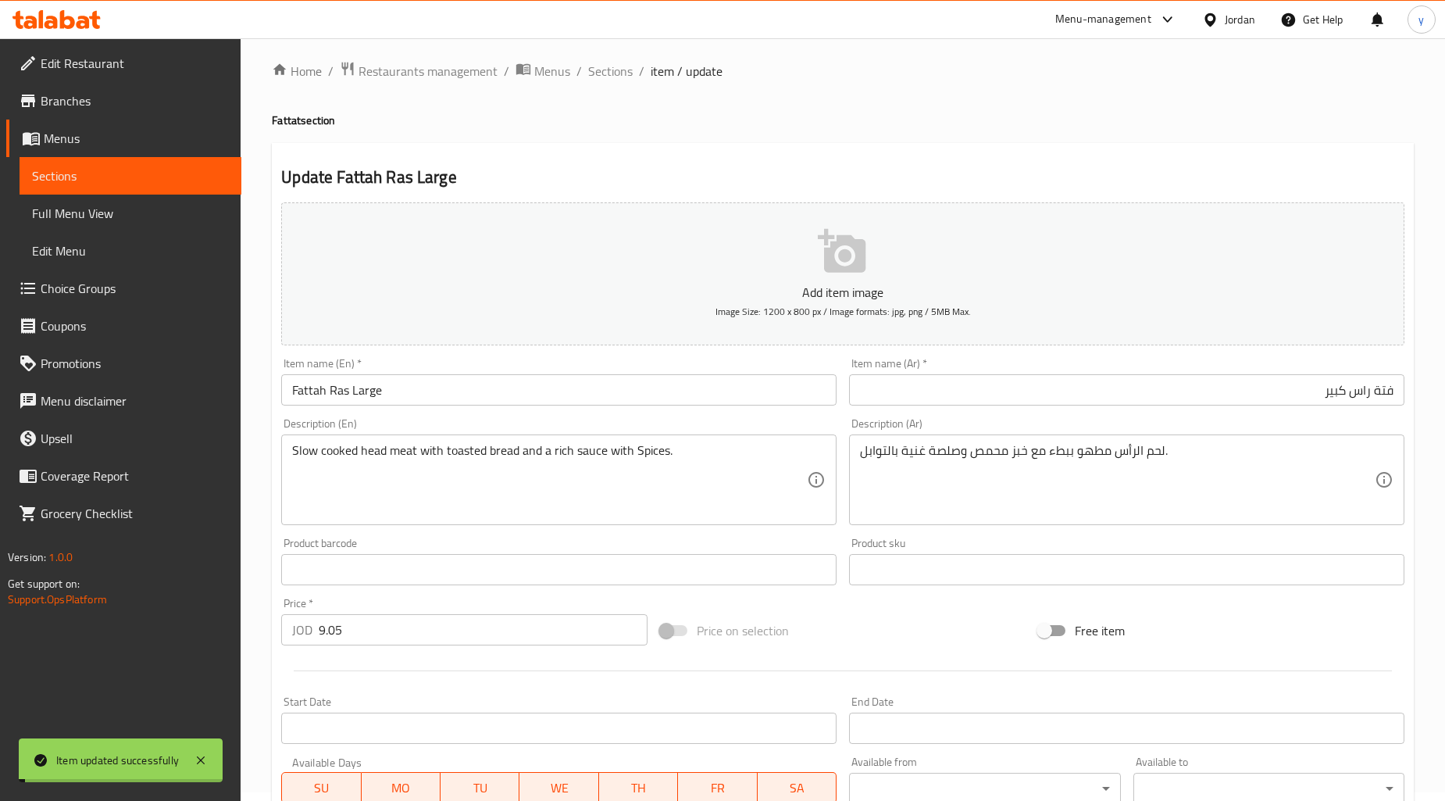
scroll to position [0, 0]
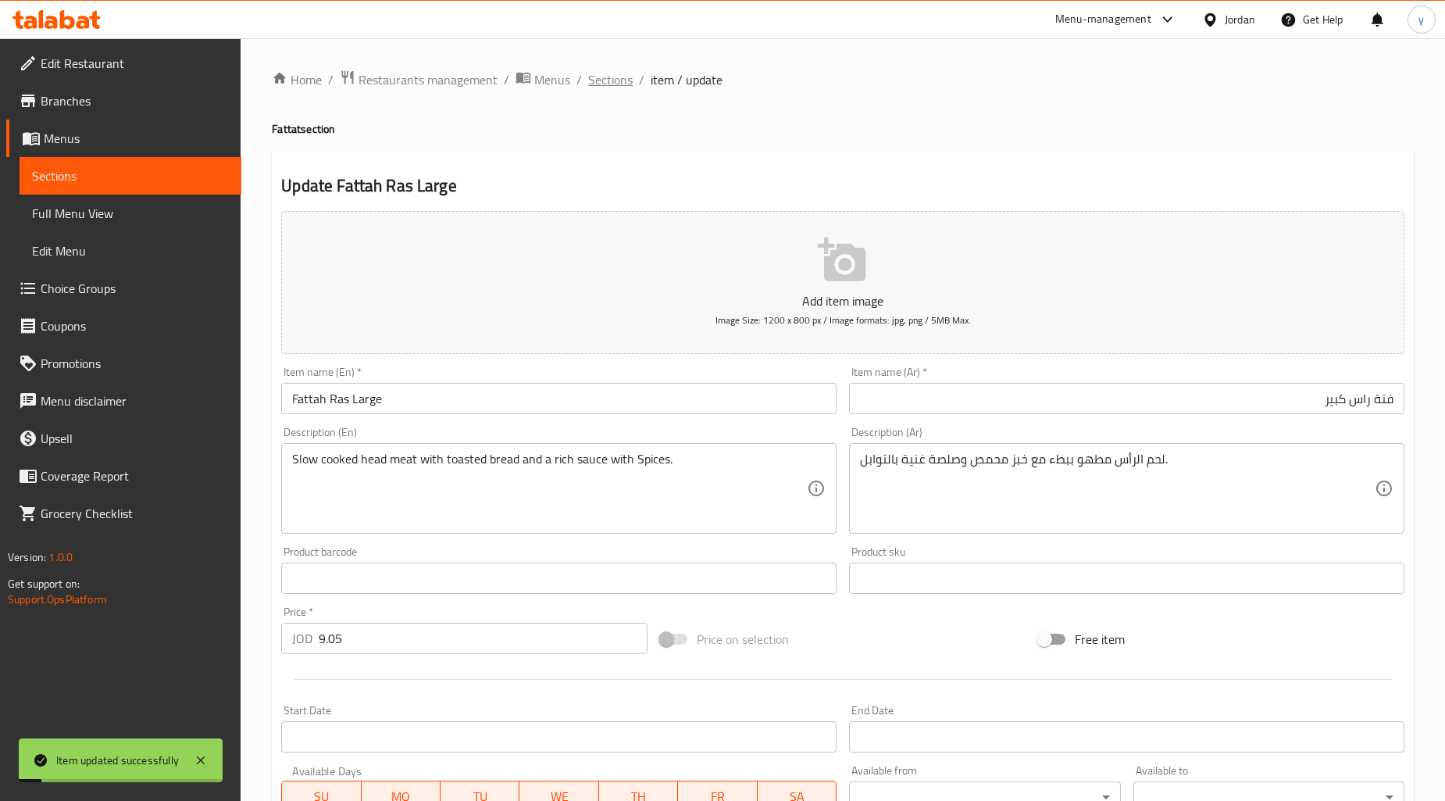
click at [614, 86] on span "Sections" at bounding box center [610, 79] width 45 height 19
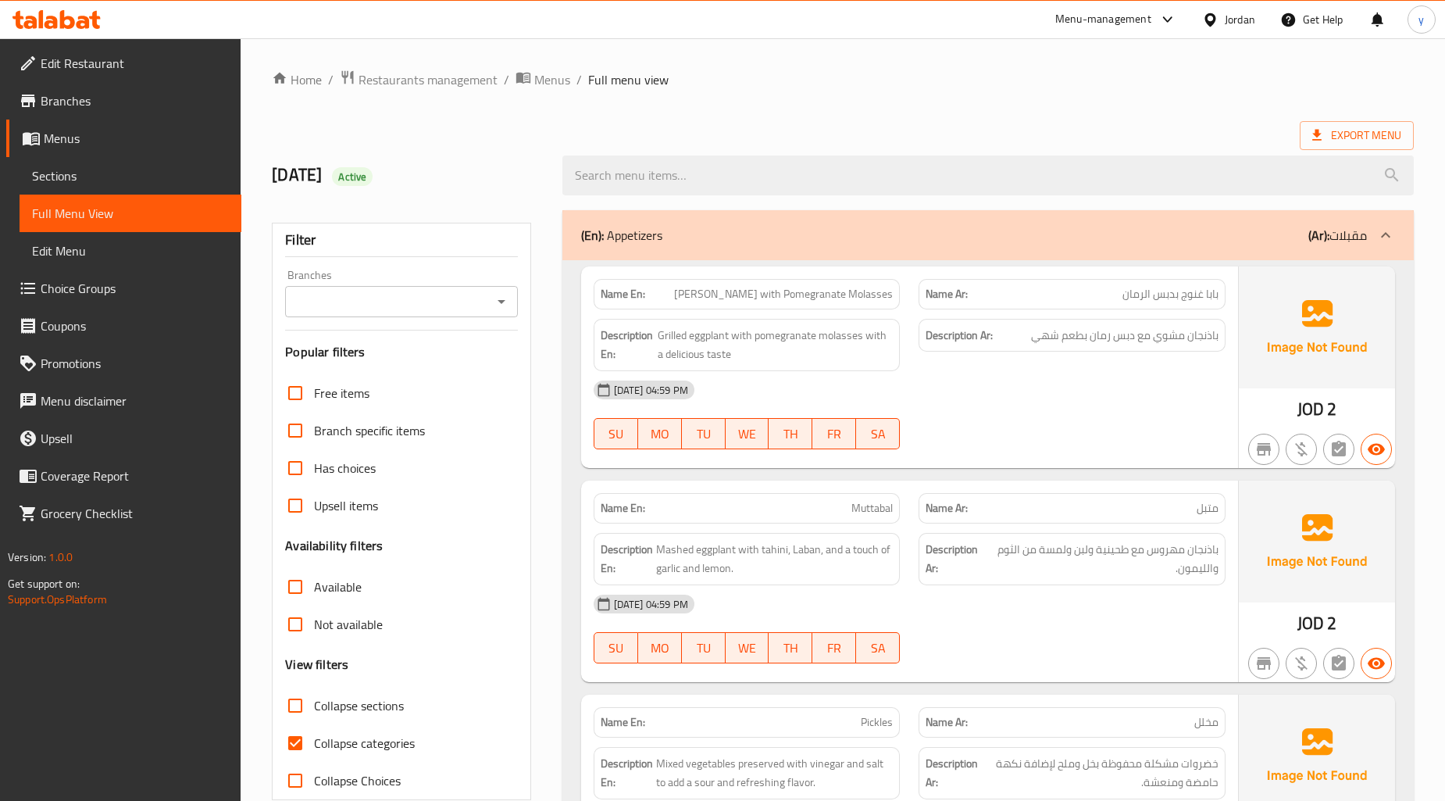
click at [293, 739] on input "Collapse categories" at bounding box center [296, 743] width 38 height 38
checkbox input "false"
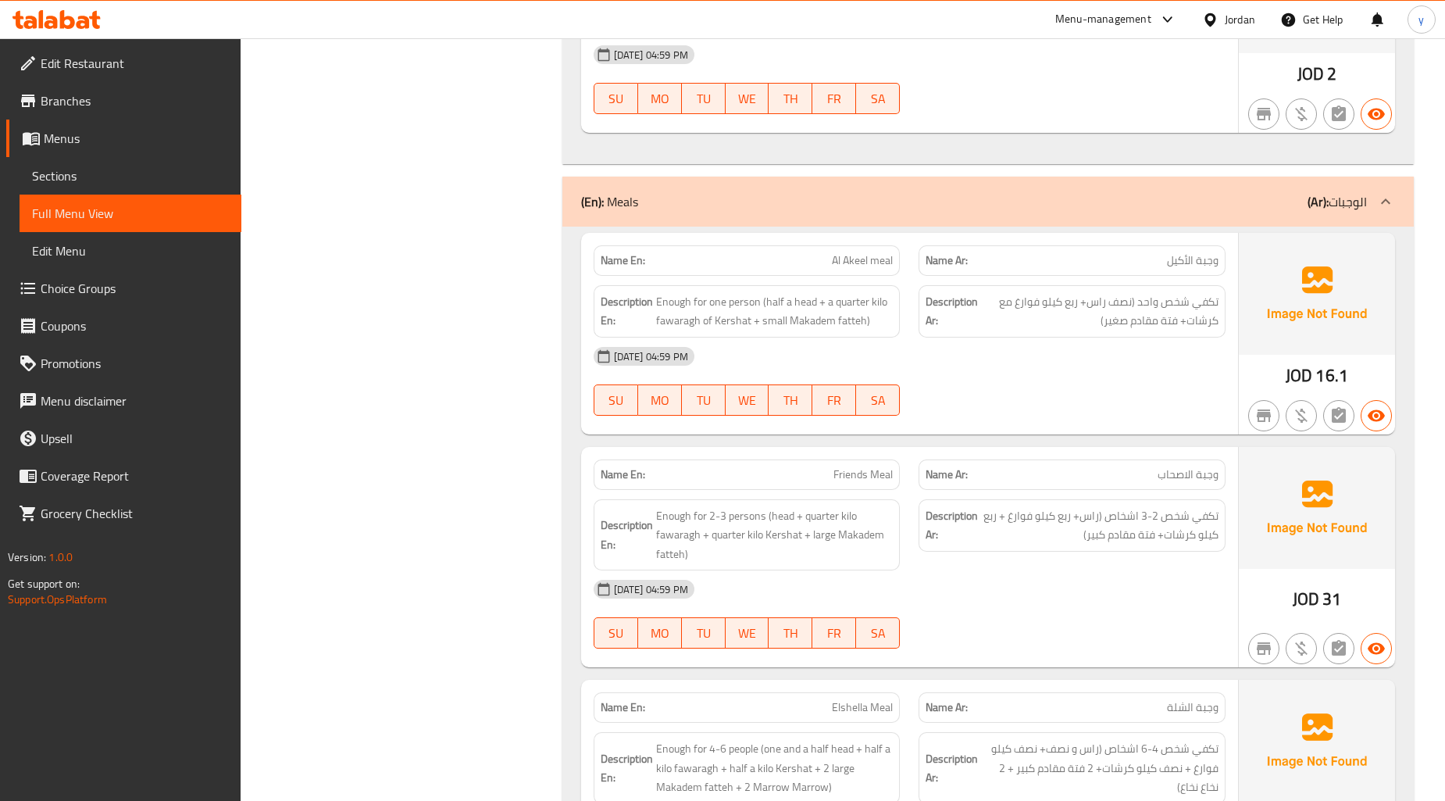
scroll to position [1128, 0]
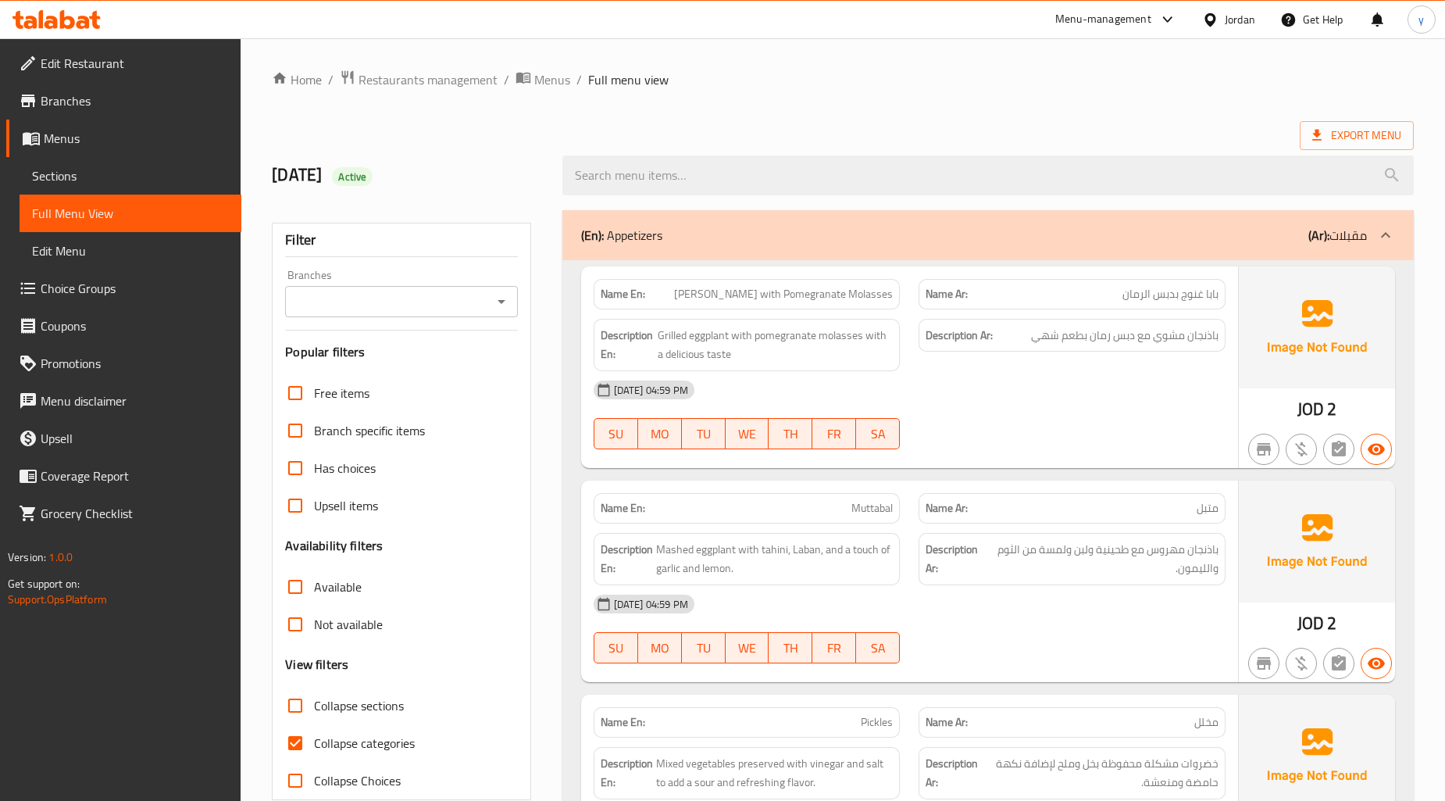
click at [298, 731] on input "Collapse categories" at bounding box center [296, 743] width 38 height 38
checkbox input "false"
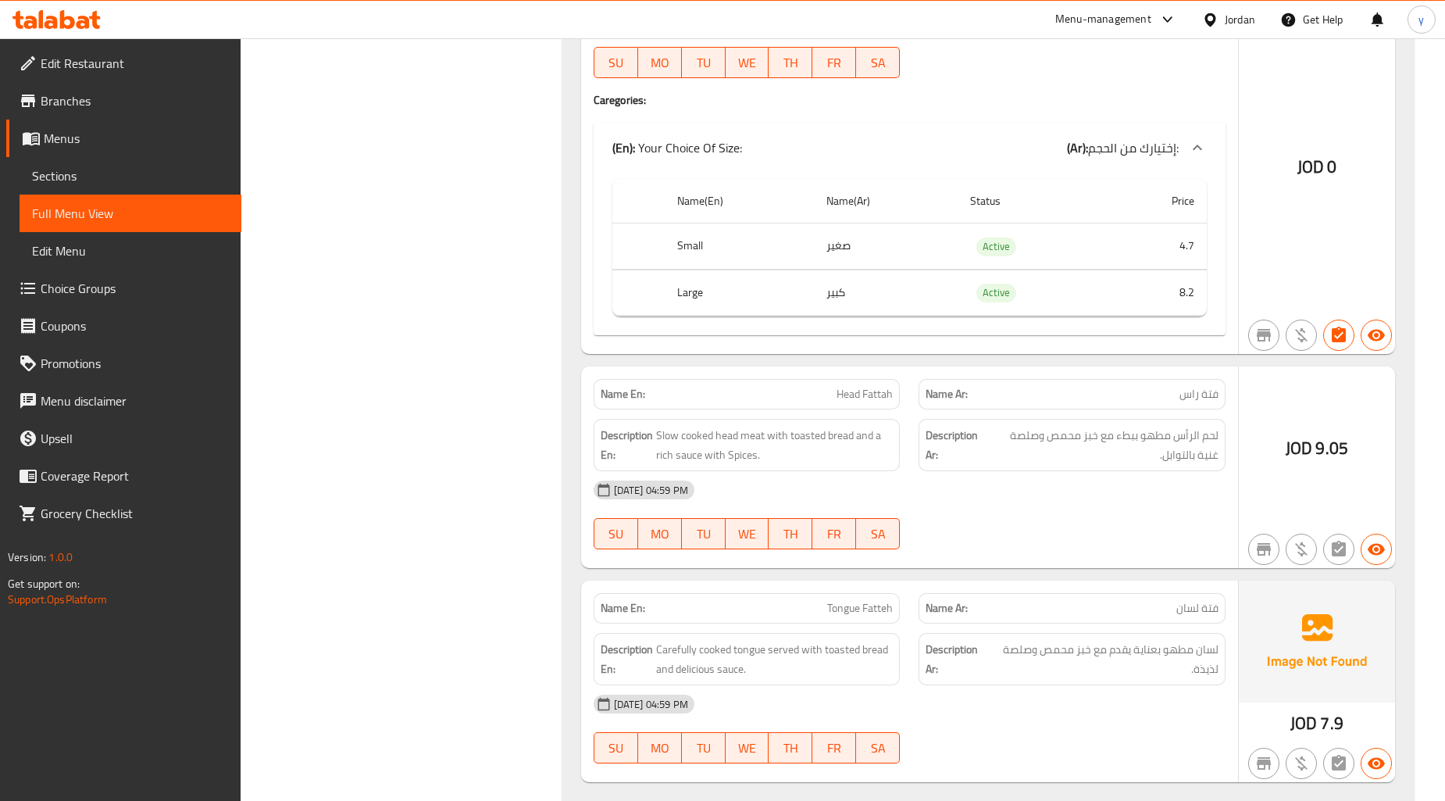
scroll to position [2344, 0]
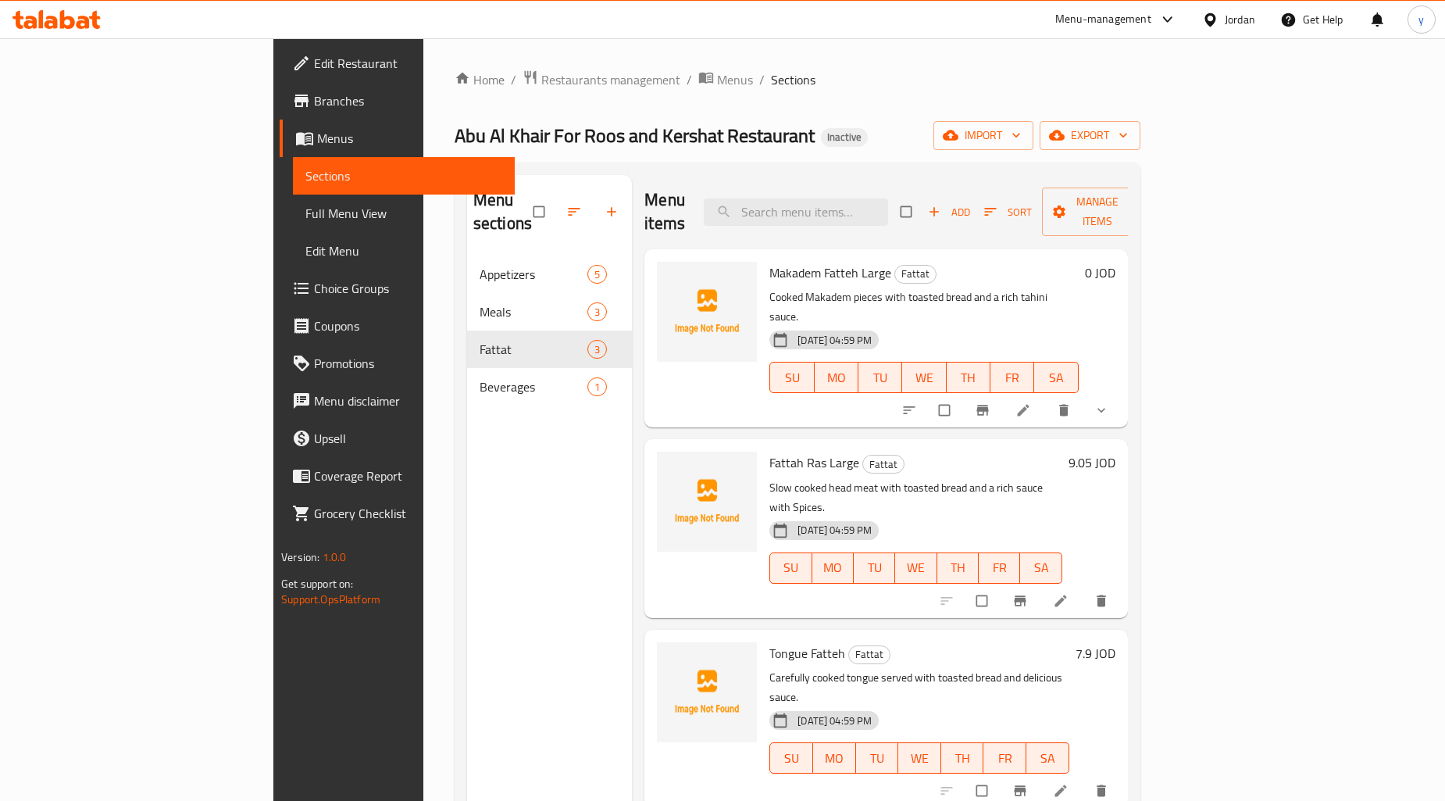
click at [1067, 785] on icon at bounding box center [1061, 791] width 12 height 12
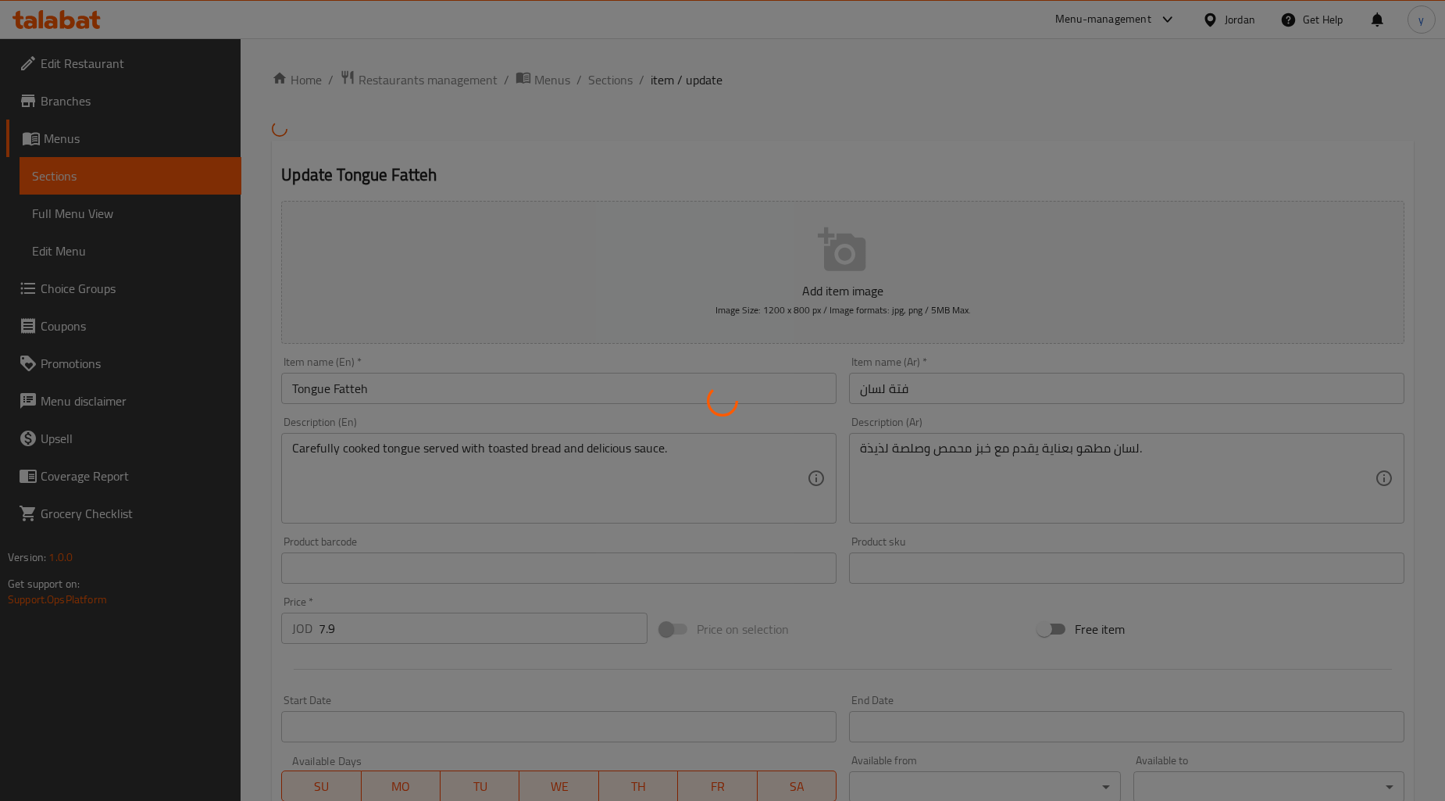
click at [505, 381] on div at bounding box center [722, 400] width 1445 height 801
click at [498, 389] on div at bounding box center [722, 400] width 1445 height 801
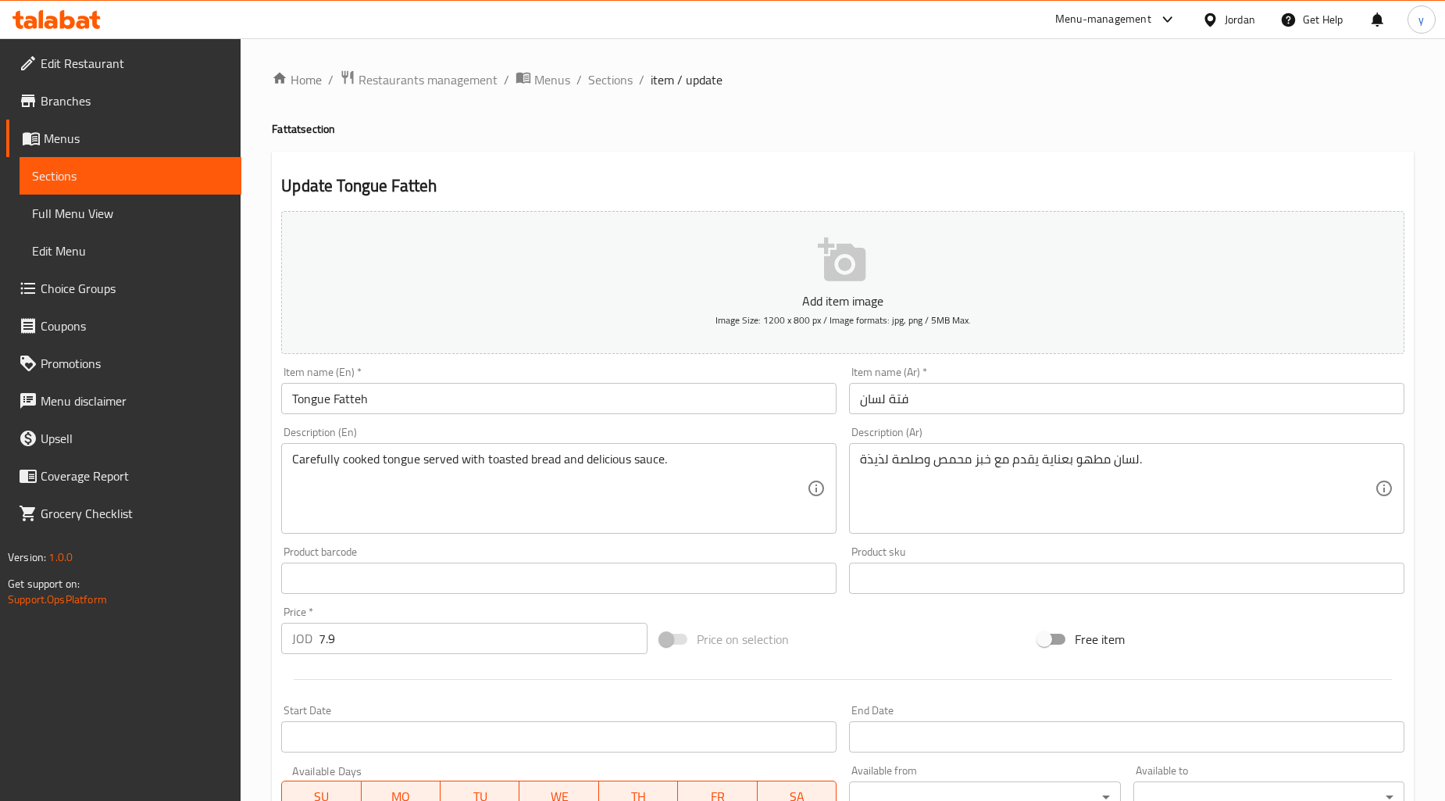
click at [471, 404] on input "Tongue Fatteh" at bounding box center [559, 398] width 556 height 31
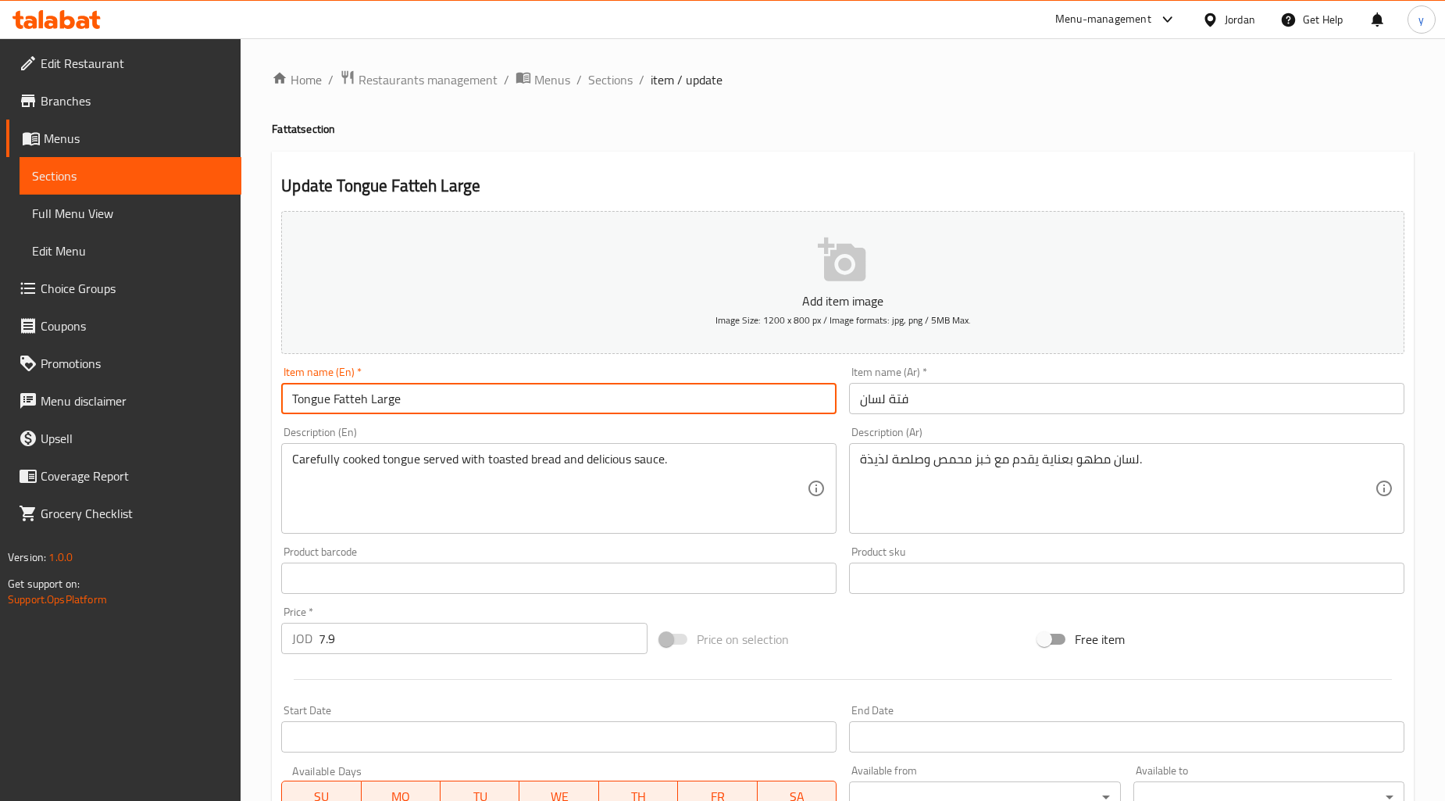
type input "Tongue Fatteh Large"
click at [1001, 414] on input "فتة لسان" at bounding box center [1127, 398] width 556 height 31
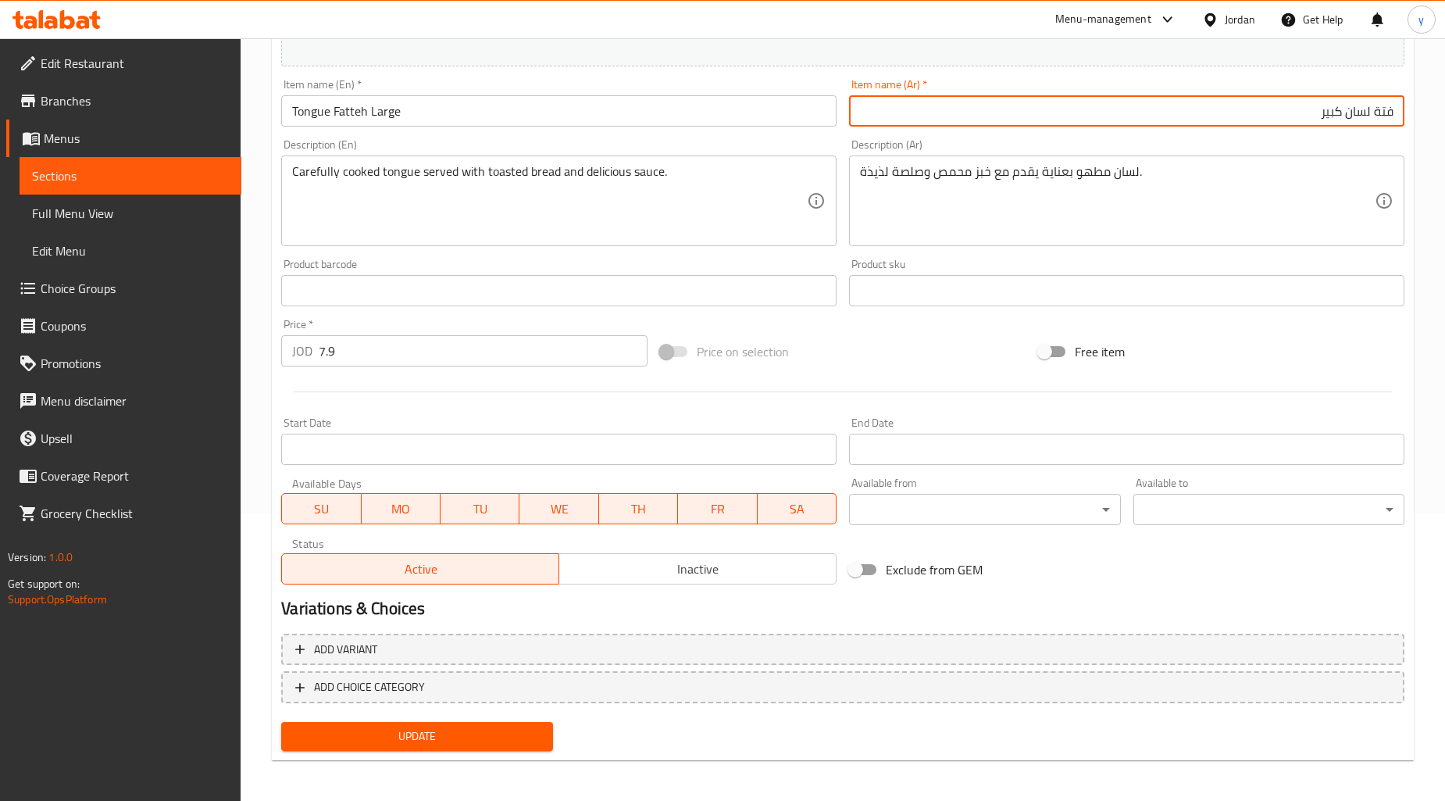
type input "فتة لسان كبير"
click at [433, 729] on span "Update" at bounding box center [417, 737] width 246 height 20
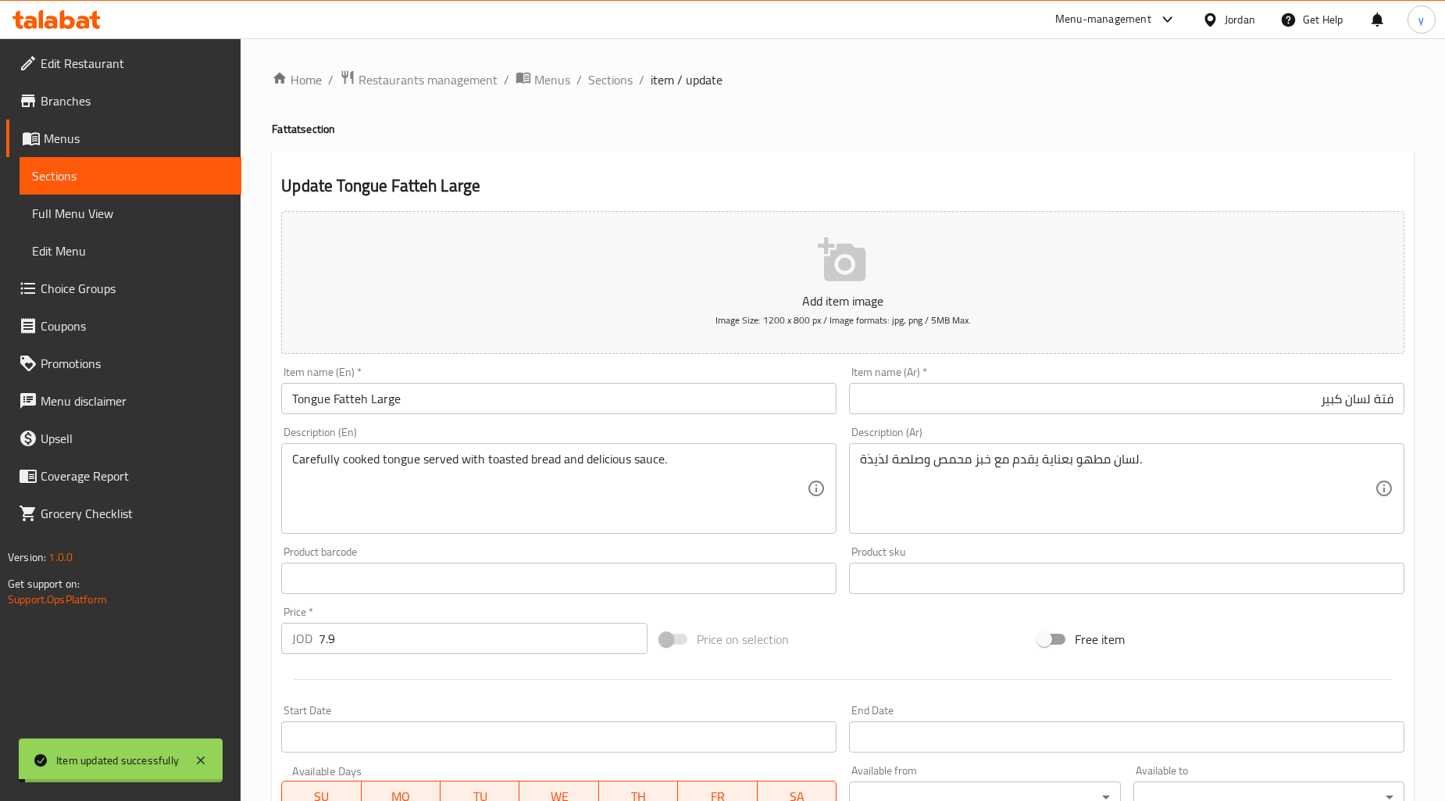
click at [583, 74] on ol "Home / Restaurants management / Menus / Sections / item / update" at bounding box center [843, 80] width 1142 height 20
click at [600, 84] on span "Sections" at bounding box center [610, 79] width 45 height 19
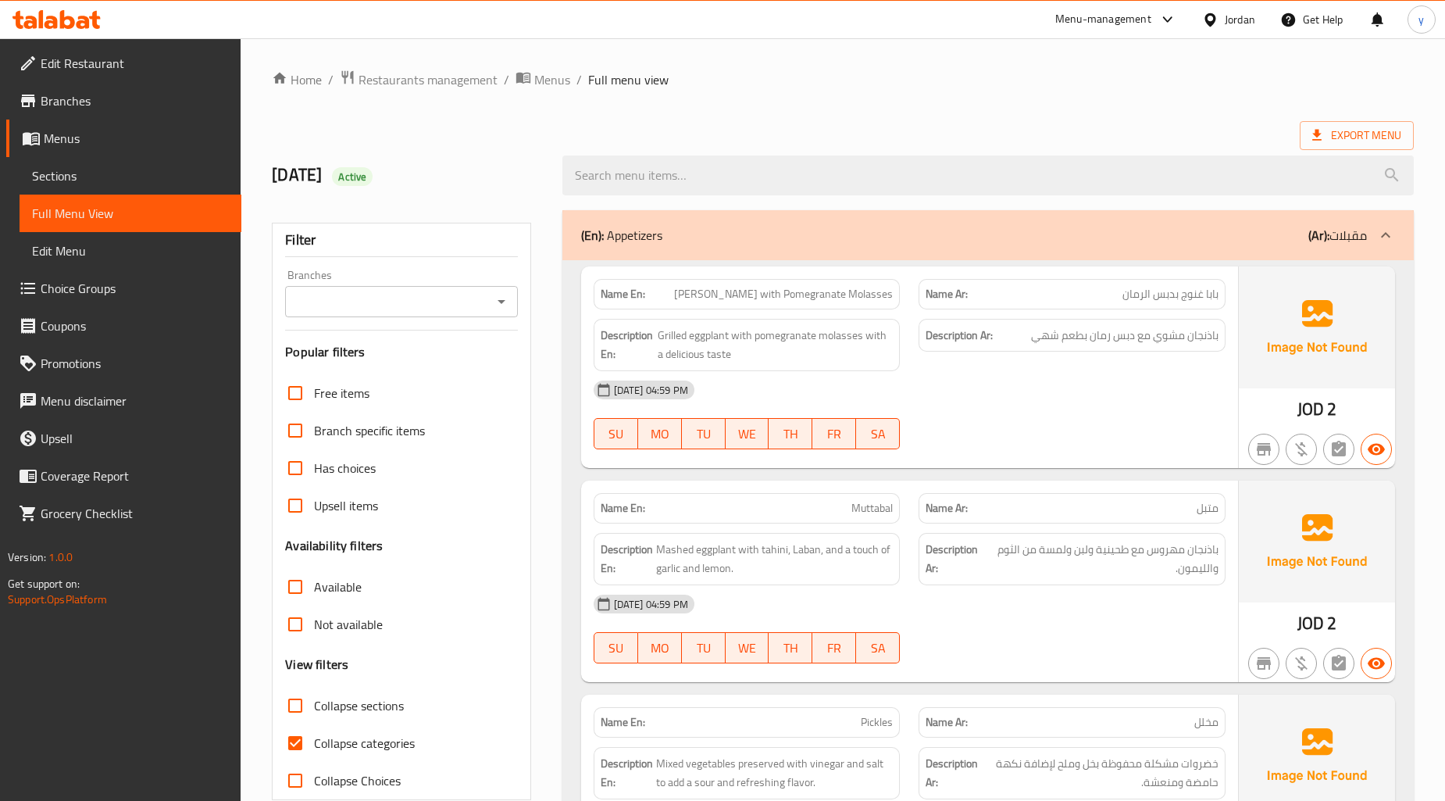
click at [284, 752] on input "Collapse categories" at bounding box center [296, 743] width 38 height 38
checkbox input "false"
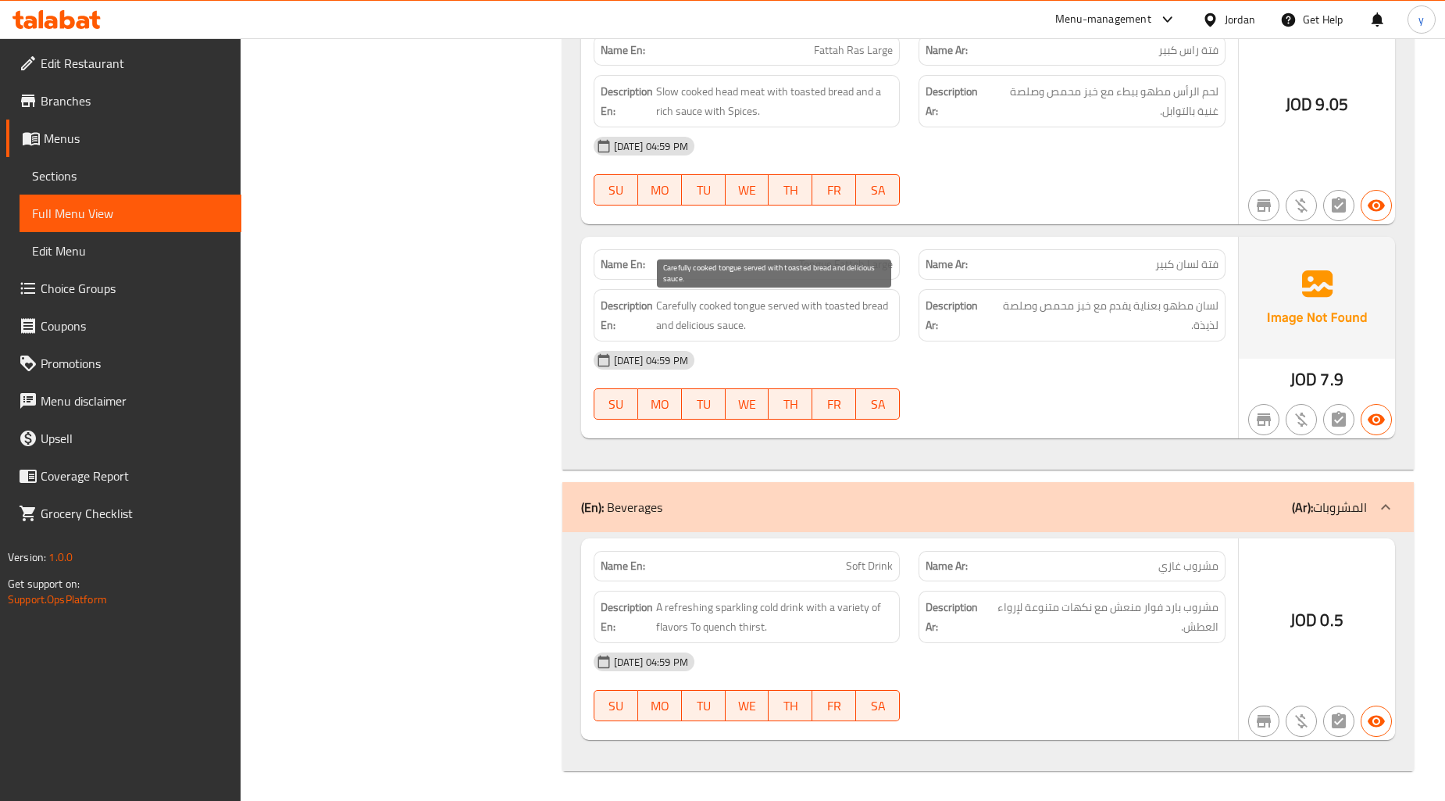
scroll to position [2645, 0]
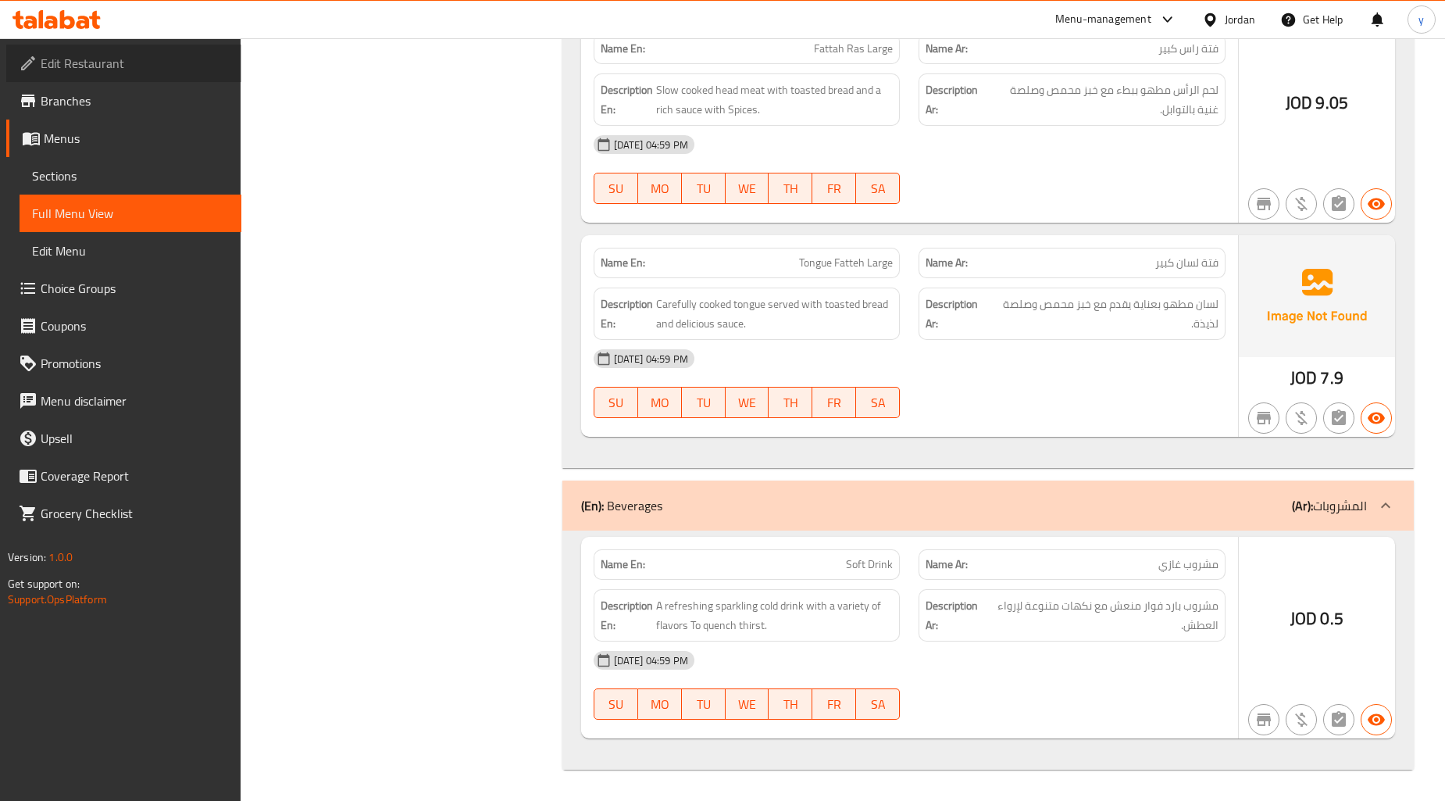
click at [100, 54] on span "Edit Restaurant" at bounding box center [135, 63] width 188 height 19
